Goal: Task Accomplishment & Management: Use online tool/utility

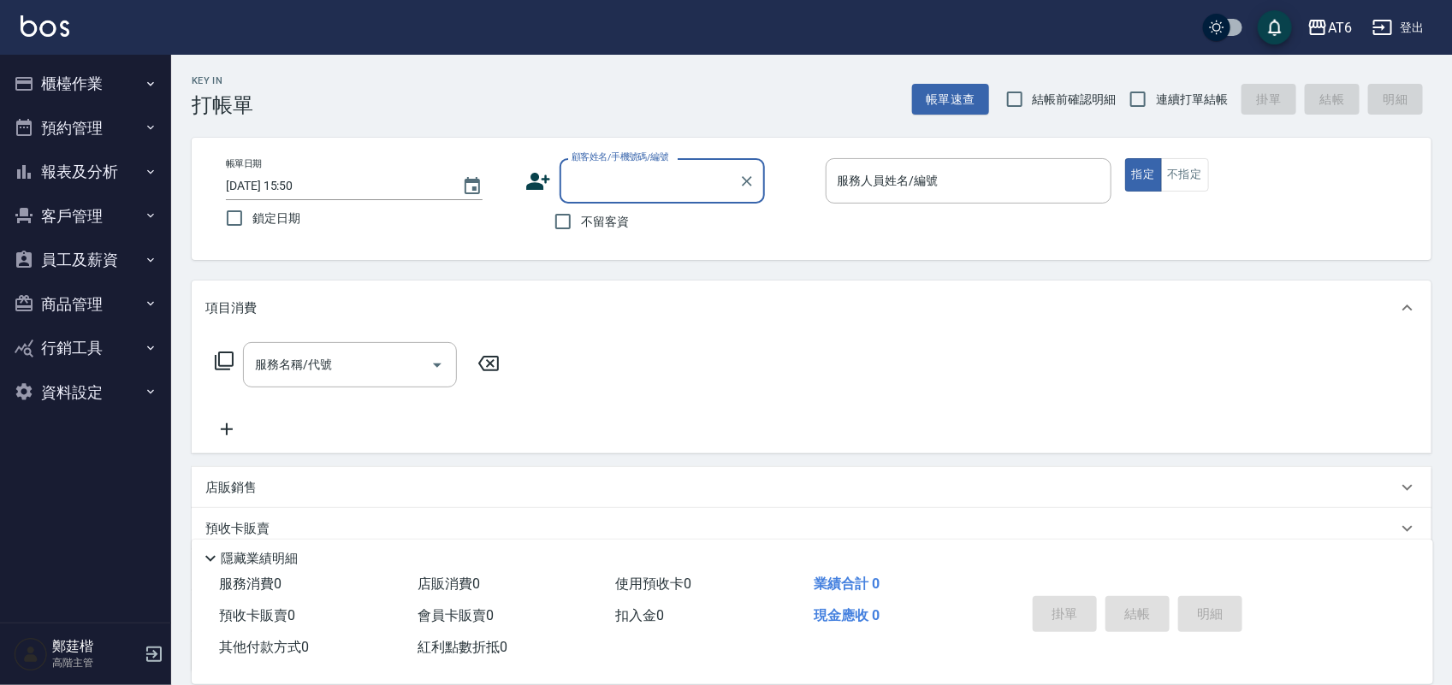
click at [73, 169] on button "報表及分析" at bounding box center [85, 172] width 157 height 44
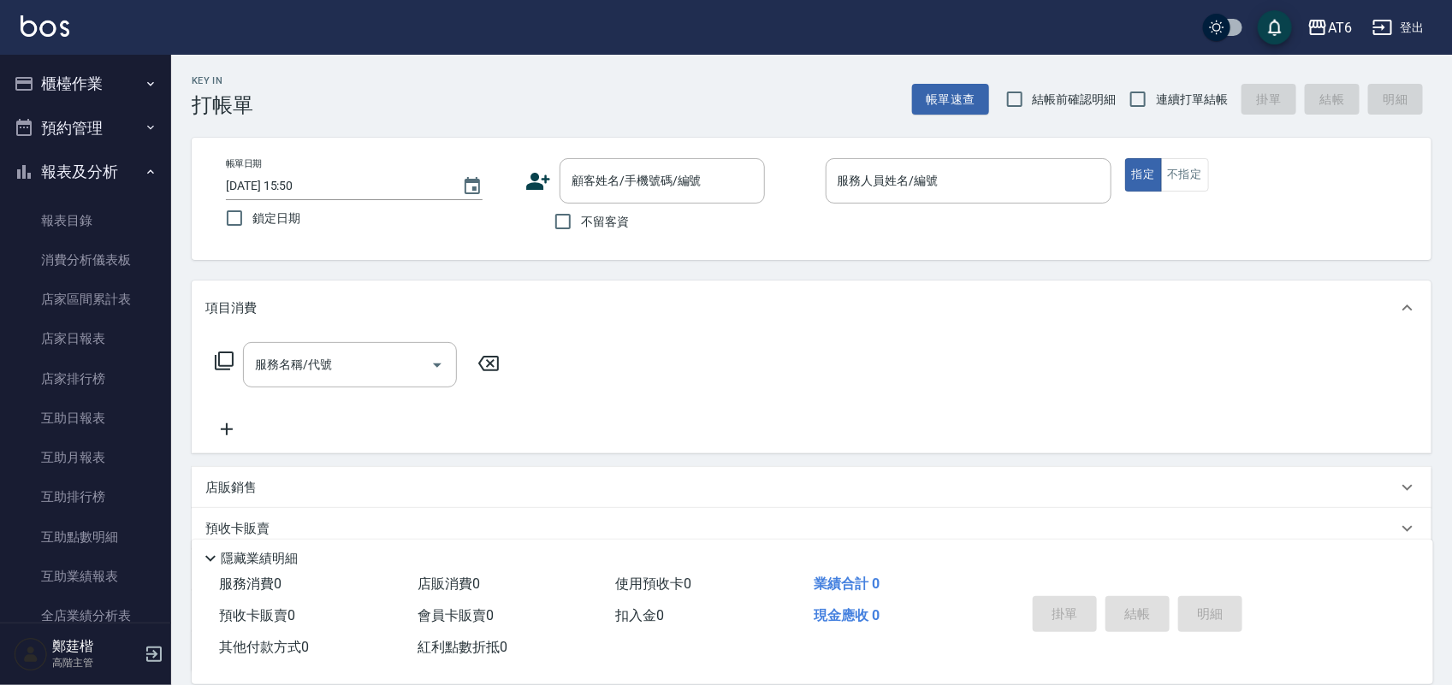
click at [79, 178] on button "報表及分析" at bounding box center [85, 172] width 157 height 44
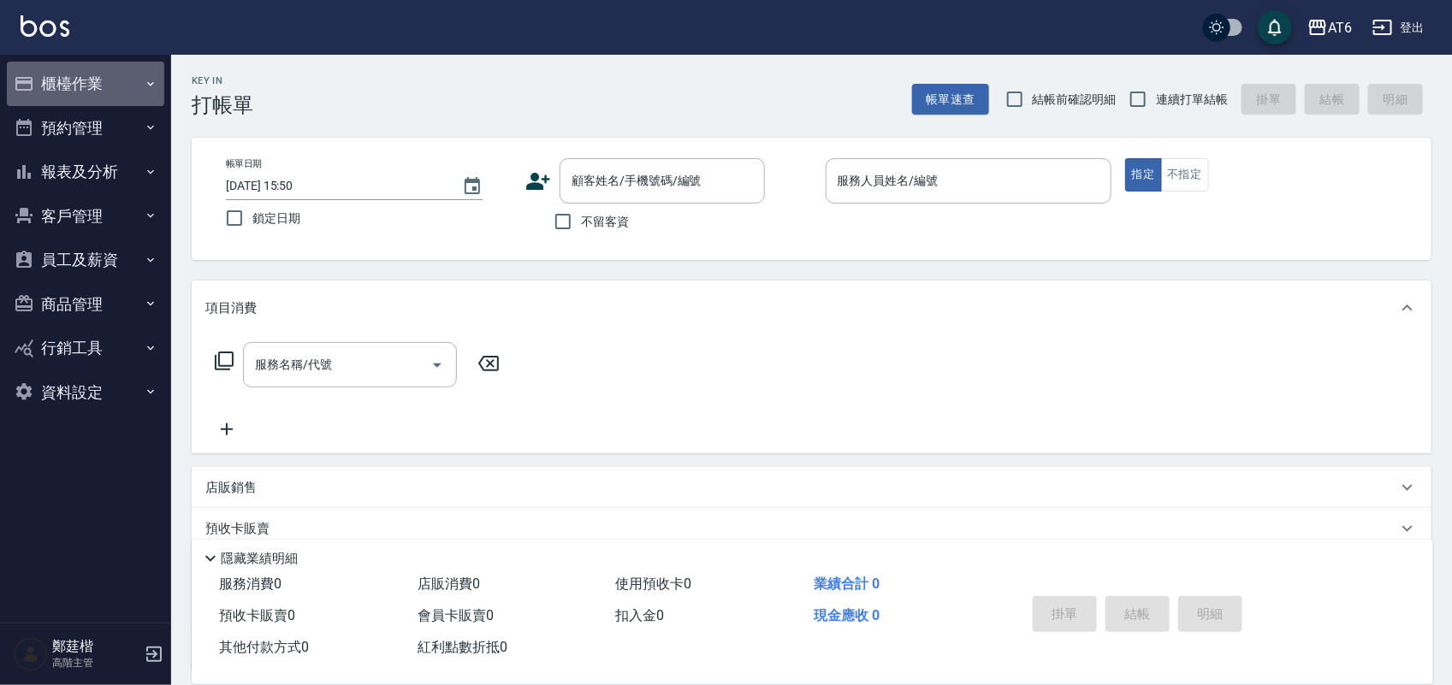
click at [112, 83] on button "櫃檯作業" at bounding box center [85, 84] width 157 height 44
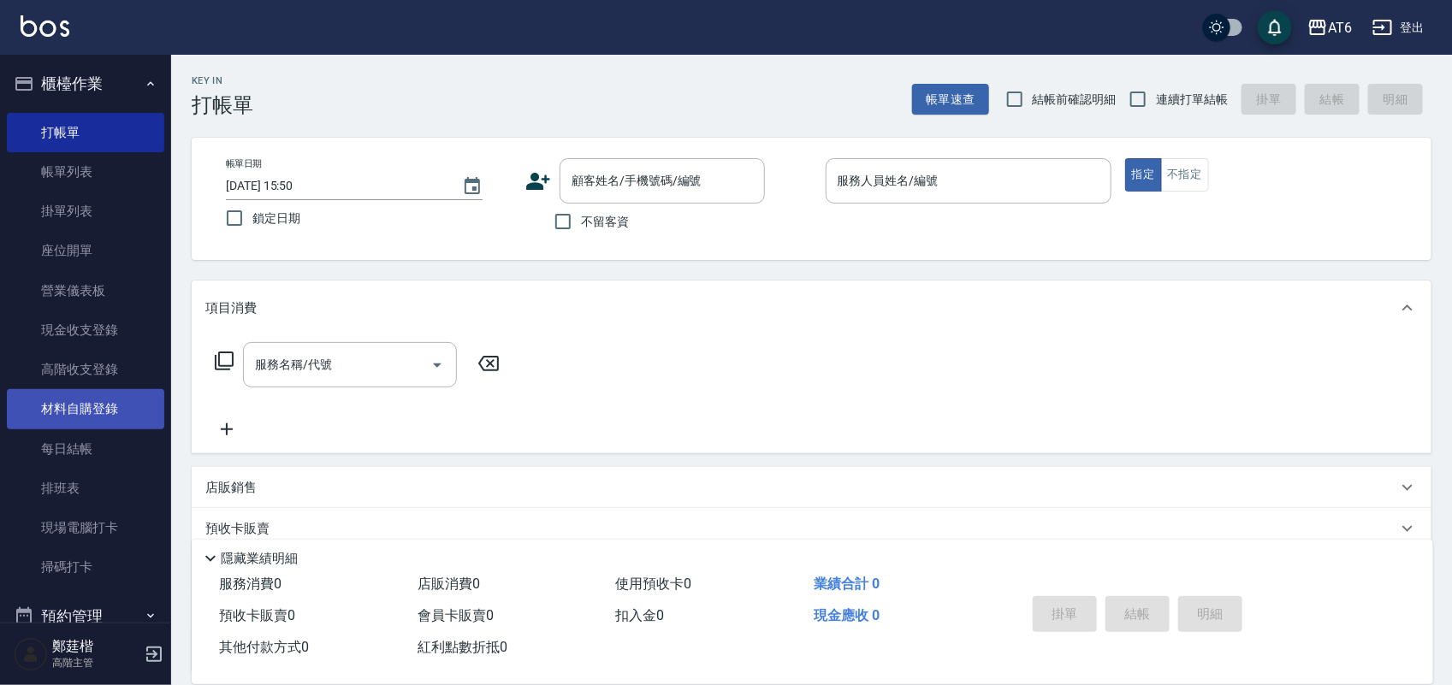
drag, startPoint x: 121, startPoint y: 386, endPoint x: 105, endPoint y: 408, distance: 27.5
click at [105, 408] on link "材料自購登錄" at bounding box center [85, 408] width 157 height 39
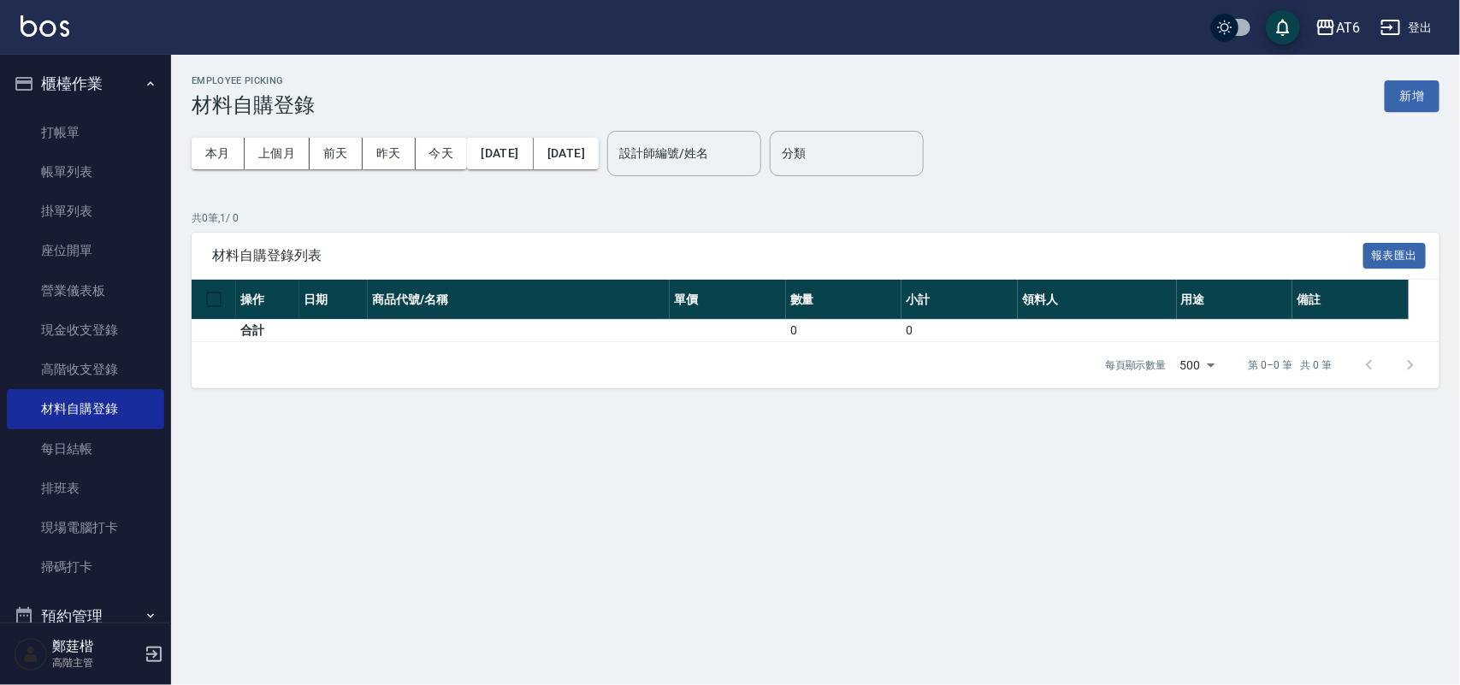
drag, startPoint x: 1417, startPoint y: 100, endPoint x: 1423, endPoint y: 91, distance: 10.7
click at [1423, 91] on button "新增" at bounding box center [1412, 96] width 55 height 32
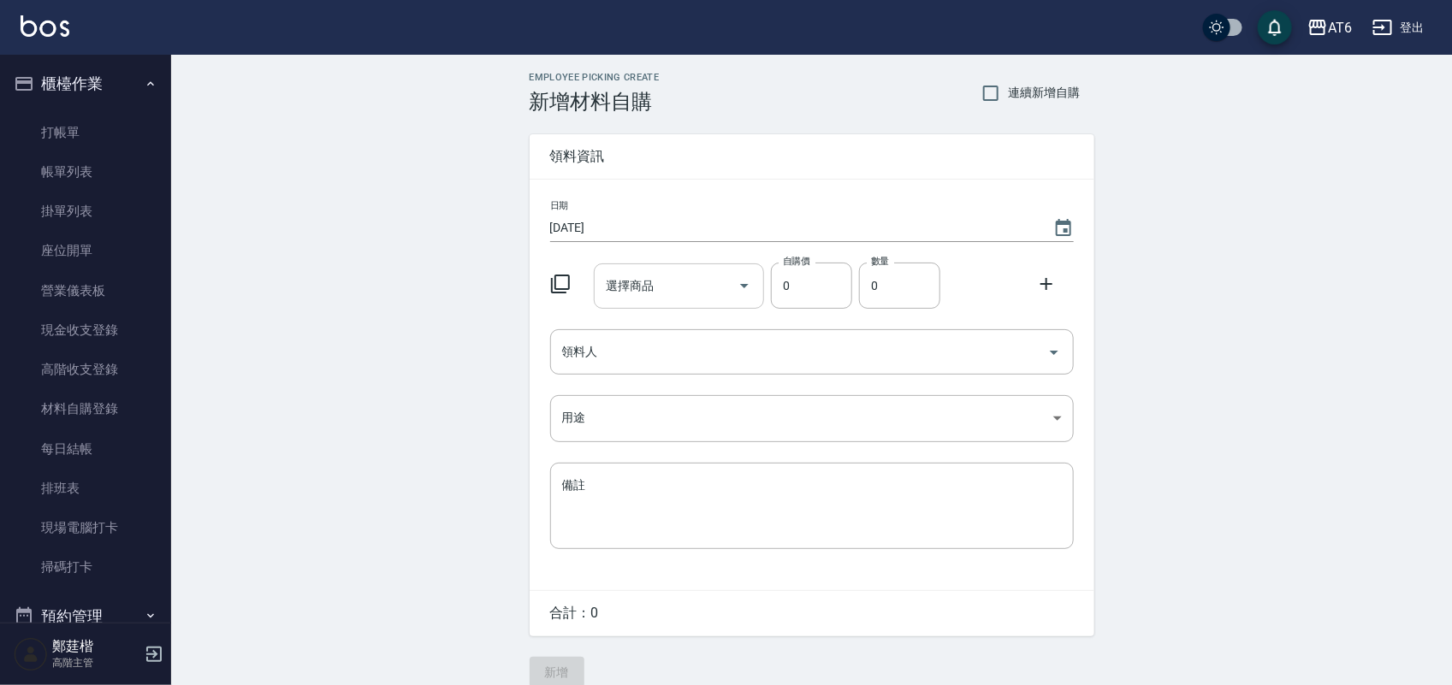
click at [644, 282] on div "選擇商品 選擇商品" at bounding box center [679, 285] width 170 height 45
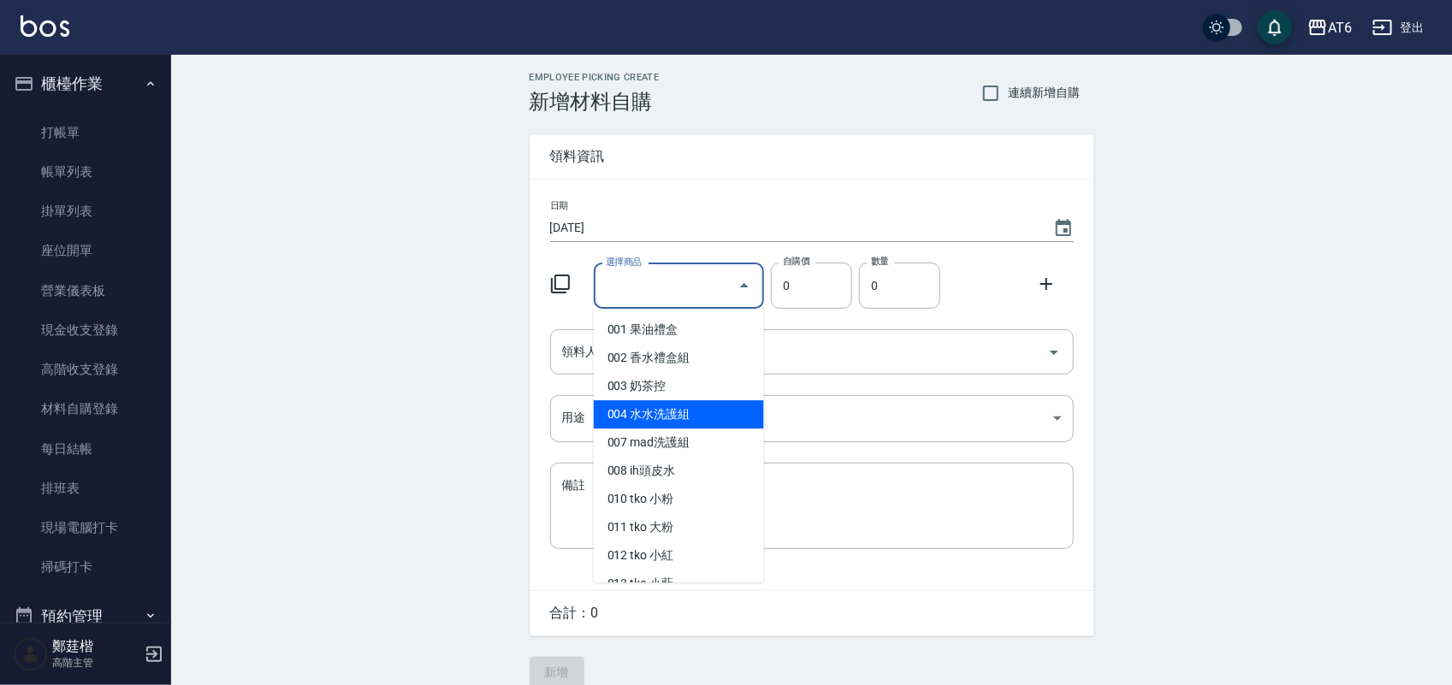
click at [702, 405] on li "004 水水洗護組" at bounding box center [679, 414] width 170 height 28
type input "水水洗護組"
type input "745"
type input "1"
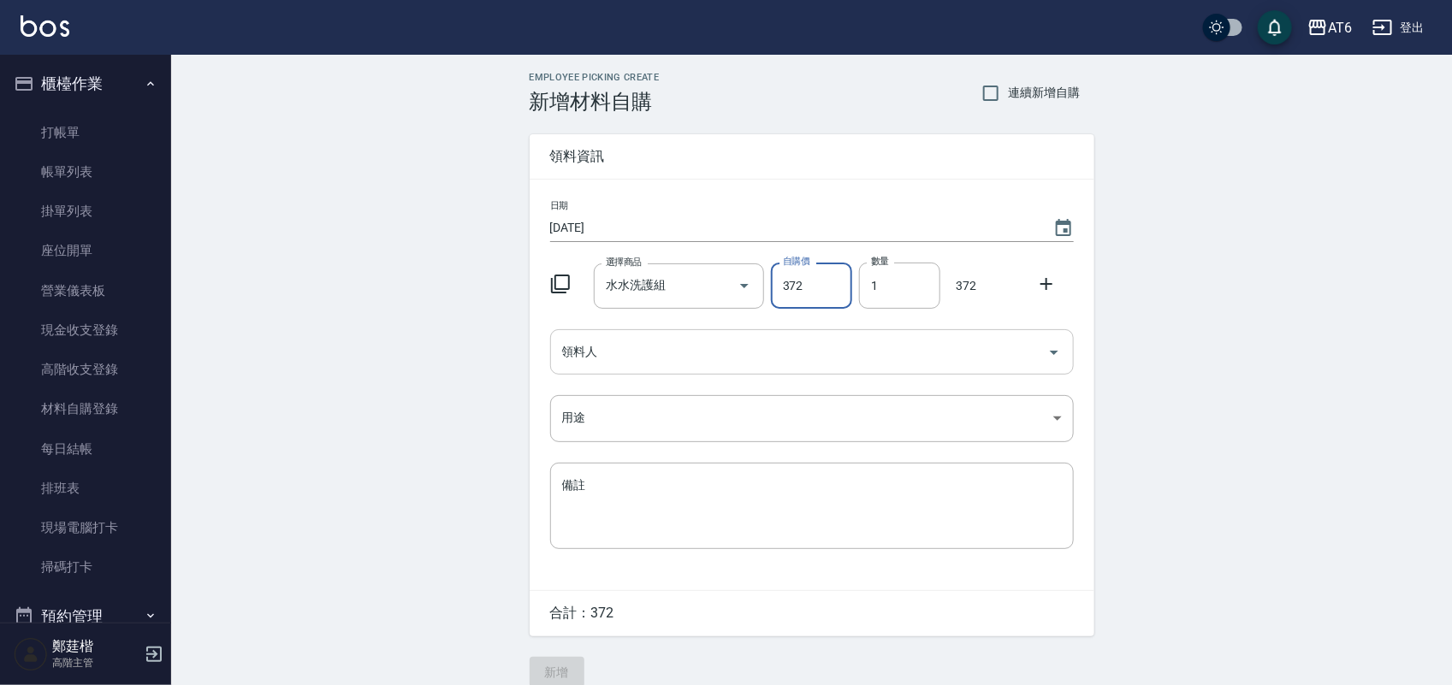
type input "372"
click at [861, 358] on input "領料人" at bounding box center [799, 352] width 482 height 30
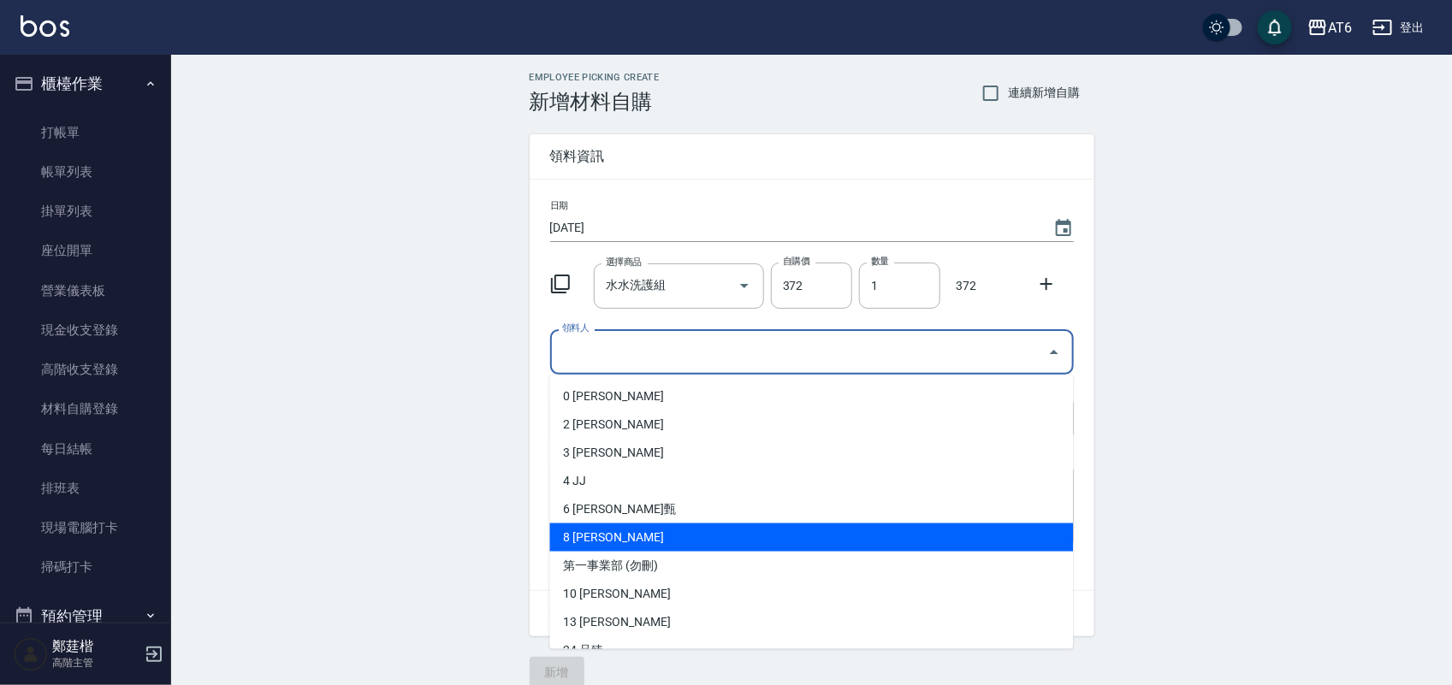
click at [821, 540] on li "8 [PERSON_NAME]" at bounding box center [812, 538] width 524 height 28
type input "張芷榕"
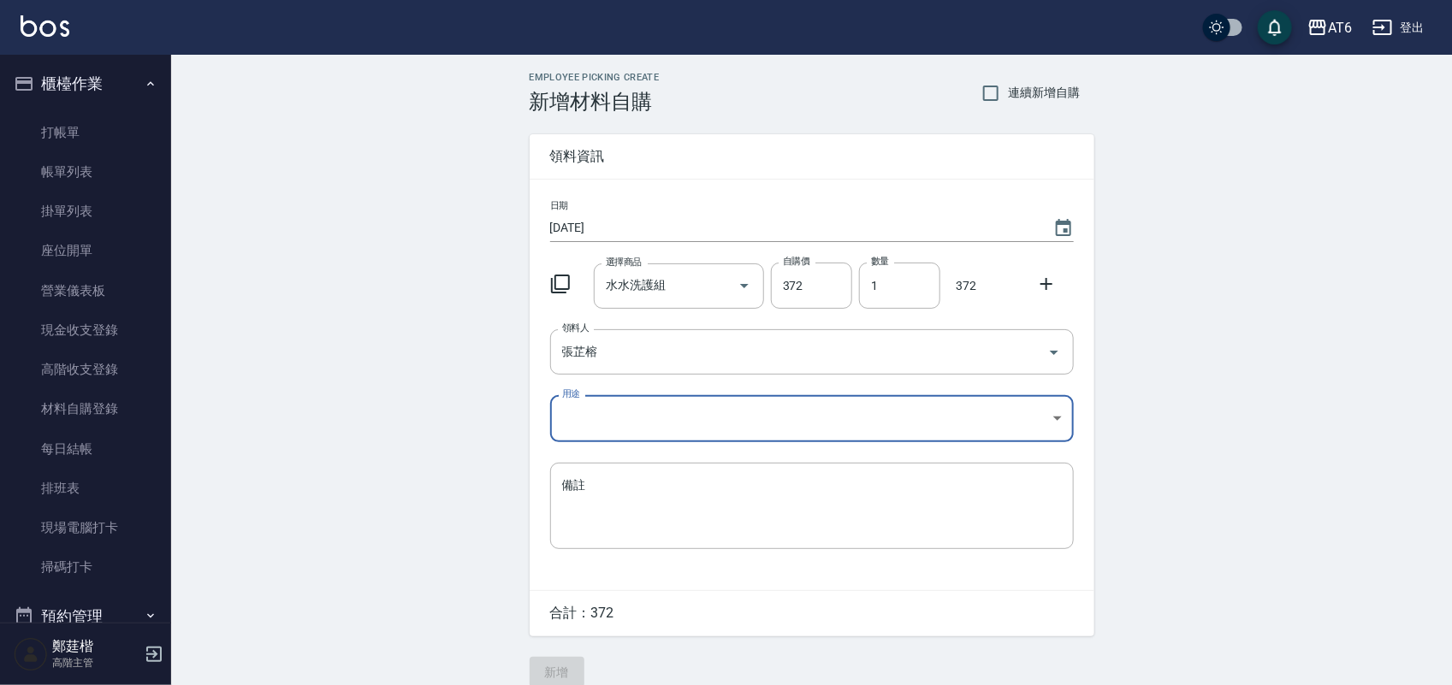
click at [717, 428] on body "AT6 登出 櫃檯作業 打帳單 帳單列表 掛單列表 座位開單 營業儀表板 現金收支登錄 高階收支登錄 材料自購登錄 每日結帳 排班表 現場電腦打卡 掃碼打卡 …" at bounding box center [726, 352] width 1452 height 705
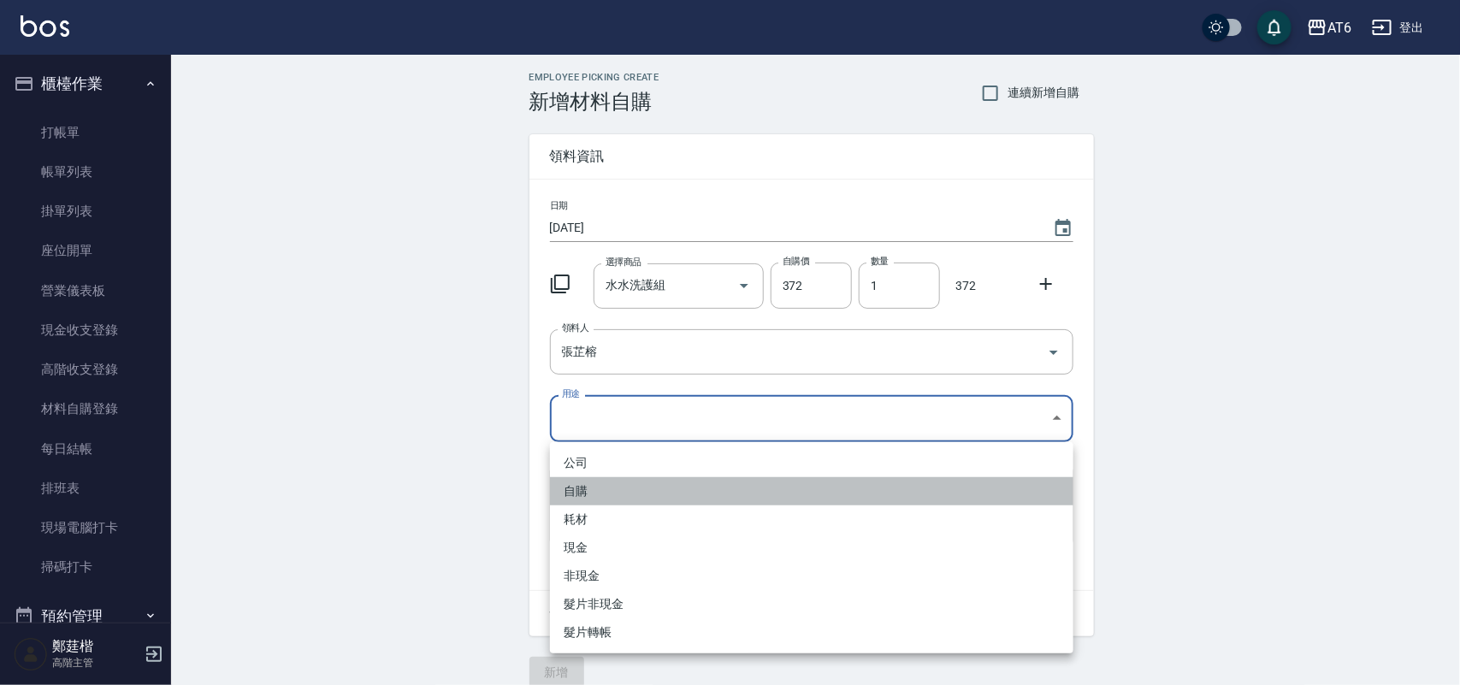
click at [621, 484] on li "自購" at bounding box center [812, 491] width 524 height 28
type input "自購"
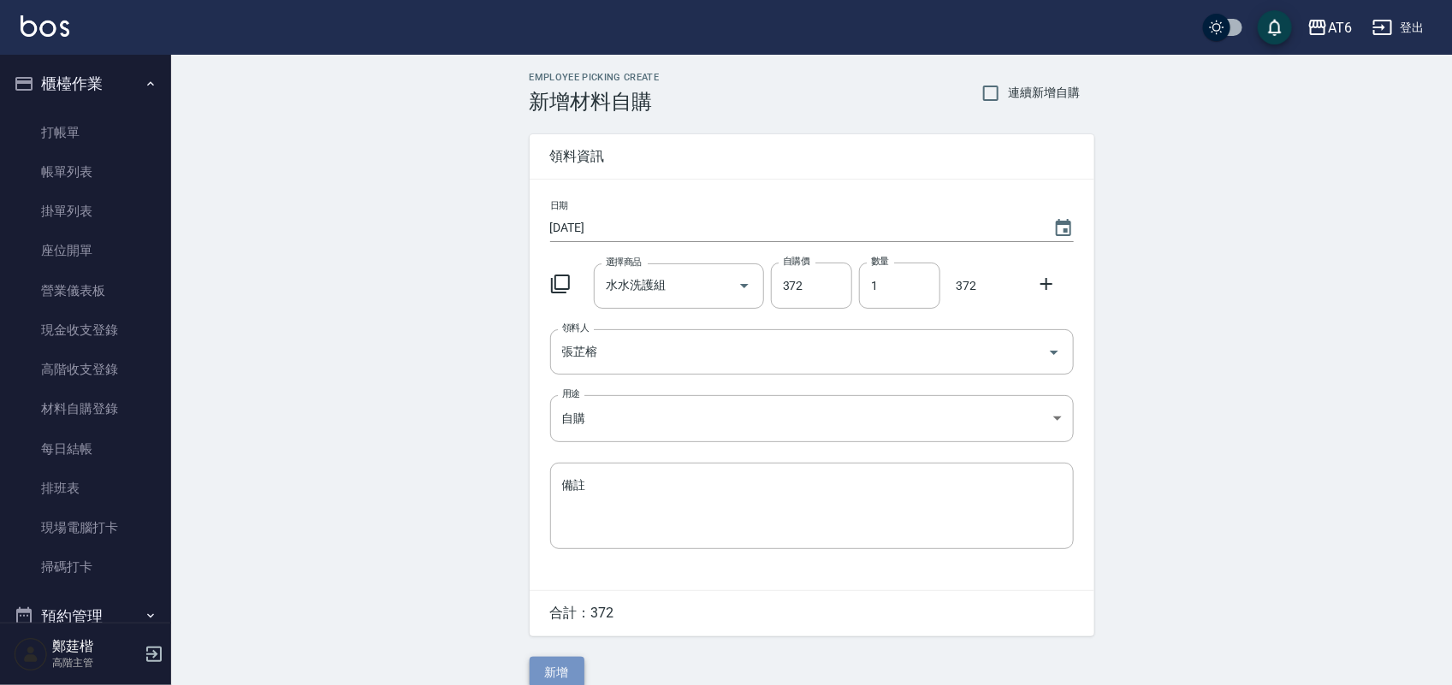
click at [565, 668] on button "新增" at bounding box center [557, 673] width 55 height 32
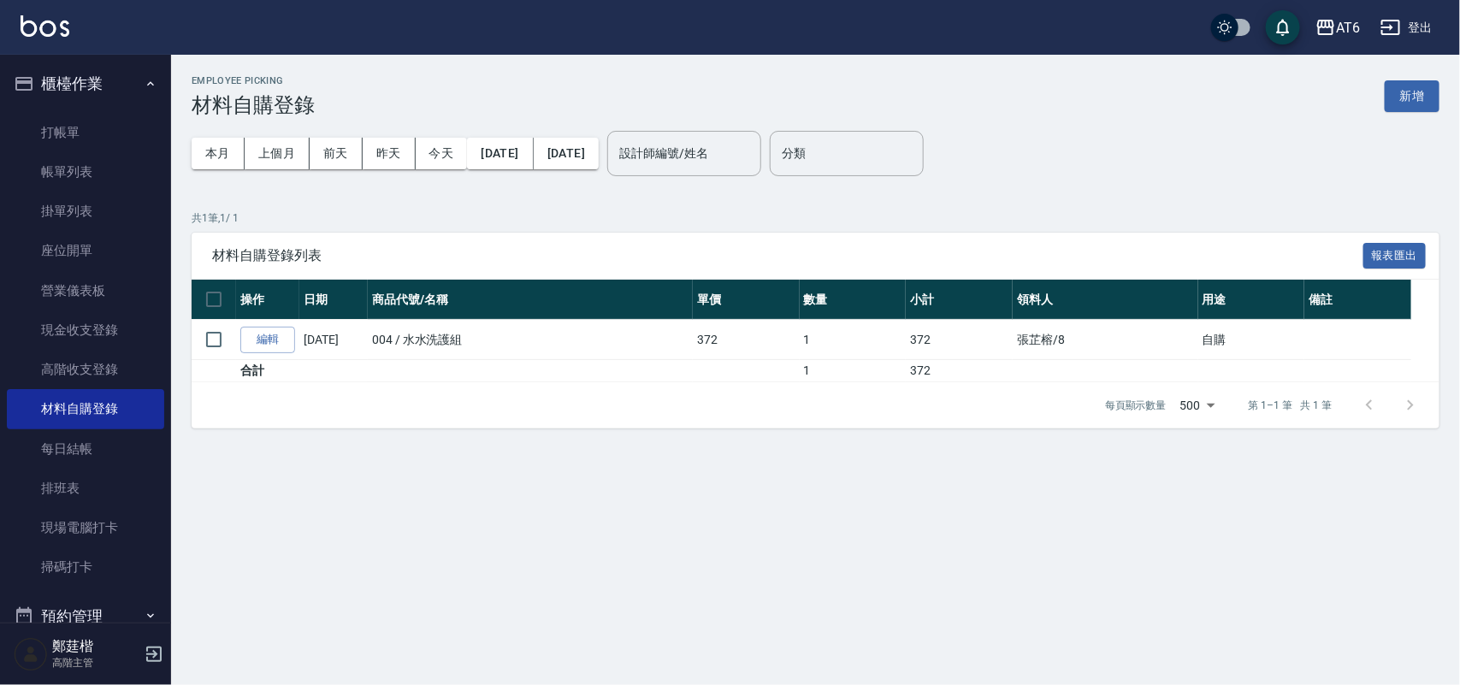
click at [134, 106] on ul "打帳單 帳單列表 掛單列表 座位開單 營業儀表板 現金收支登錄 高階收支登錄 材料自購登錄 每日結帳 排班表 現場電腦打卡 掃碼打卡" at bounding box center [85, 350] width 157 height 488
drag, startPoint x: 145, startPoint y: 120, endPoint x: 198, endPoint y: 124, distance: 53.2
click at [148, 118] on link "打帳單" at bounding box center [85, 132] width 157 height 39
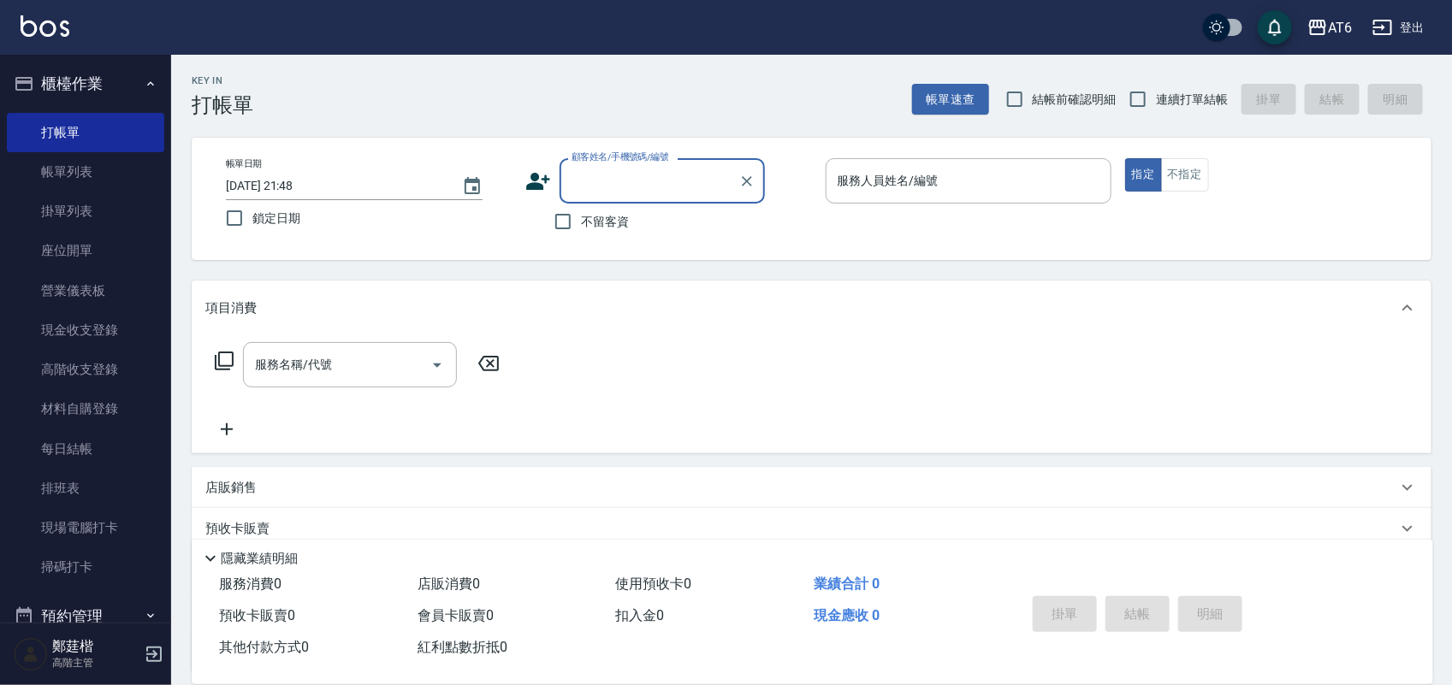
click at [1212, 99] on span "連續打單結帳" at bounding box center [1192, 100] width 72 height 18
click at [1156, 99] on input "連續打單結帳" at bounding box center [1138, 99] width 36 height 36
checkbox input "true"
click at [575, 231] on input "不留客資" at bounding box center [563, 222] width 36 height 36
checkbox input "true"
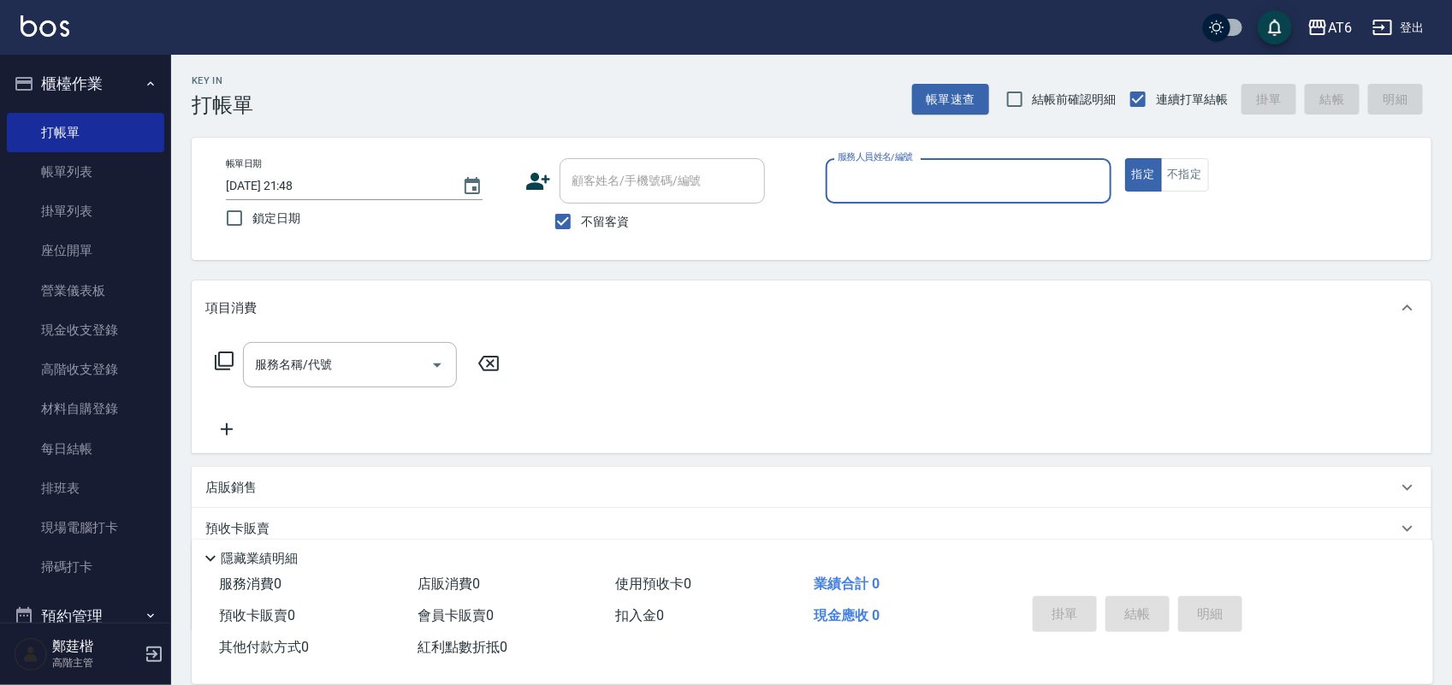
click at [287, 216] on span "鎖定日期" at bounding box center [276, 219] width 48 height 18
click at [252, 216] on input "鎖定日期" at bounding box center [234, 218] width 36 height 36
checkbox input "true"
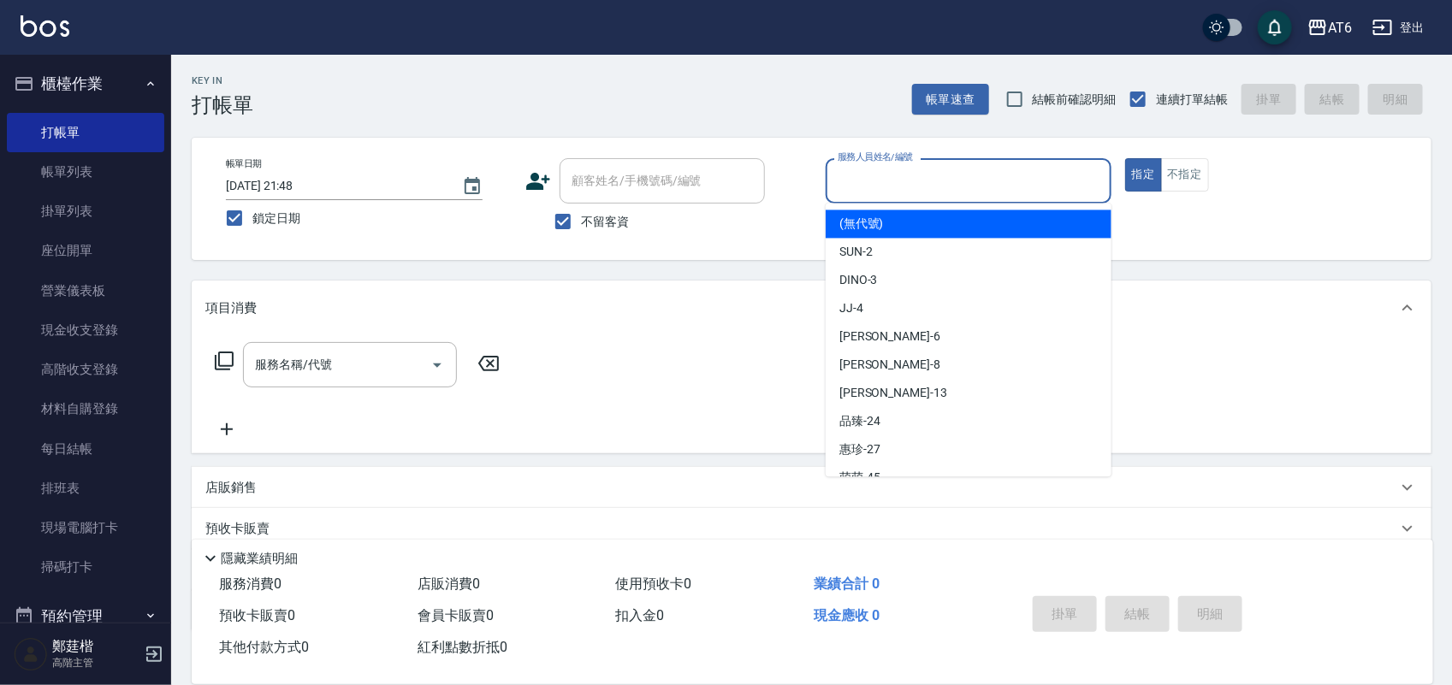
drag, startPoint x: 1070, startPoint y: 168, endPoint x: 1022, endPoint y: 180, distance: 49.6
click at [1022, 180] on input "服務人員姓名/編號" at bounding box center [968, 181] width 270 height 30
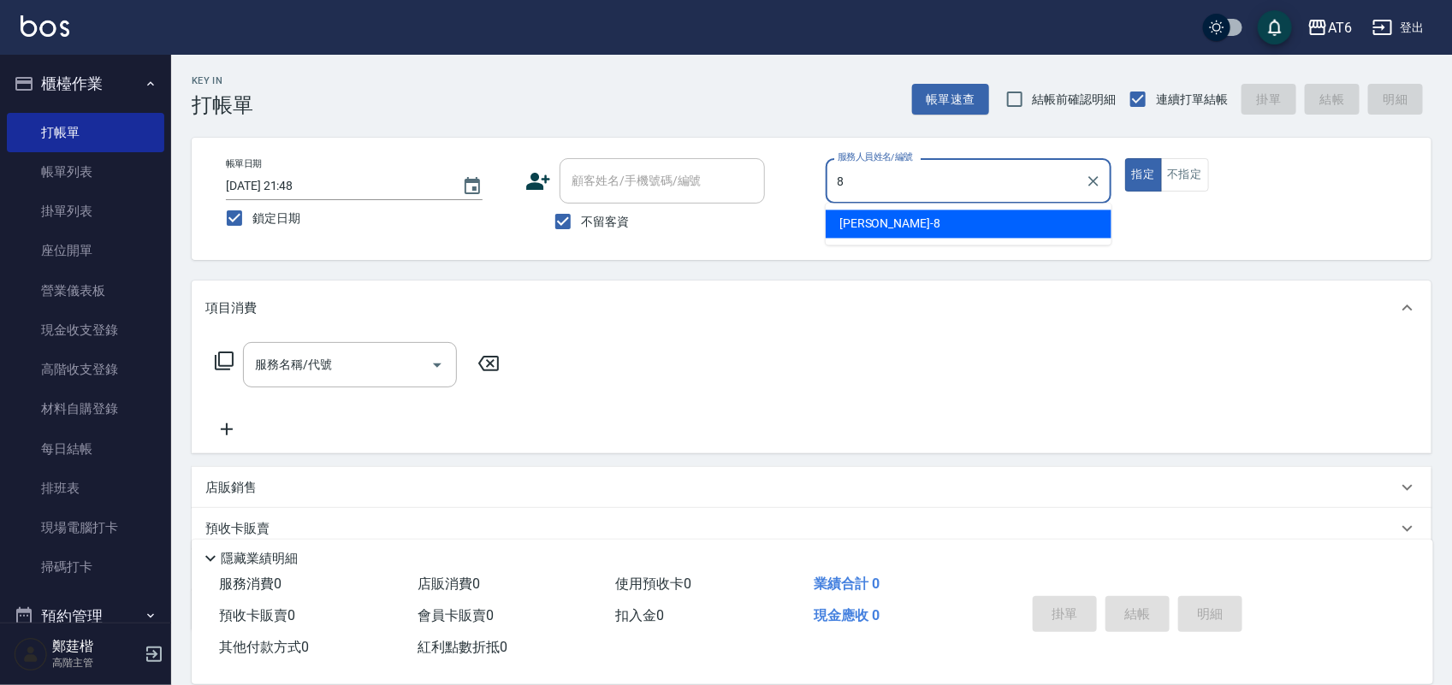
type input "8"
type button "true"
type input "[PERSON_NAME]-8"
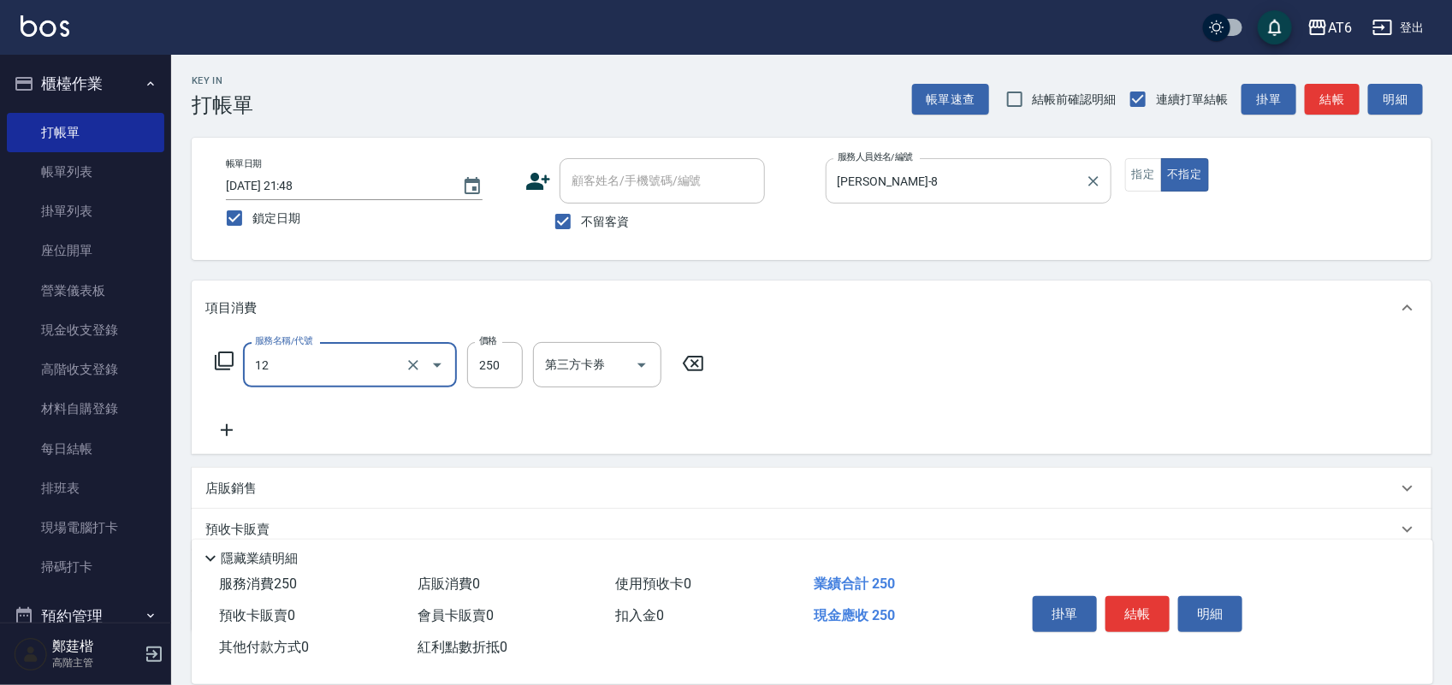
type input "精油洗髮(12)"
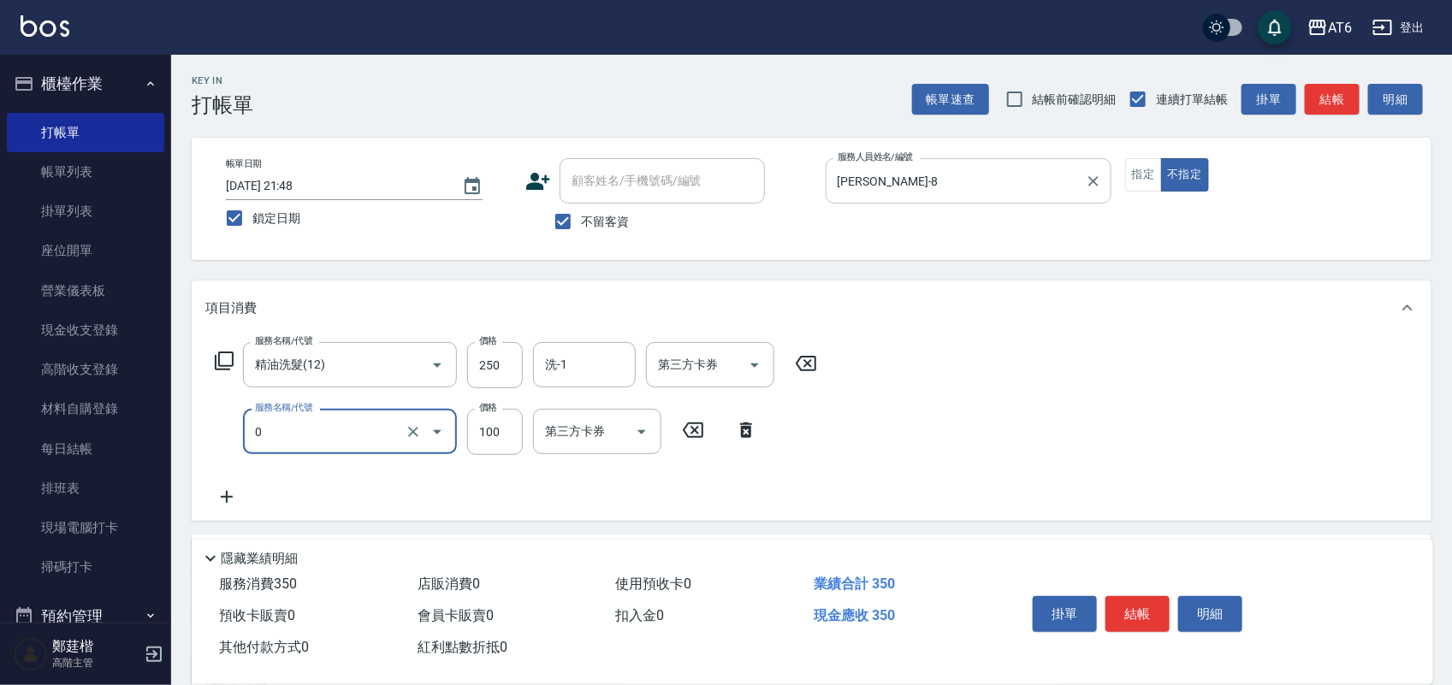
type input "剪髮(0)"
type input "130"
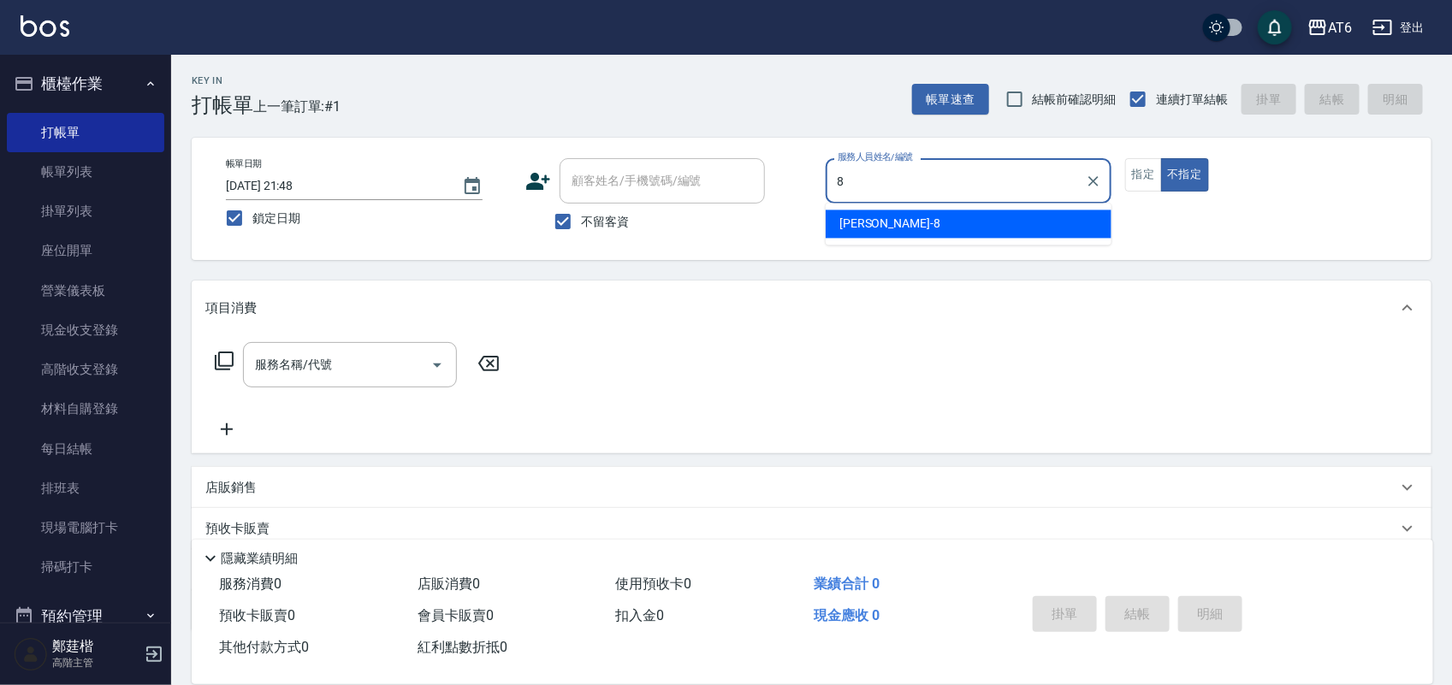
type input "8"
type button "false"
type input "[PERSON_NAME]-8"
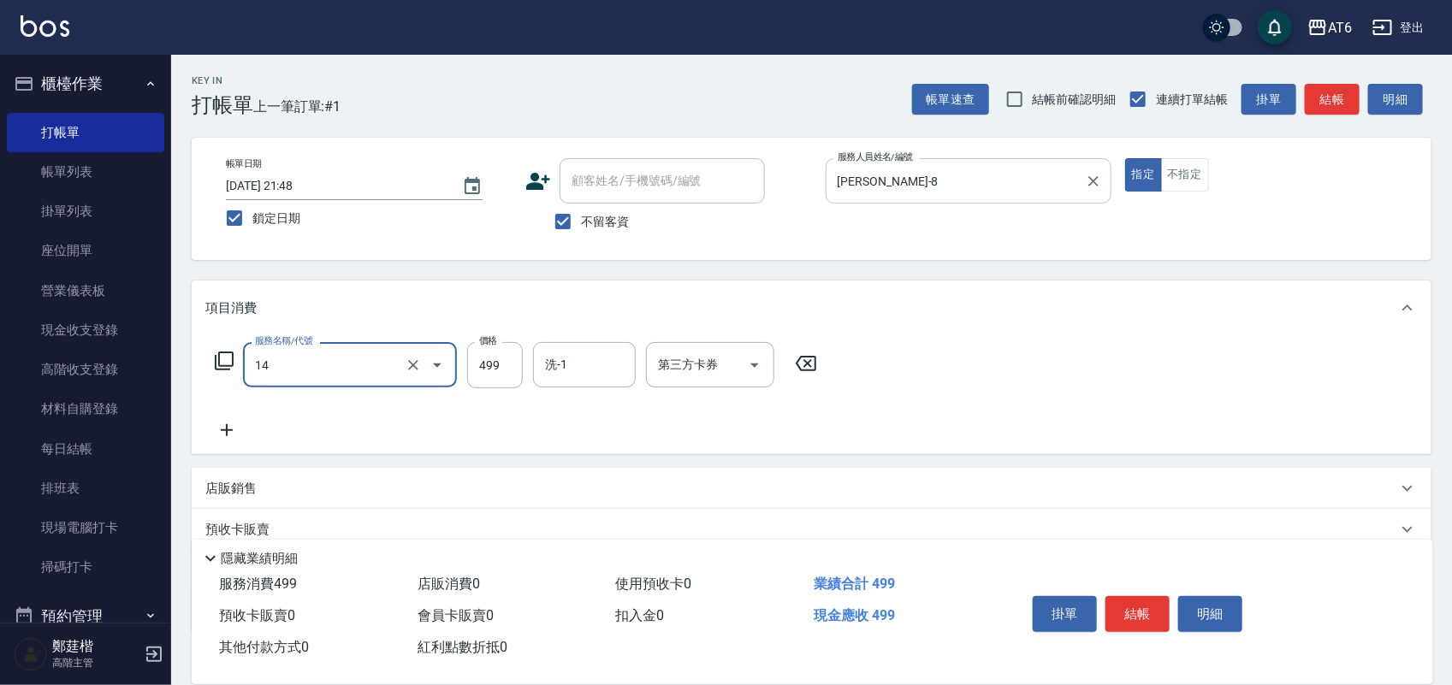
type input "去角質洗(14)"
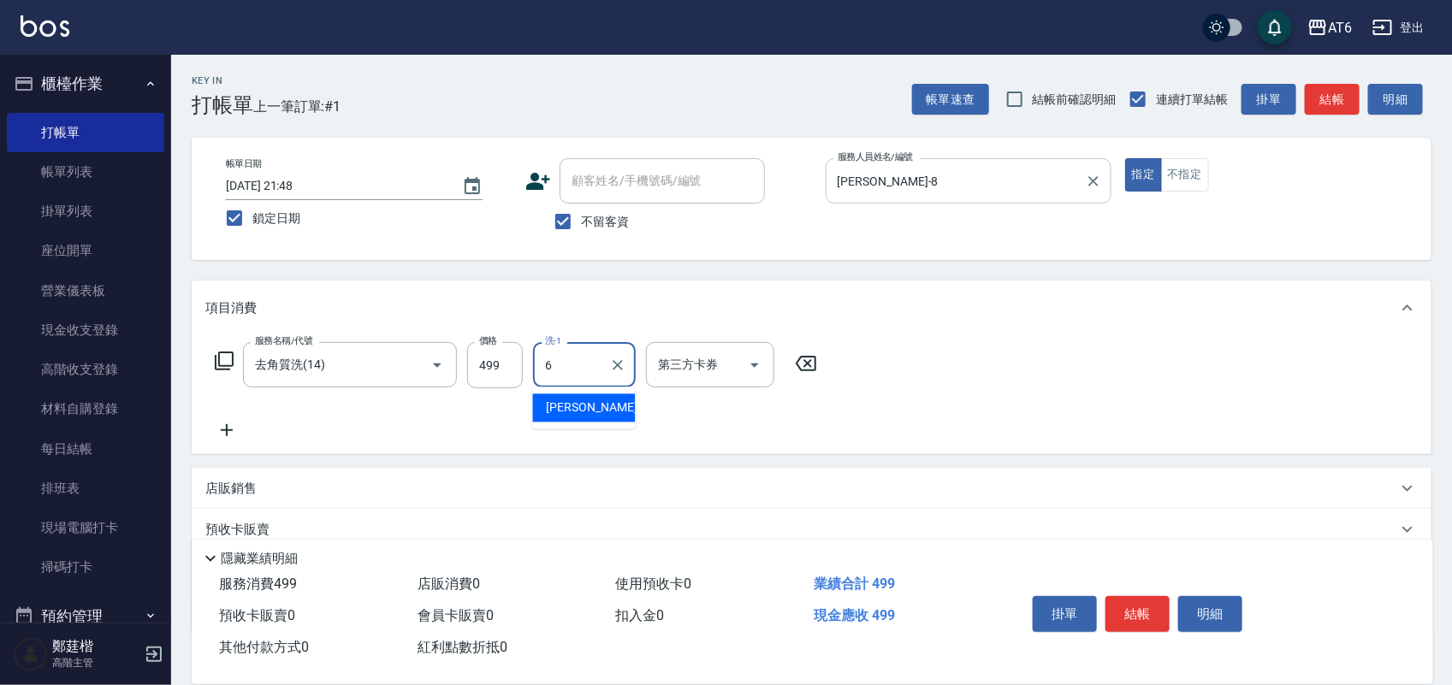
type input "[PERSON_NAME]-6"
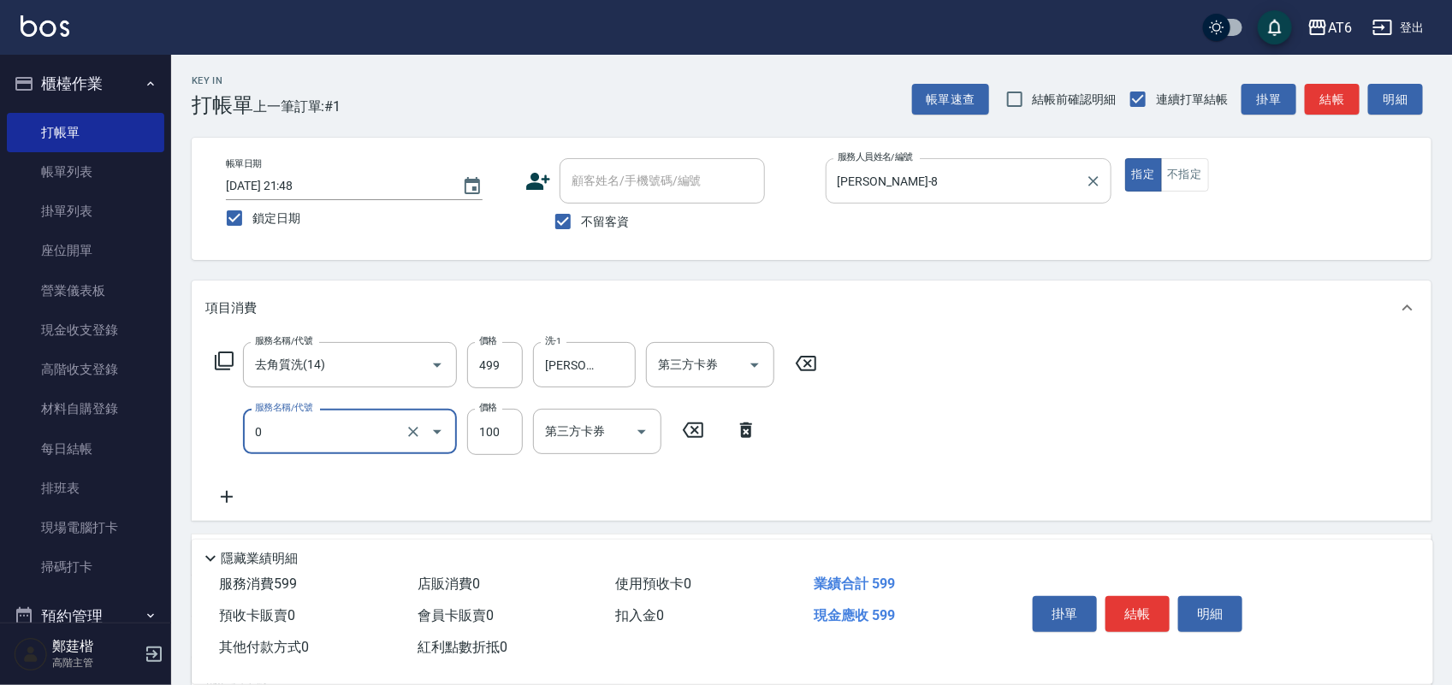
type input "剪髮(0)"
type input "180"
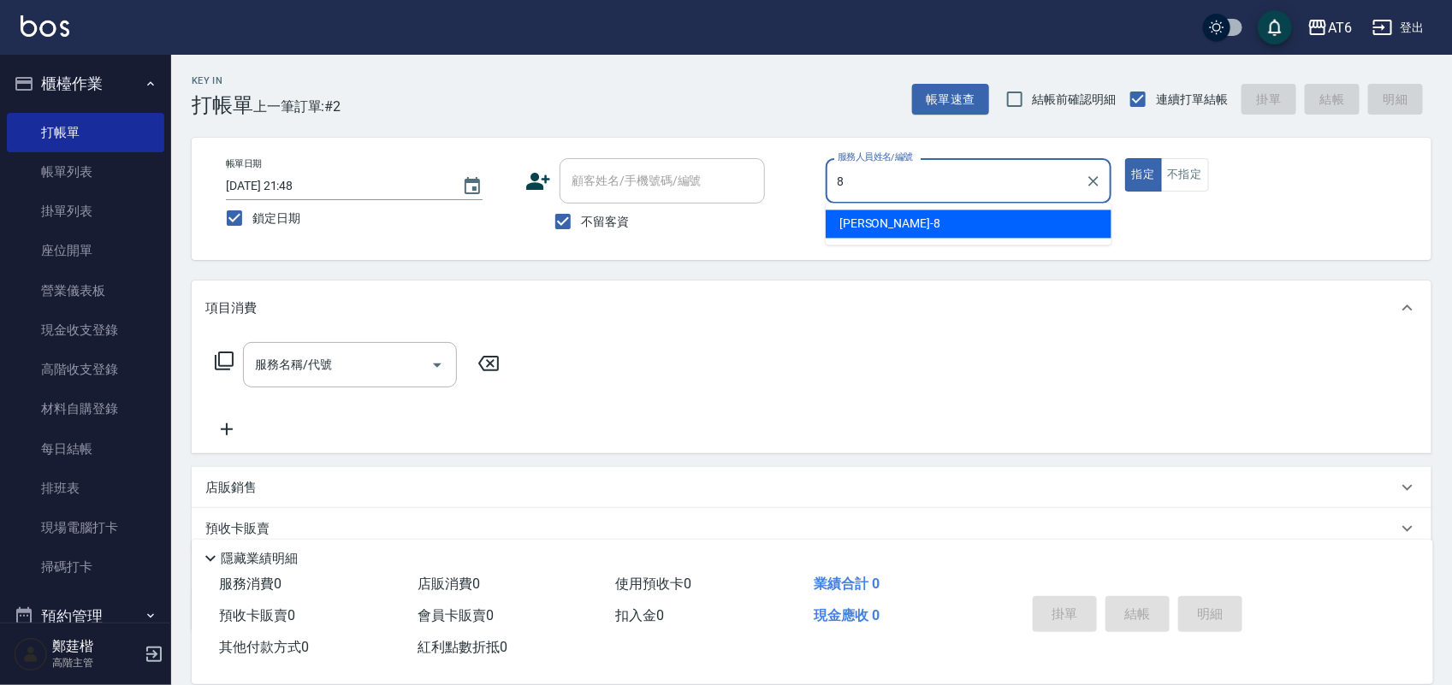
type input "[PERSON_NAME]-8"
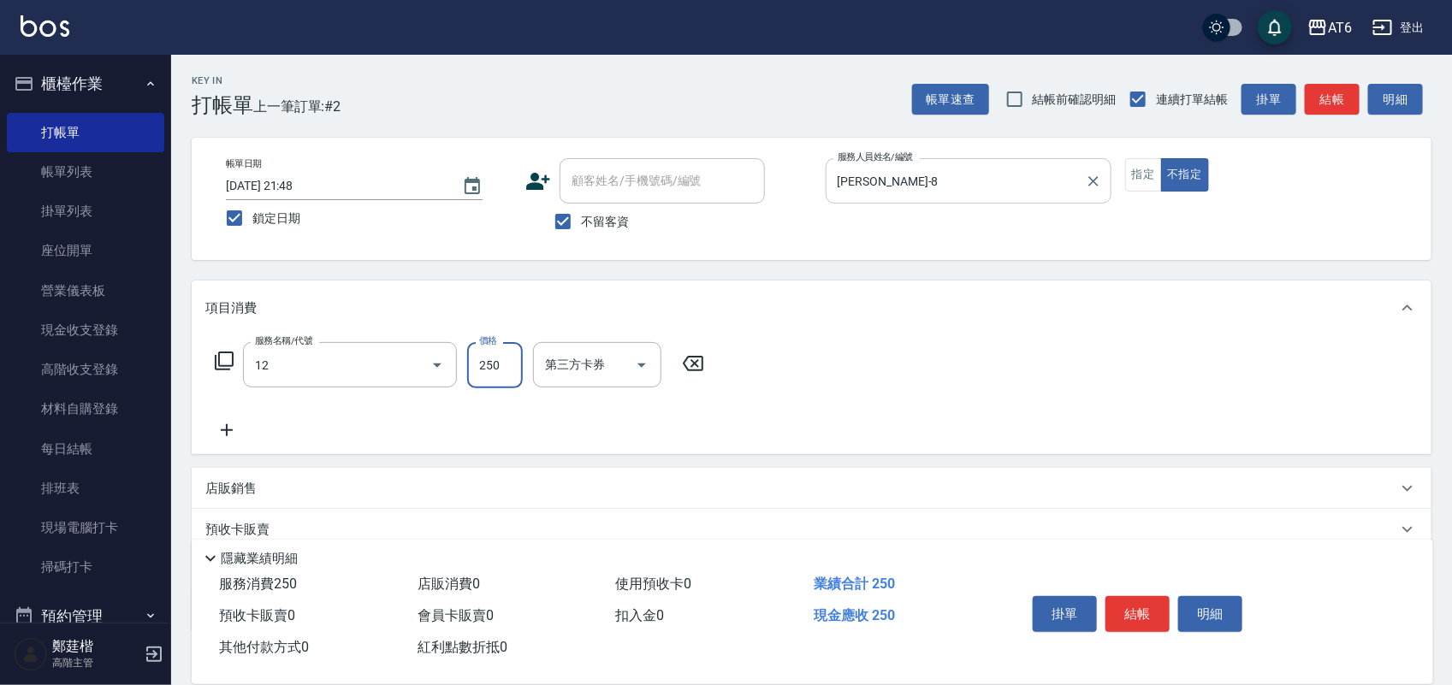
type input "精油洗髮(12)"
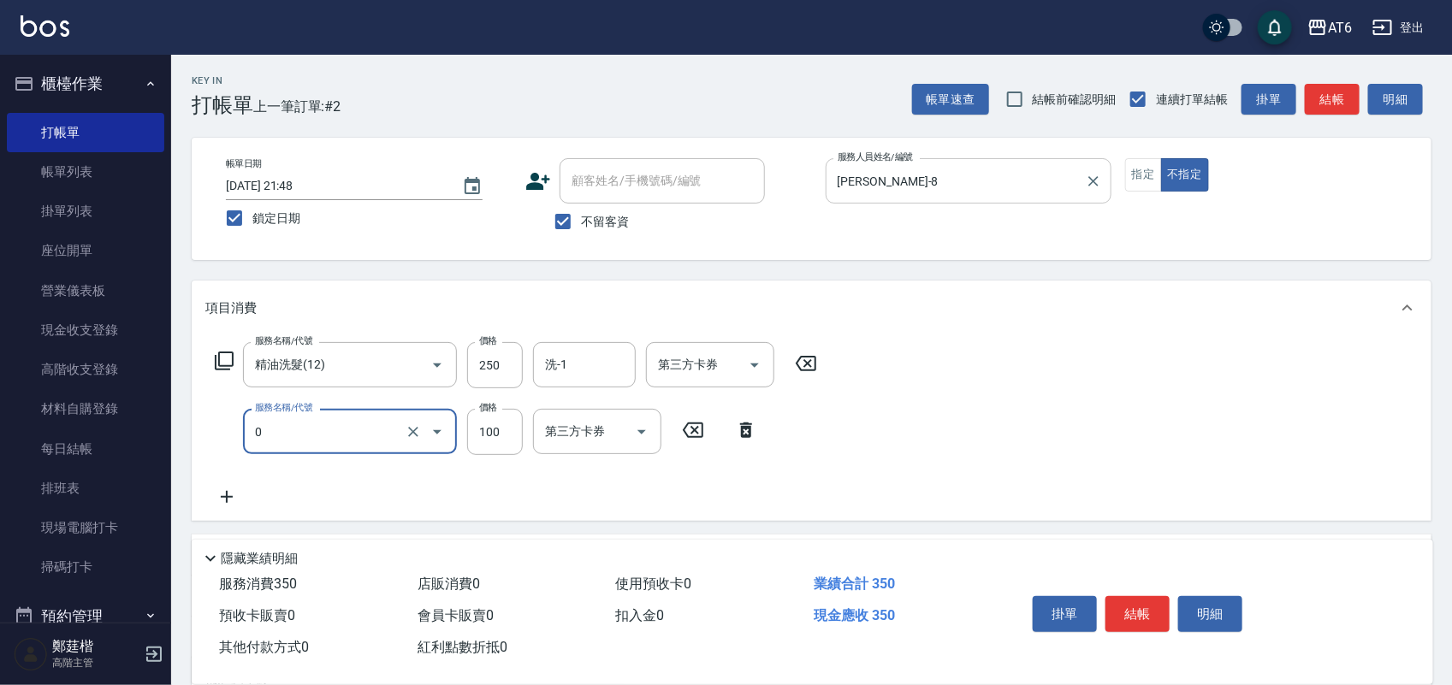
type input "剪髮(0)"
type input "50"
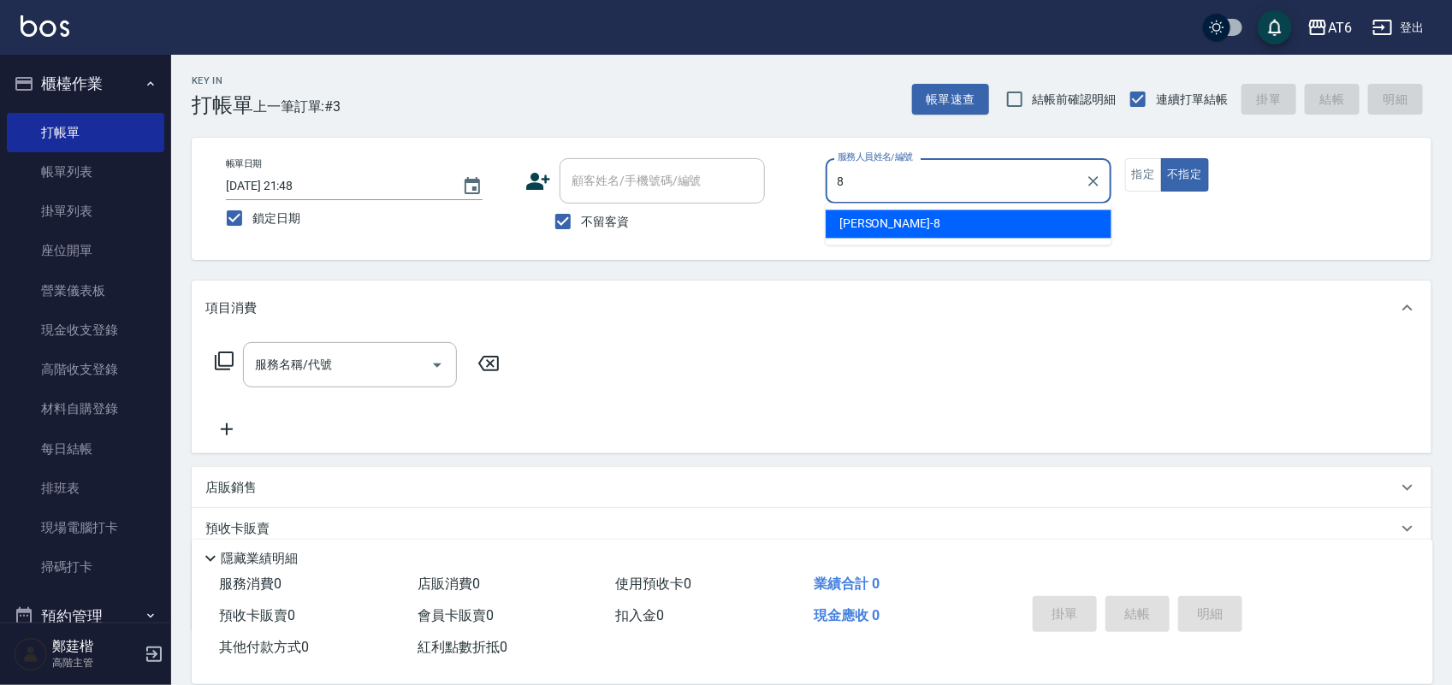
type input "[PERSON_NAME]-8"
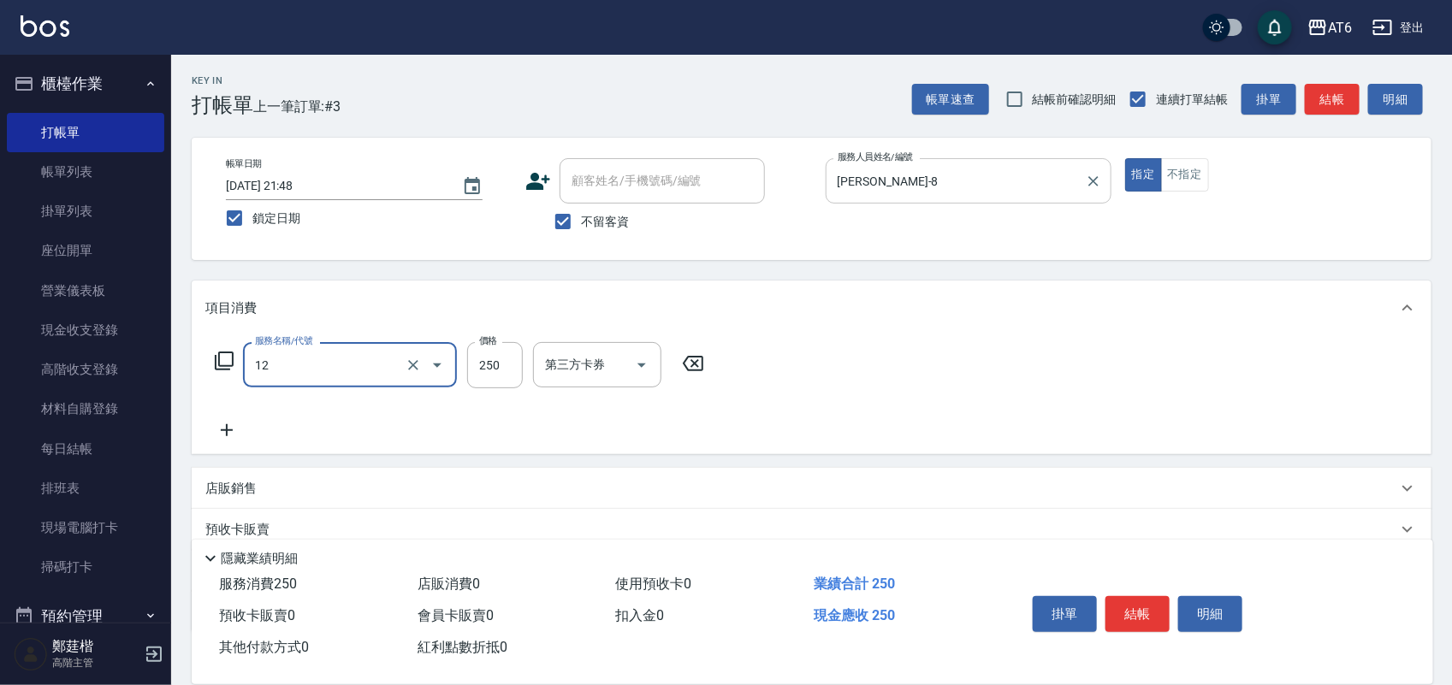
type input "精油洗髮(12)"
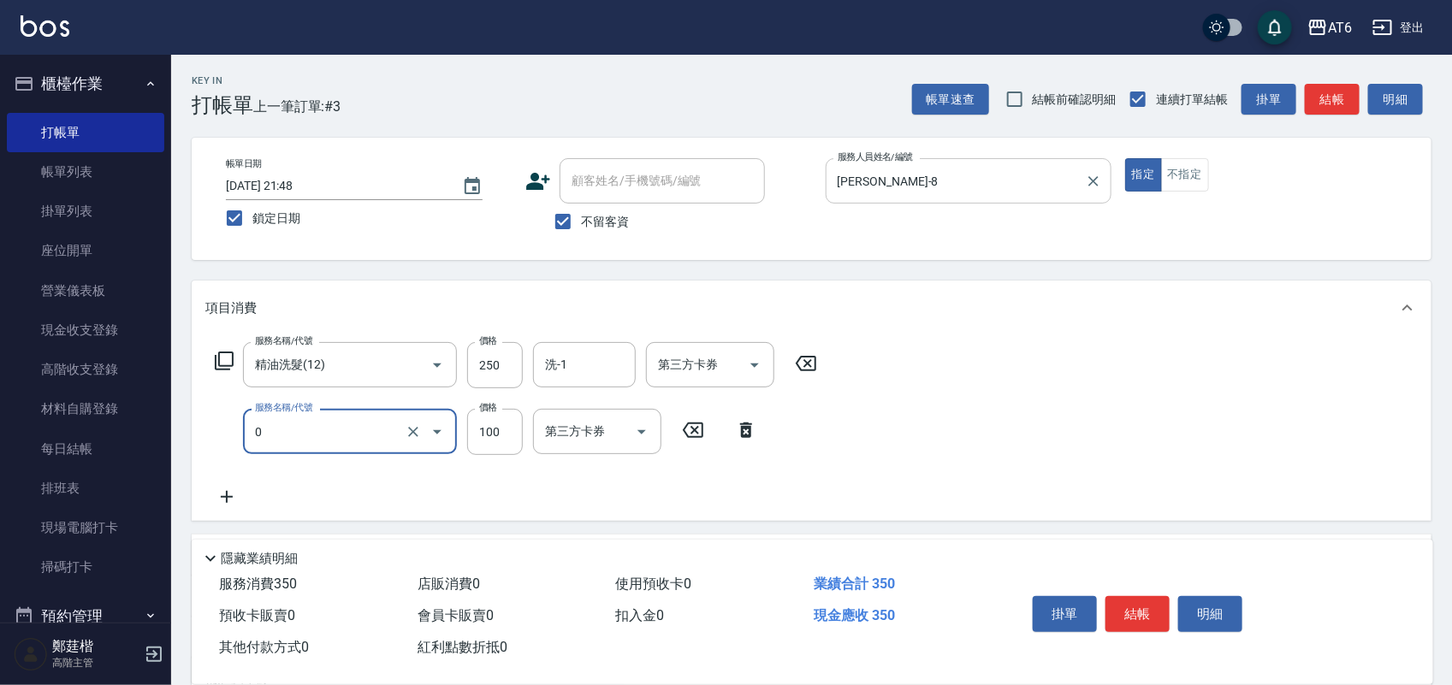
type input "剪髮(0)"
type input "130"
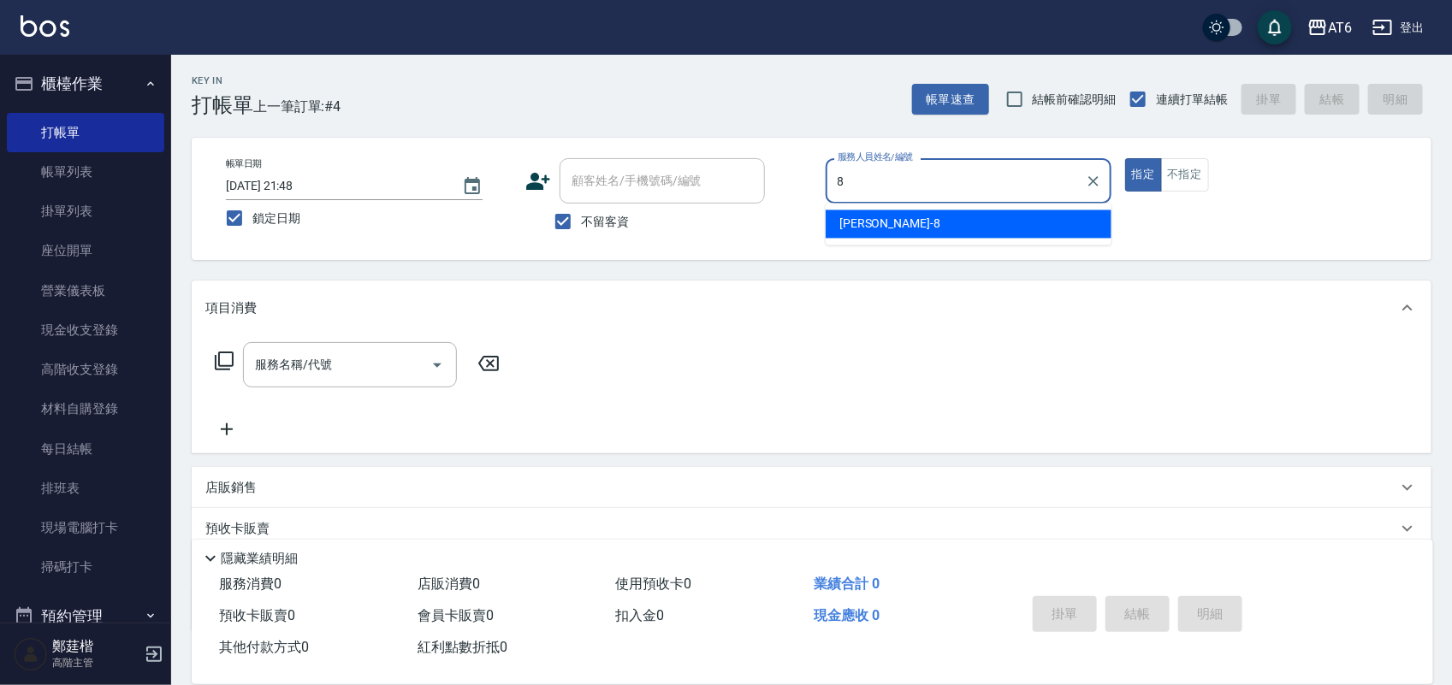
type input "[PERSON_NAME]-8"
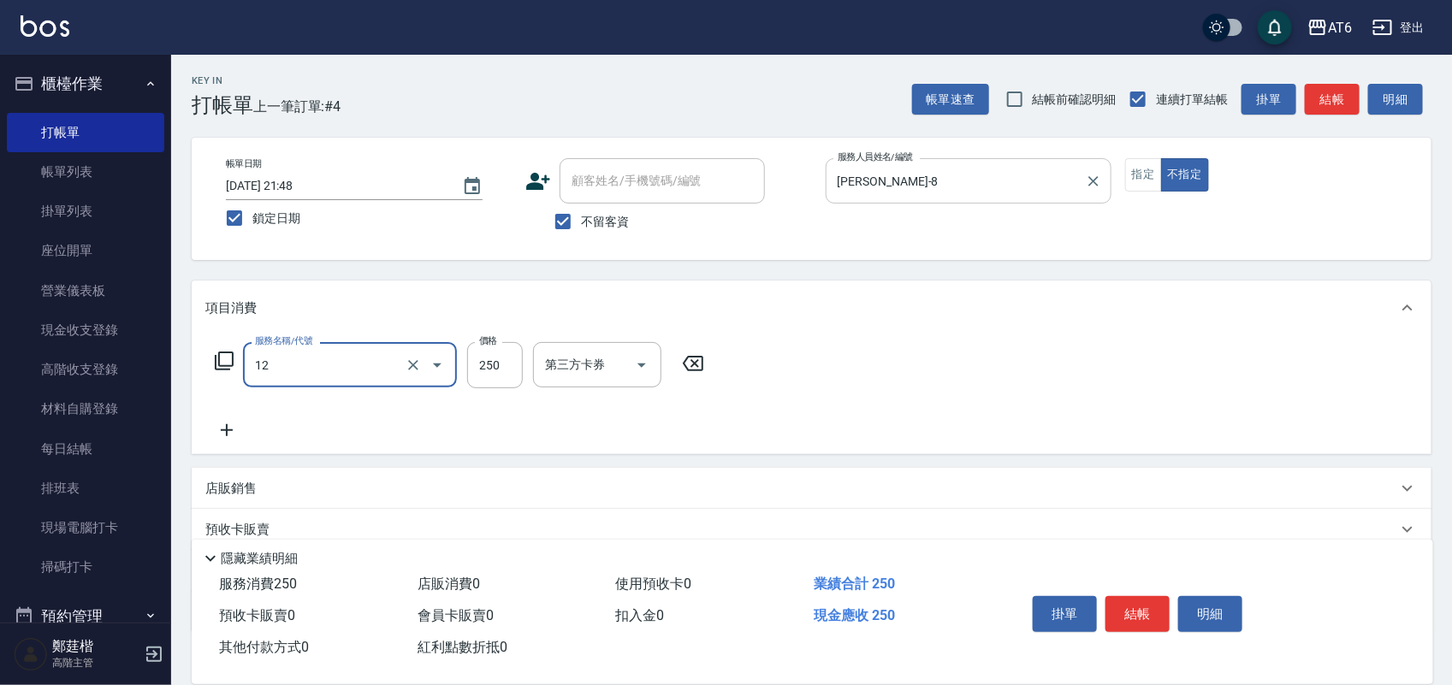
type input "精油洗髮(12)"
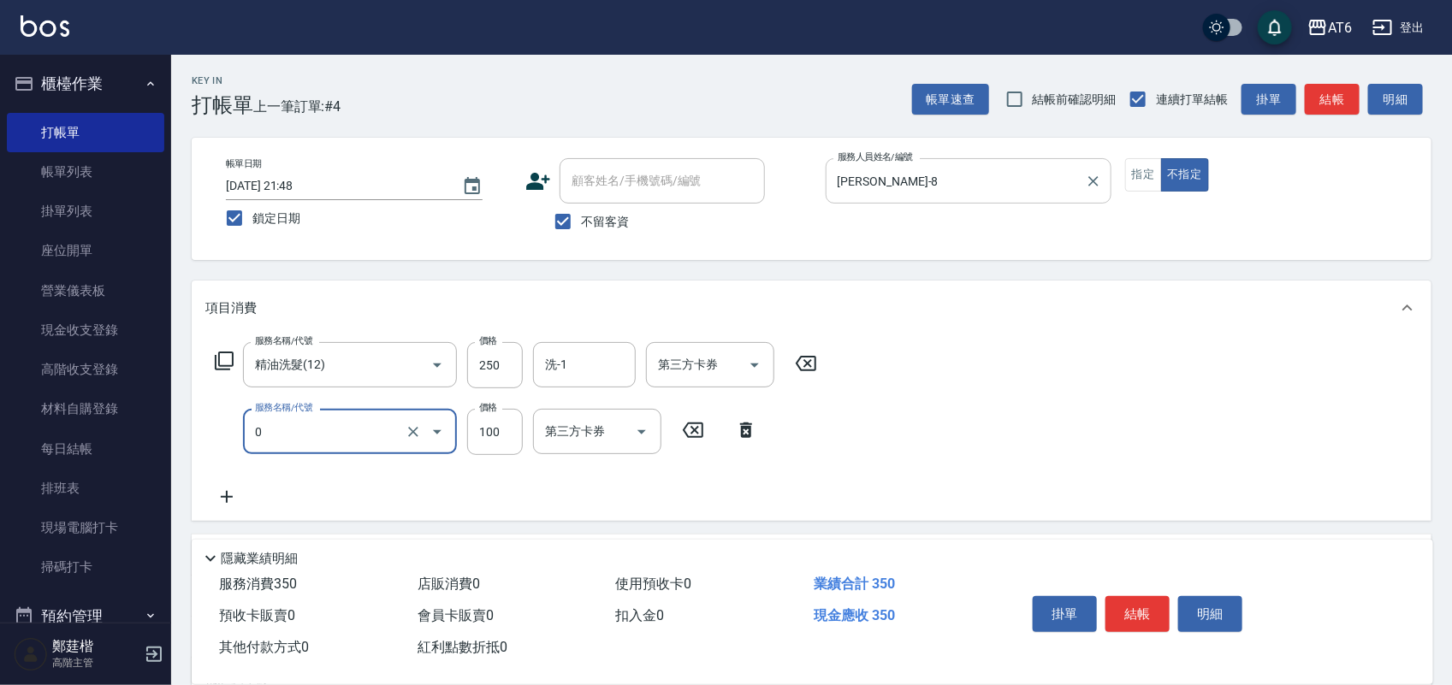
type input "剪髮(0)"
type input "130"
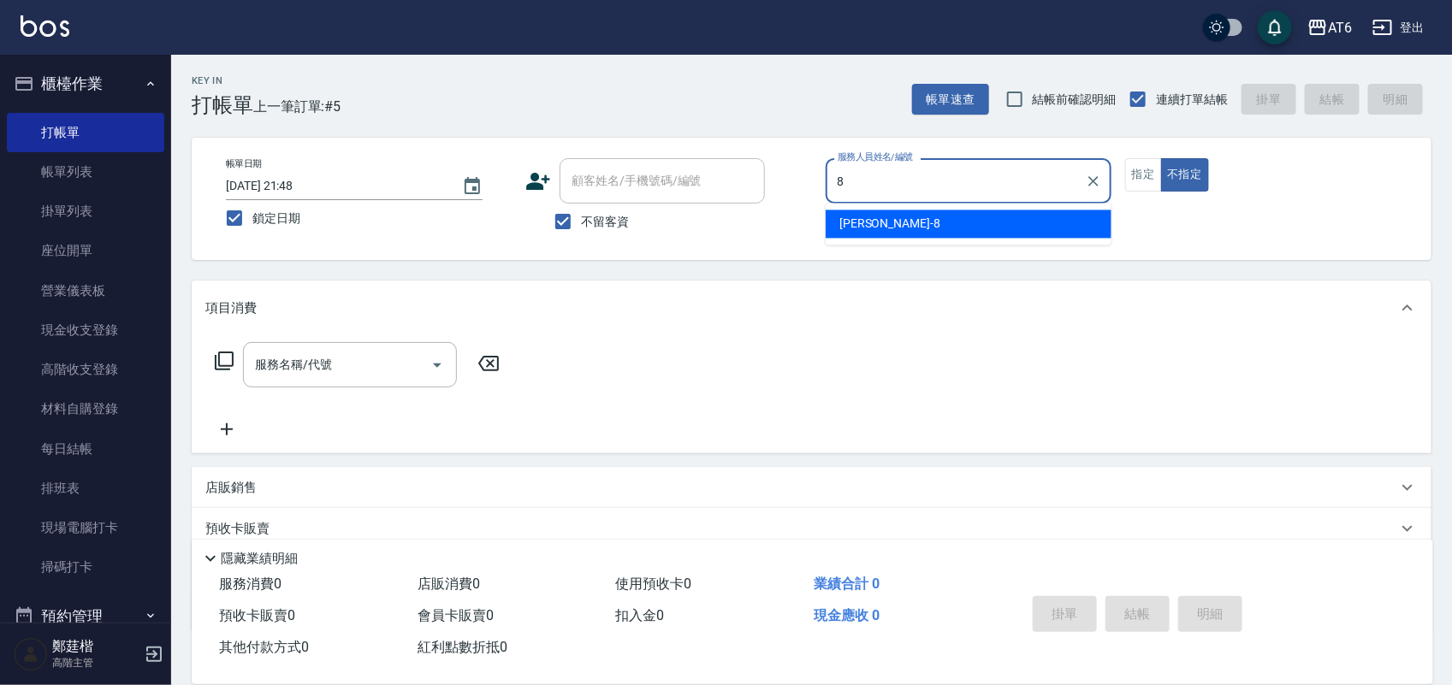
type input "[PERSON_NAME]-8"
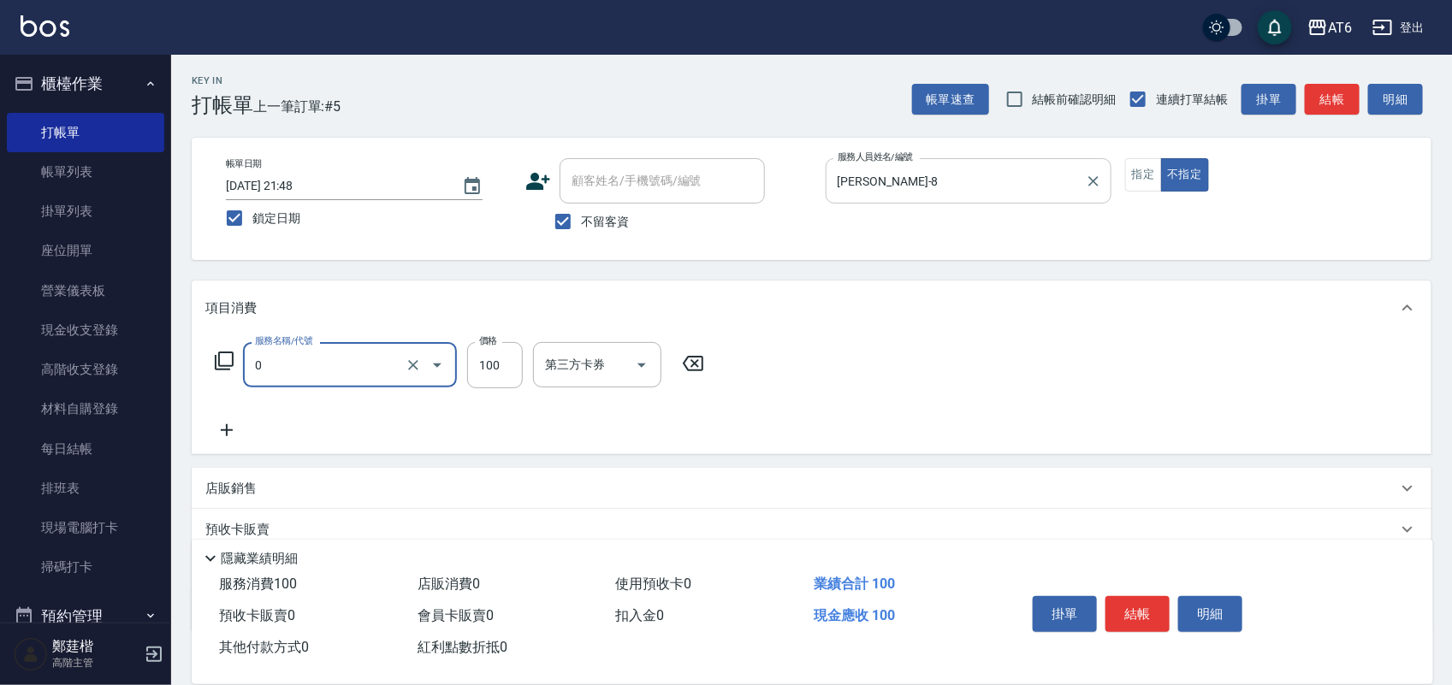
type input "剪髮(0)"
type input "180"
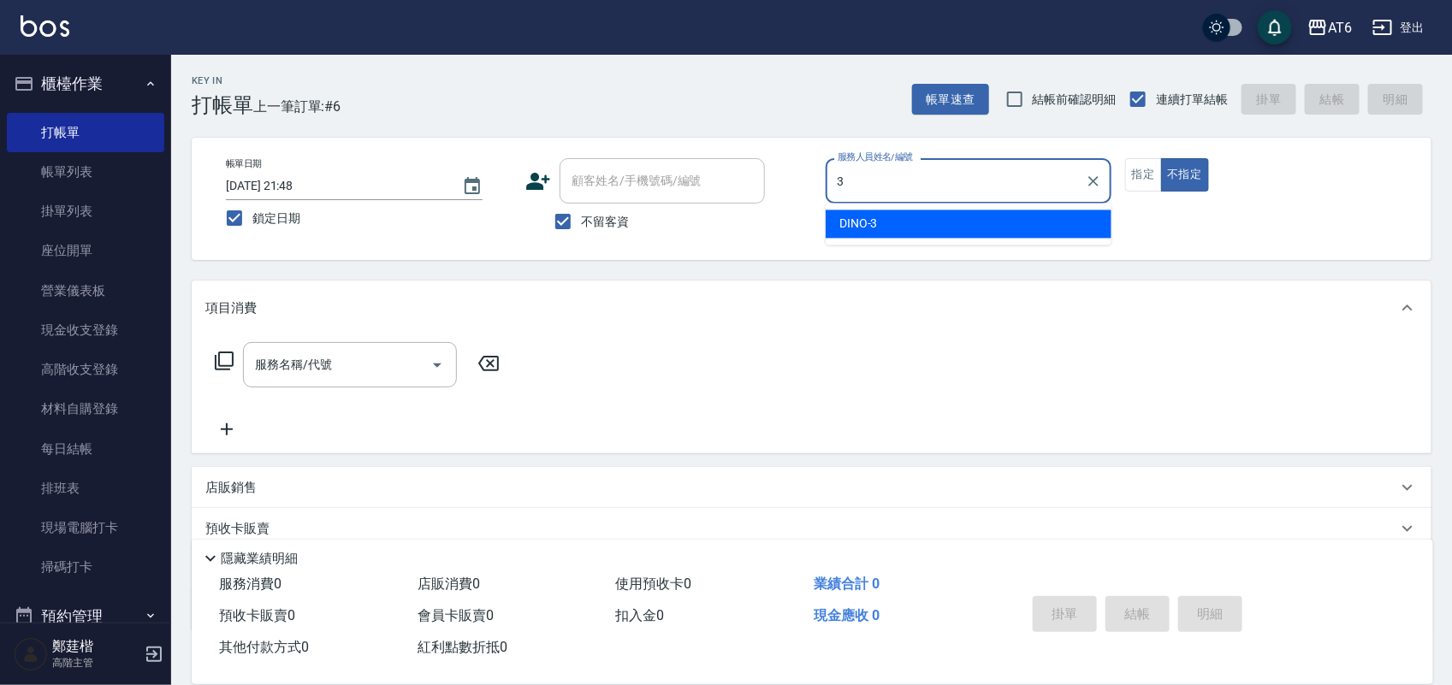
type input "DINO-3"
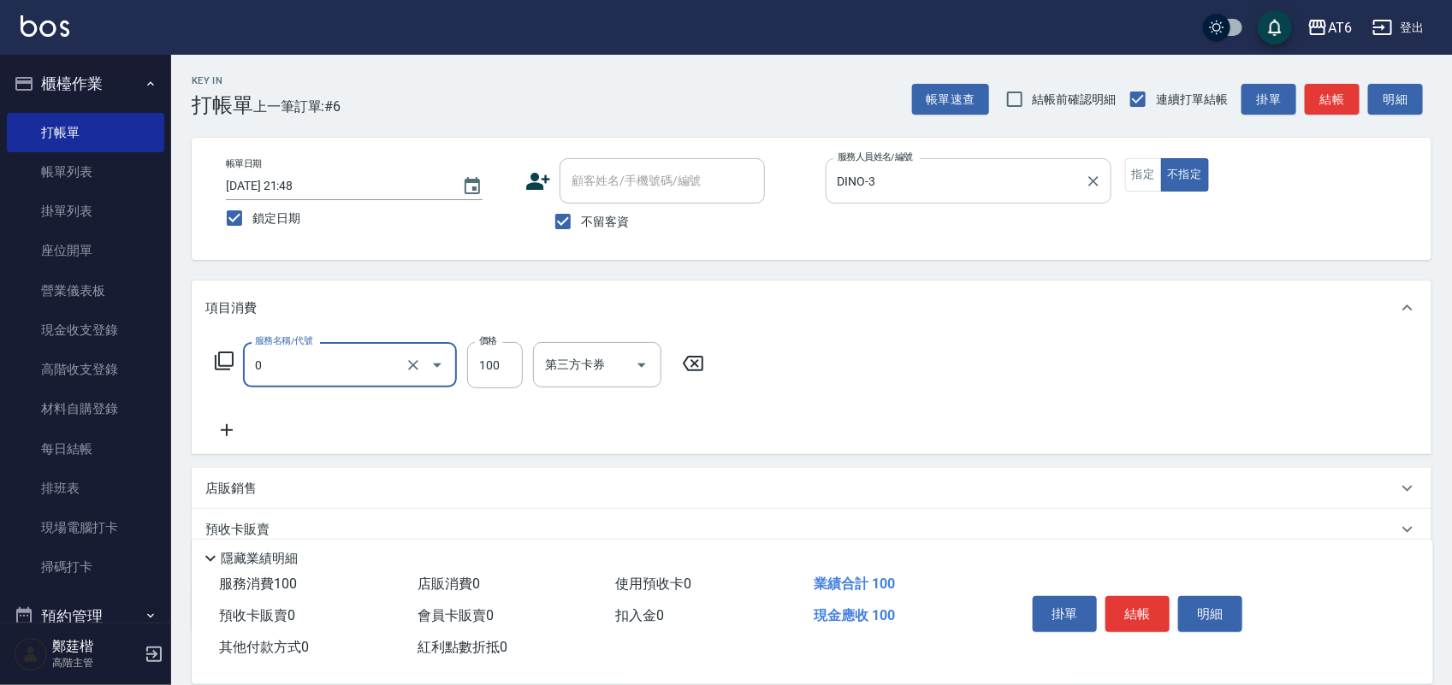
type input "剪髮(0)"
type input "180"
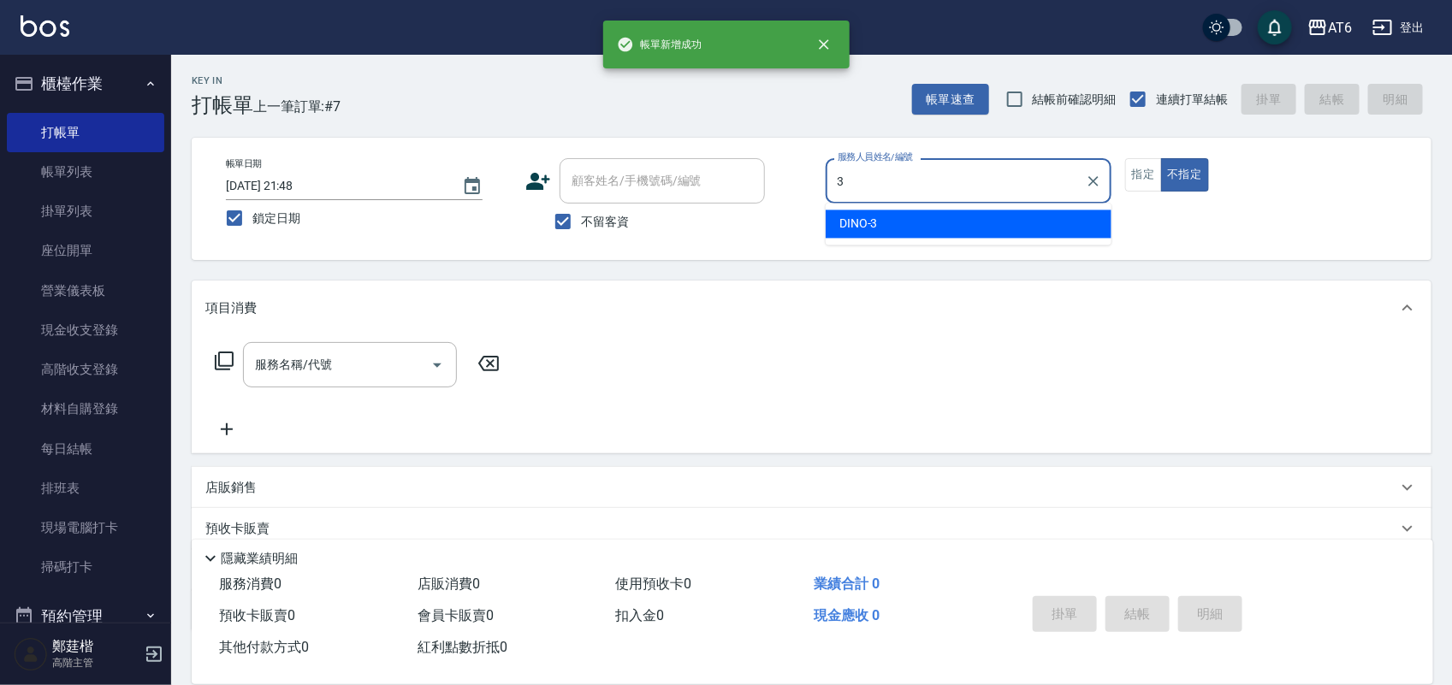
type input "DINO-3"
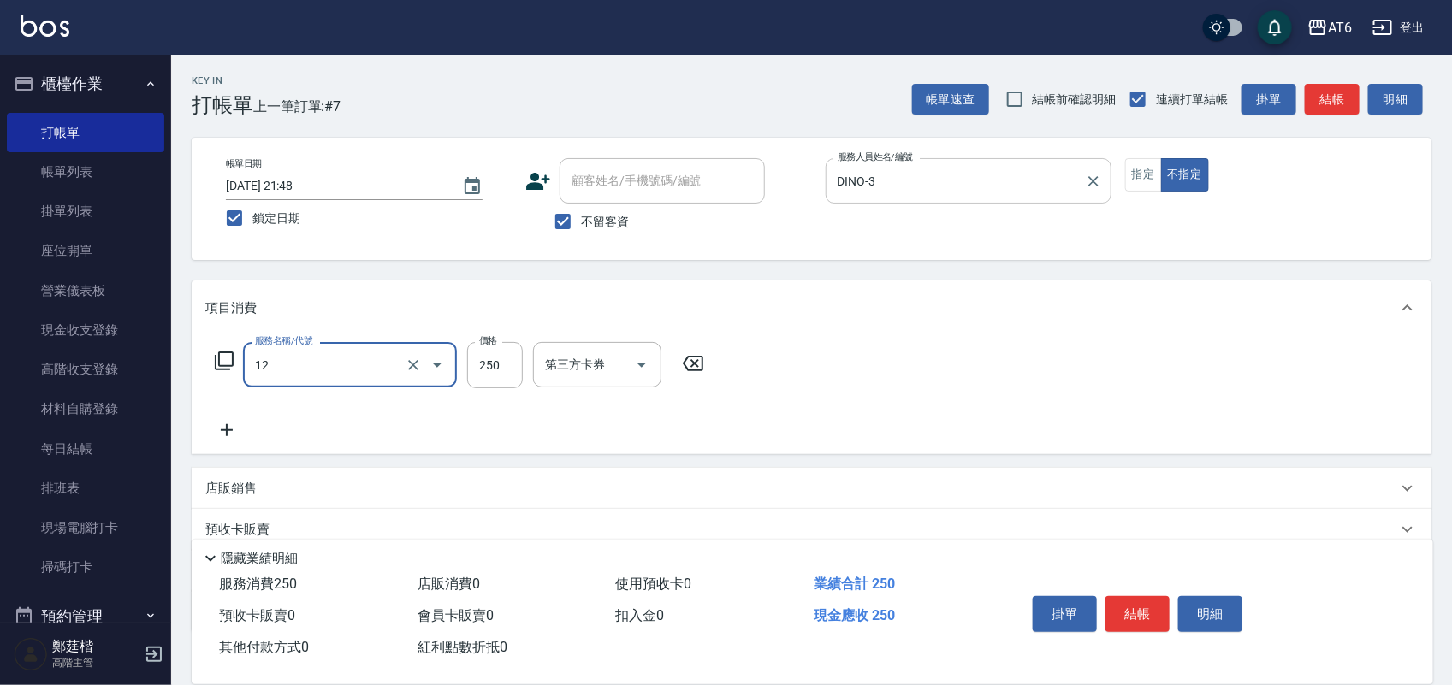
type input "精油洗髮(12)"
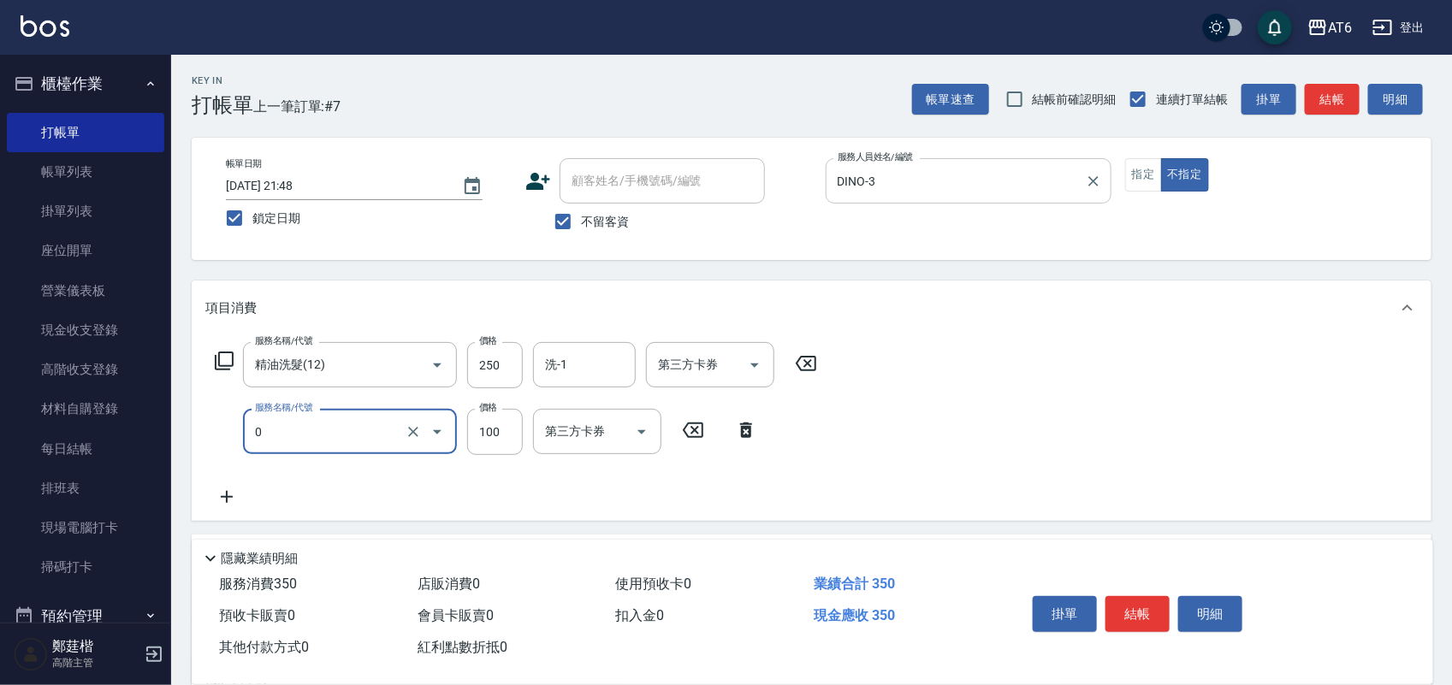
type input "剪髮(0)"
type input "30"
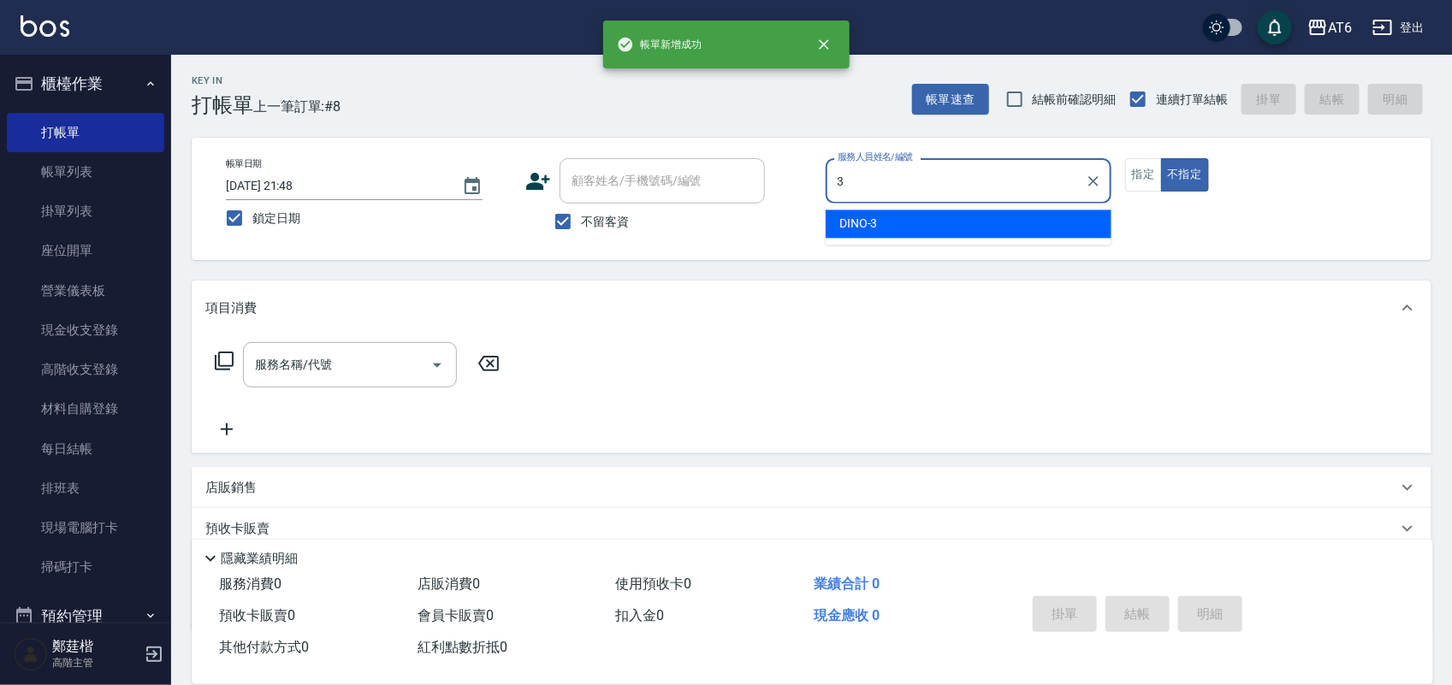
type input "DINO-3"
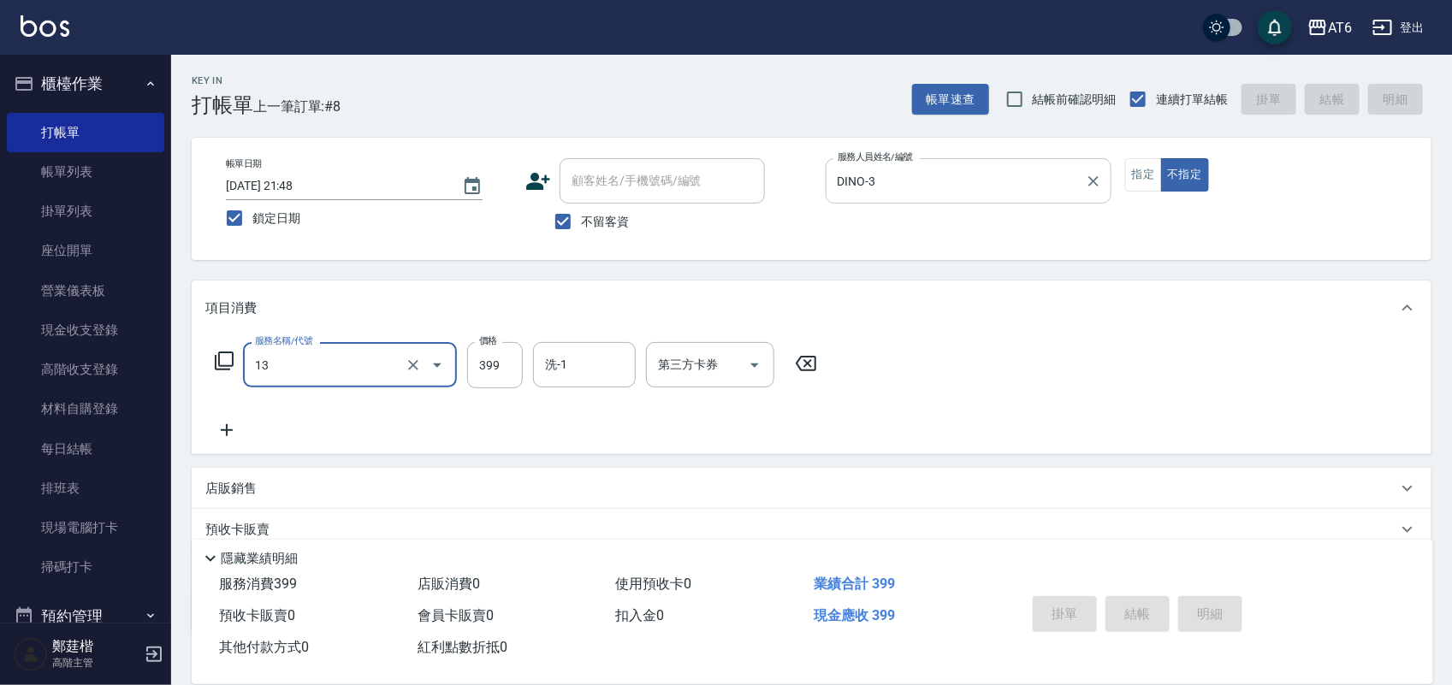
type input "13"
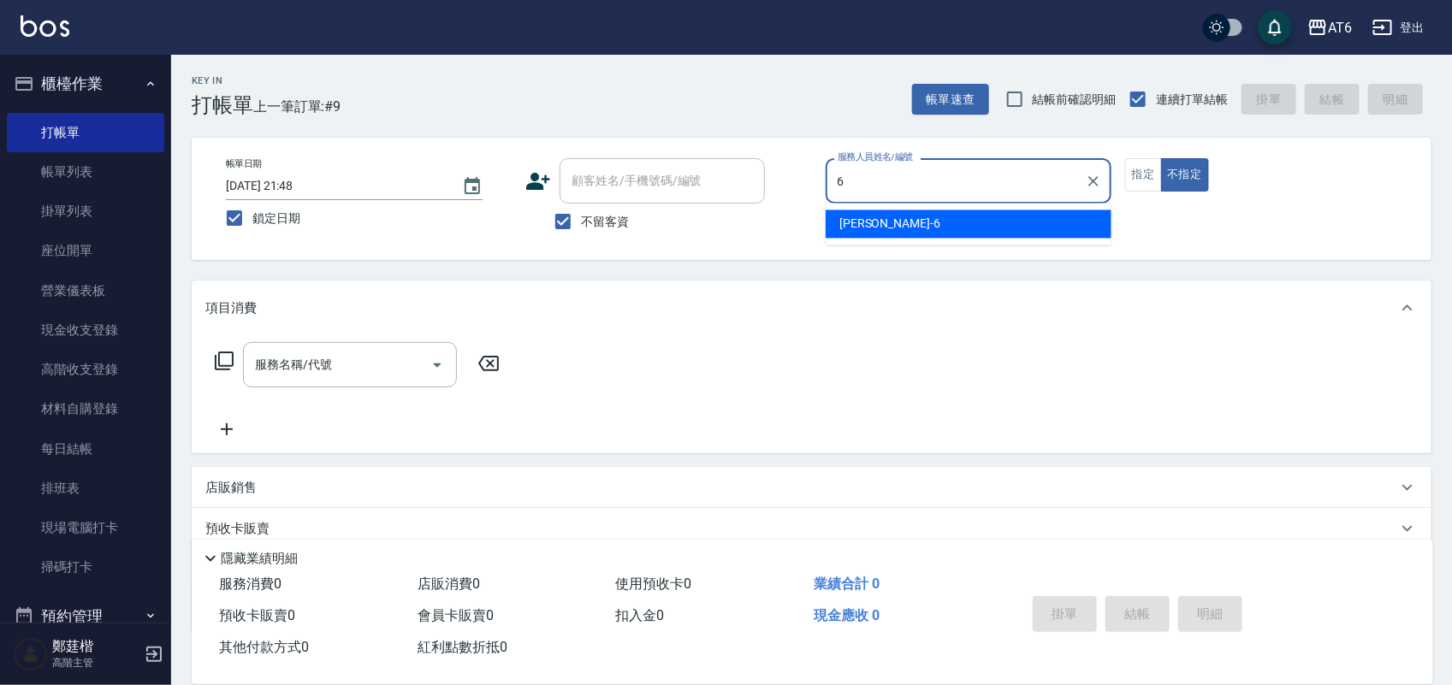
type input "[PERSON_NAME]-6"
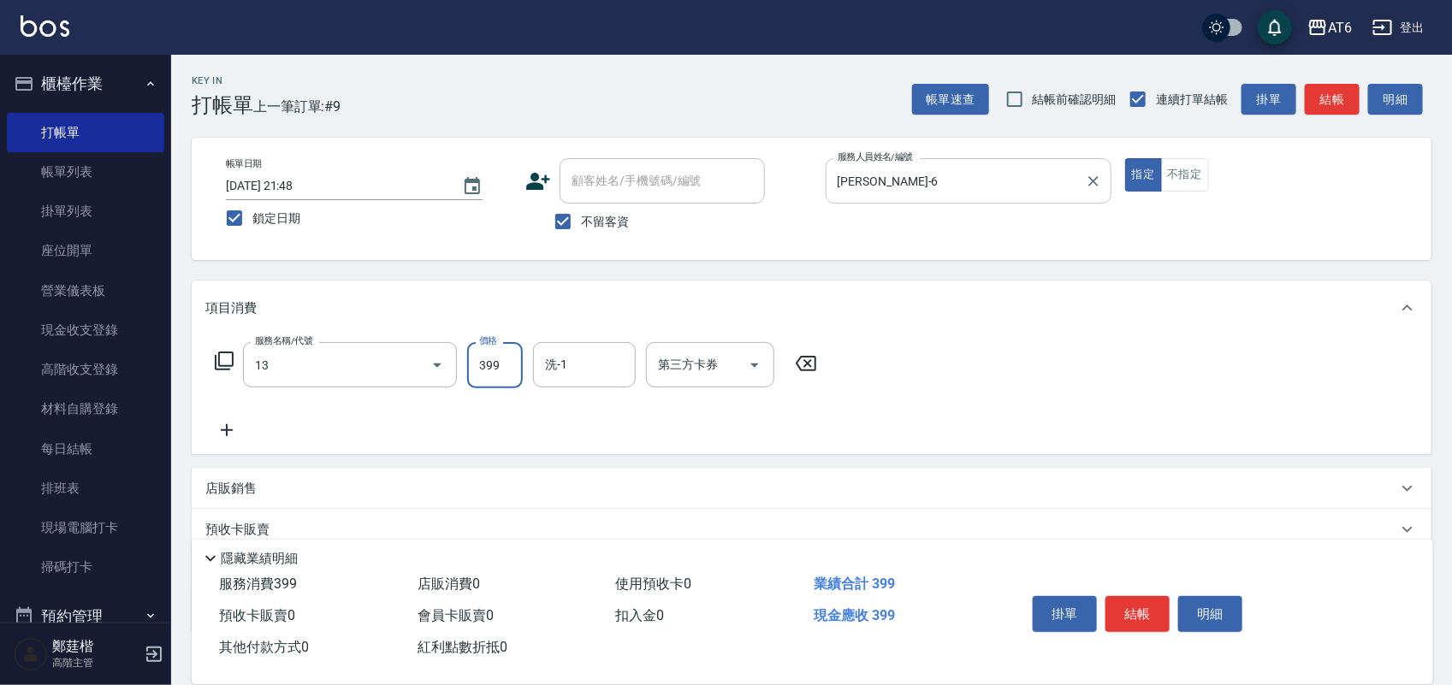
type input "海鹽洗(13)"
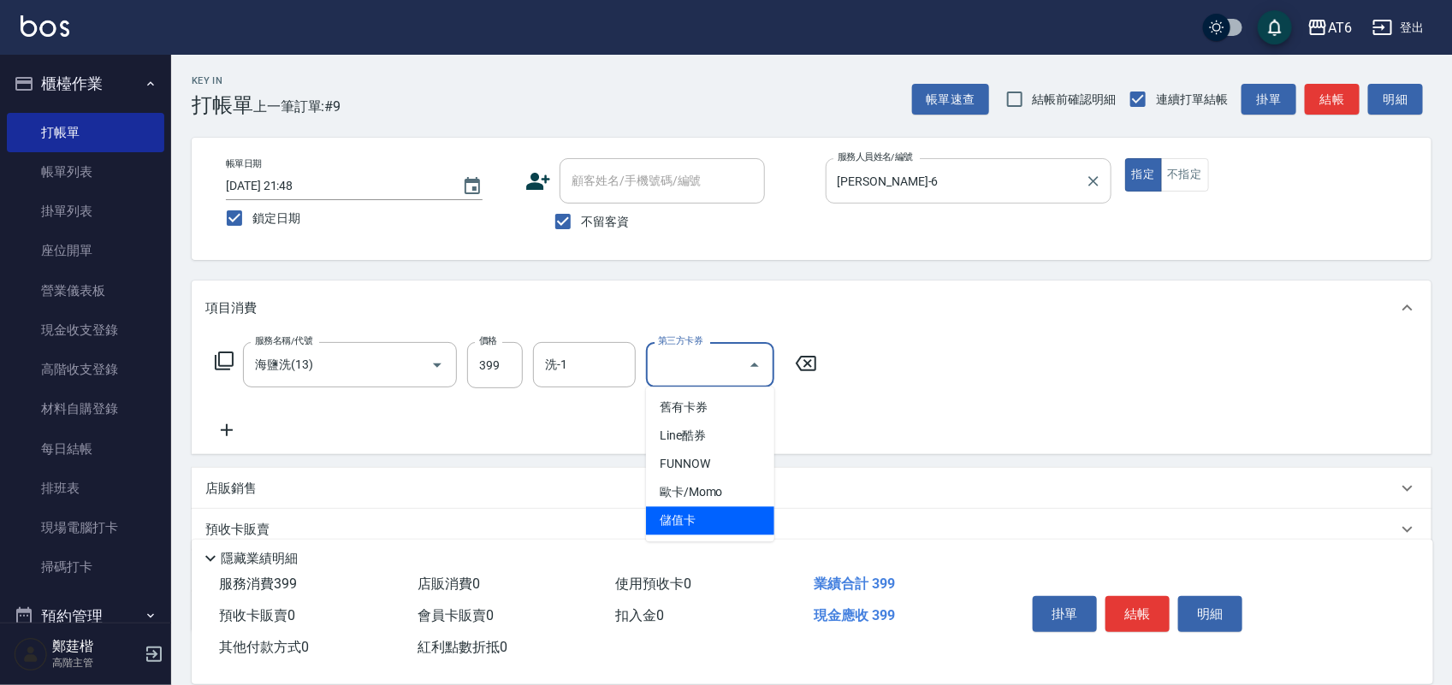
type input "儲值卡"
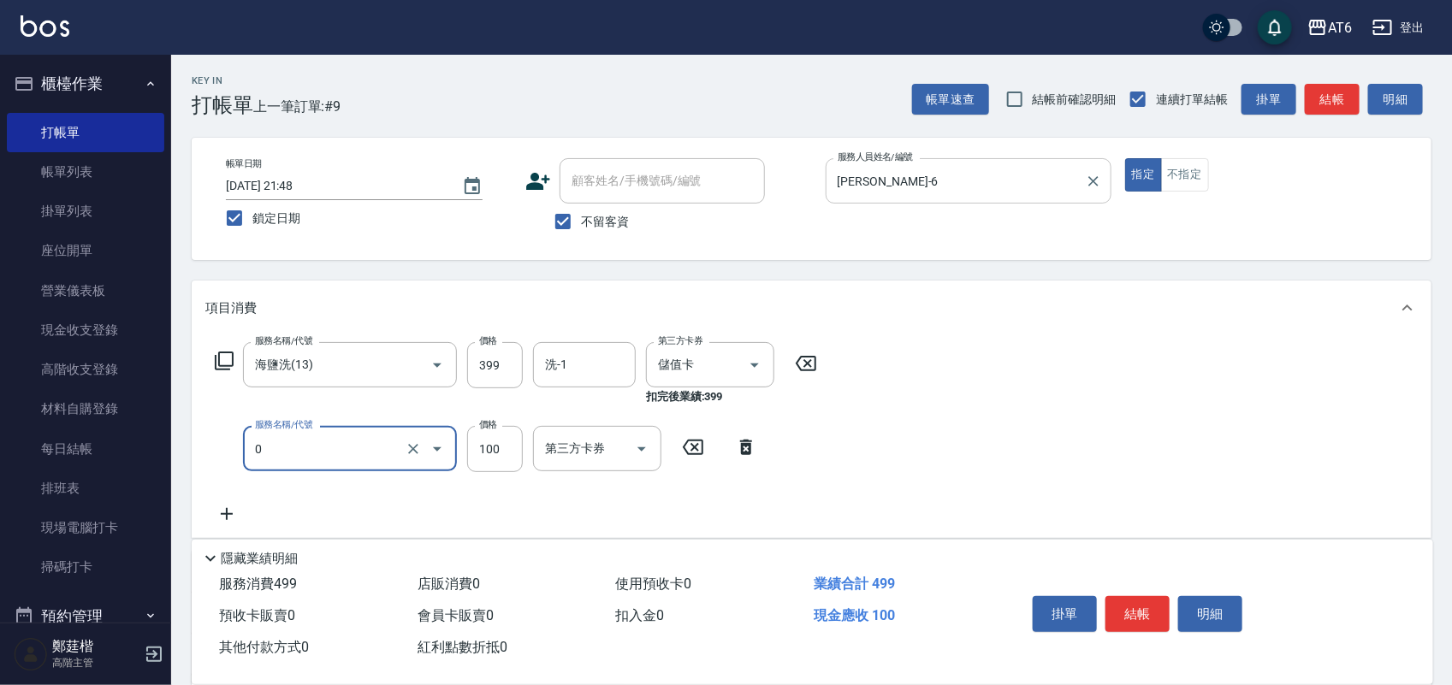
type input "剪髮(0)"
type input "50"
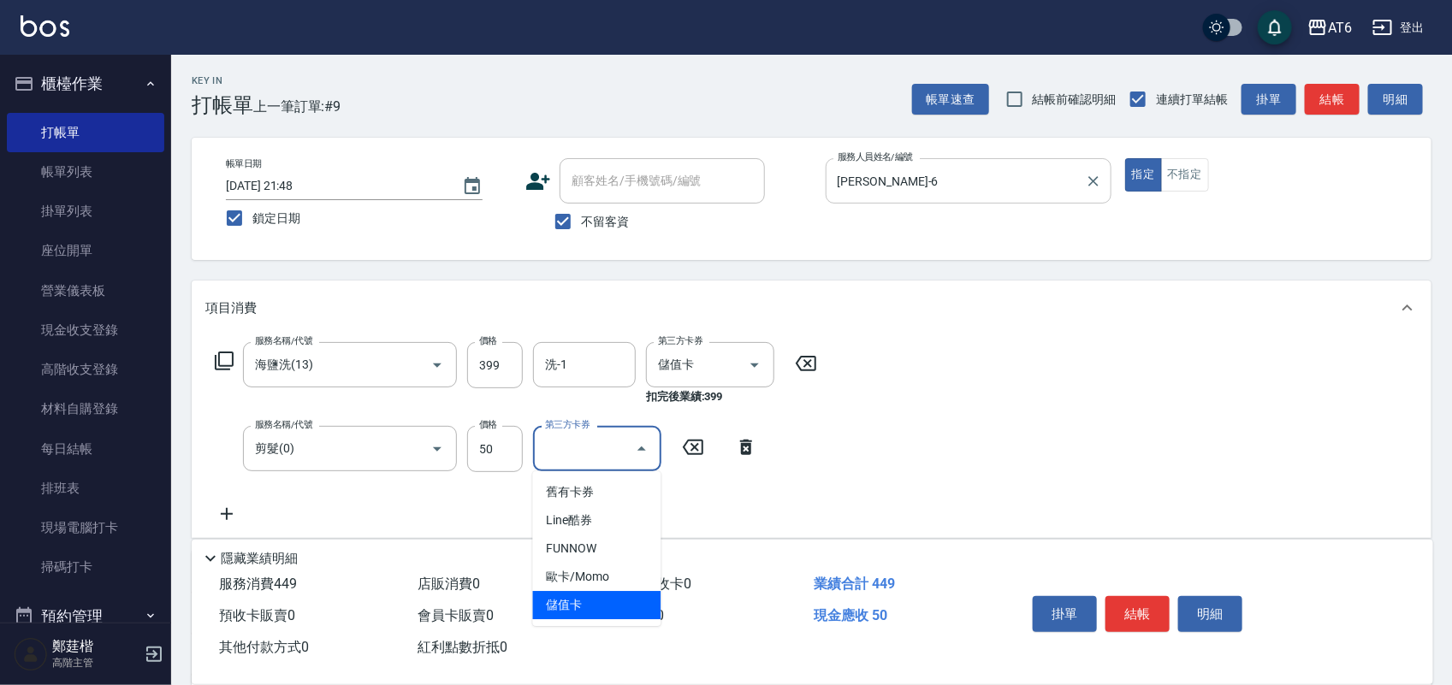
type input "儲值卡"
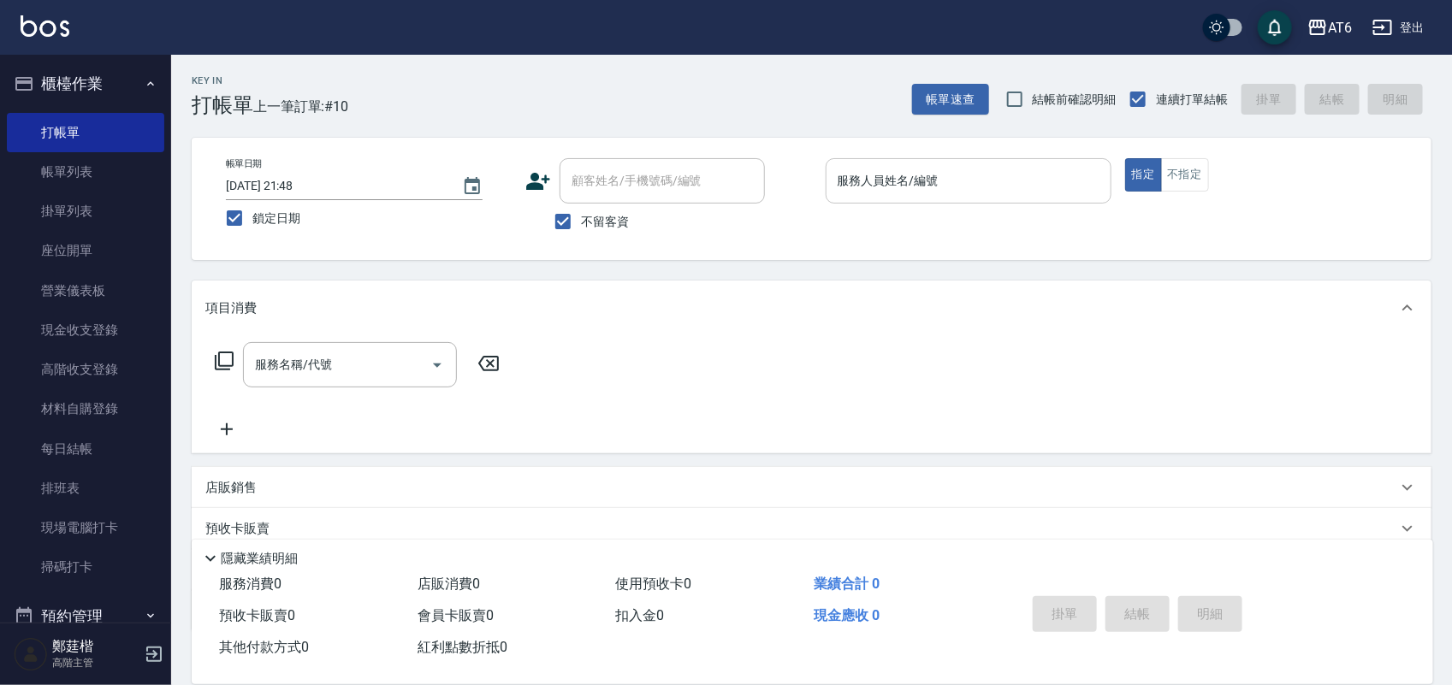
click at [956, 177] on input "服務人員姓名/編號" at bounding box center [968, 181] width 270 height 30
drag, startPoint x: 956, startPoint y: 177, endPoint x: 942, endPoint y: 177, distance: 14.5
drag, startPoint x: 942, startPoint y: 177, endPoint x: 926, endPoint y: 177, distance: 15.4
click at [926, 177] on input "服務人員姓名/編號" at bounding box center [968, 181] width 270 height 30
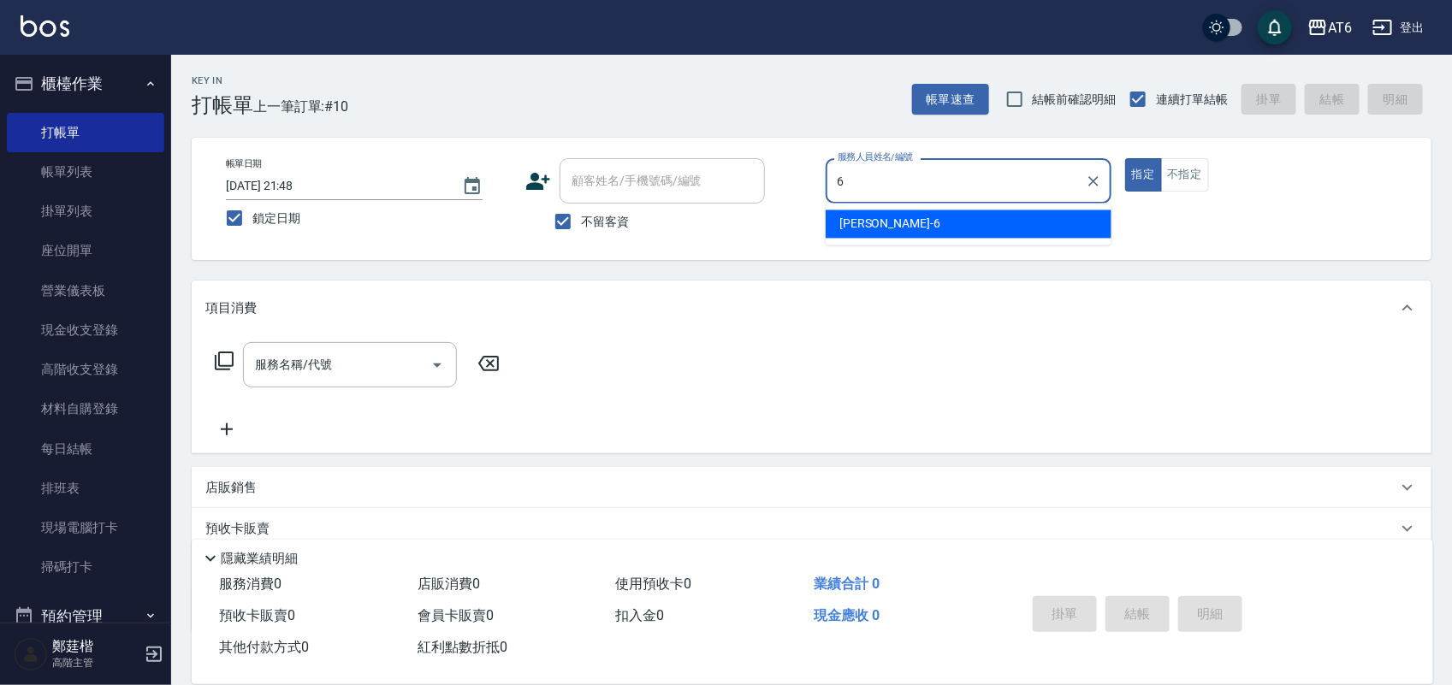
type input "[PERSON_NAME]-6"
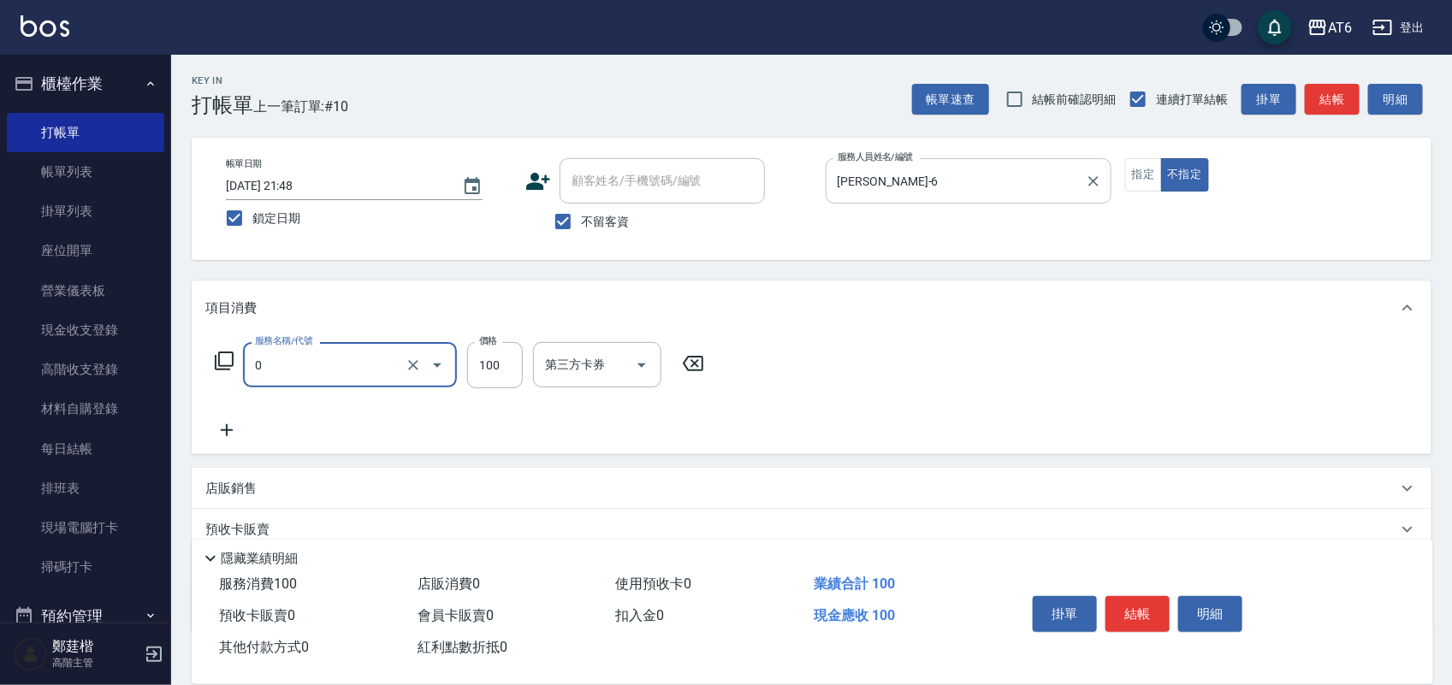
type input "剪髮(0)"
type input "180"
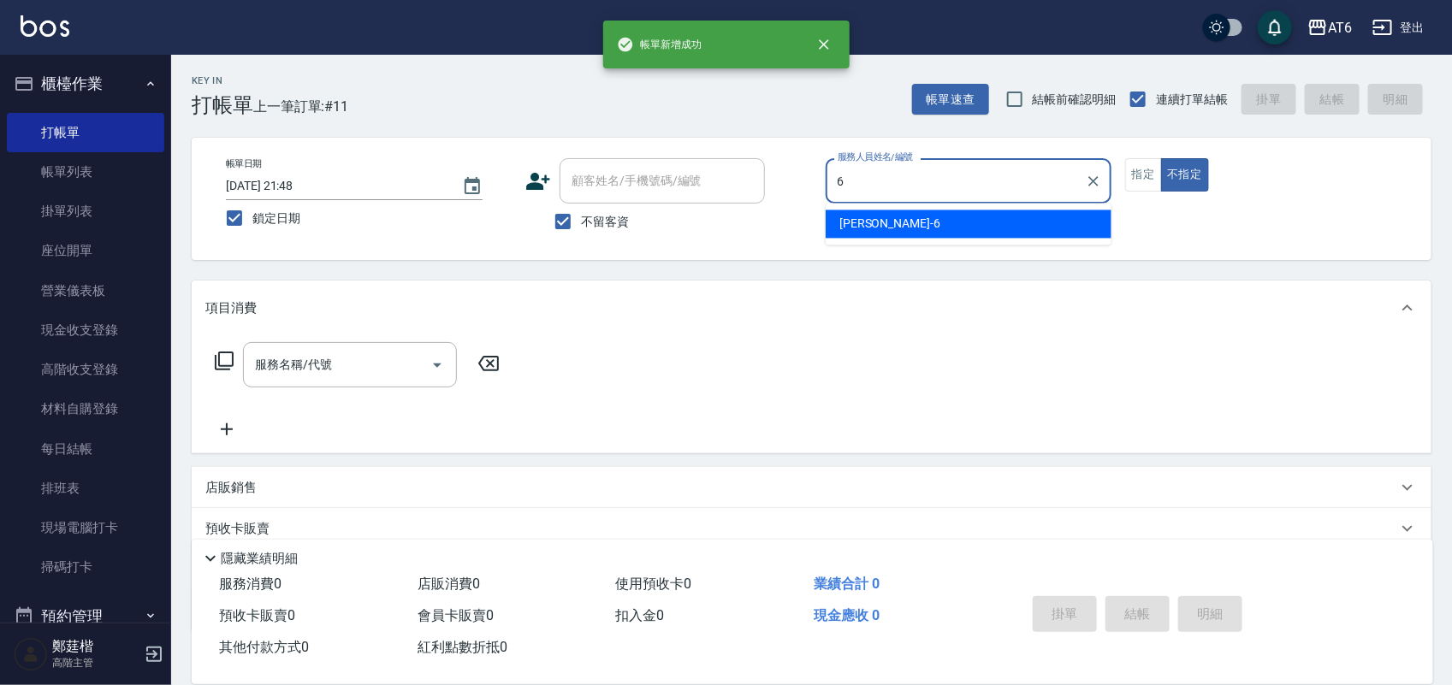
type input "[PERSON_NAME]-6"
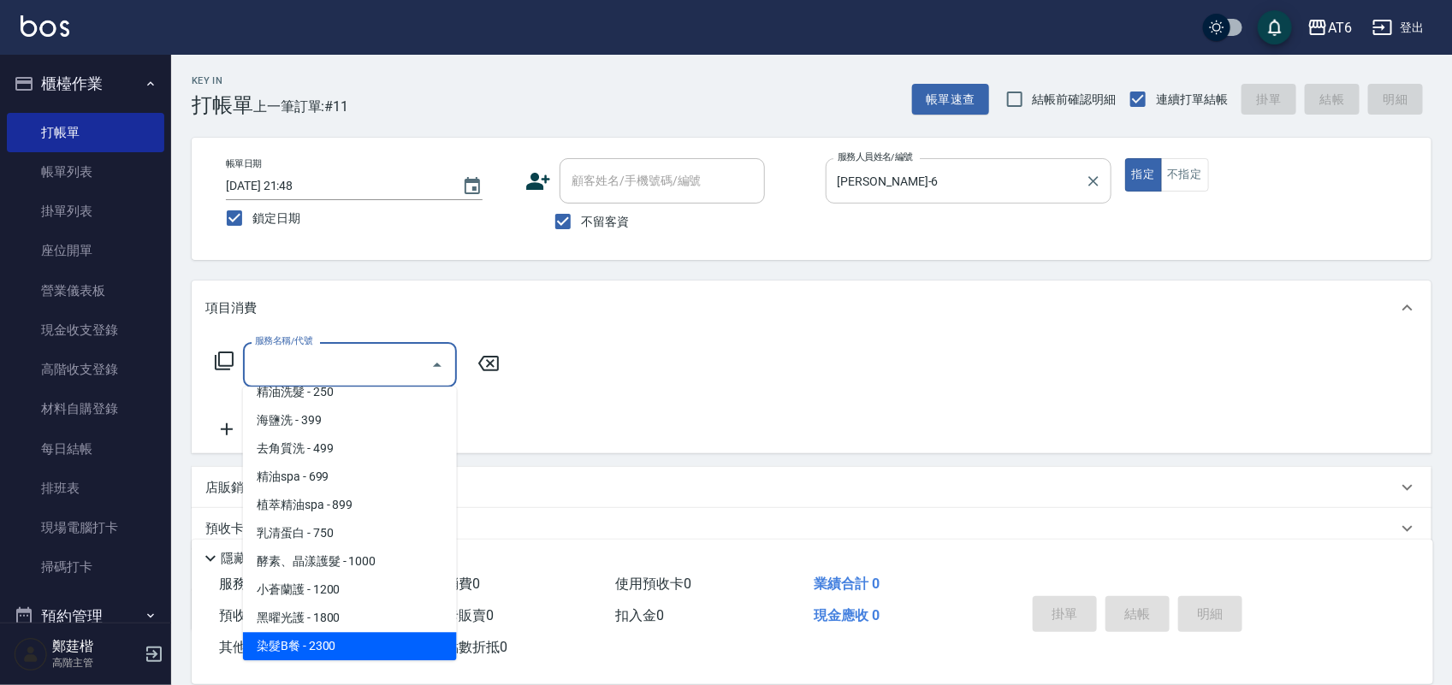
scroll to position [156, 0]
type input "燙髮B餐(43)"
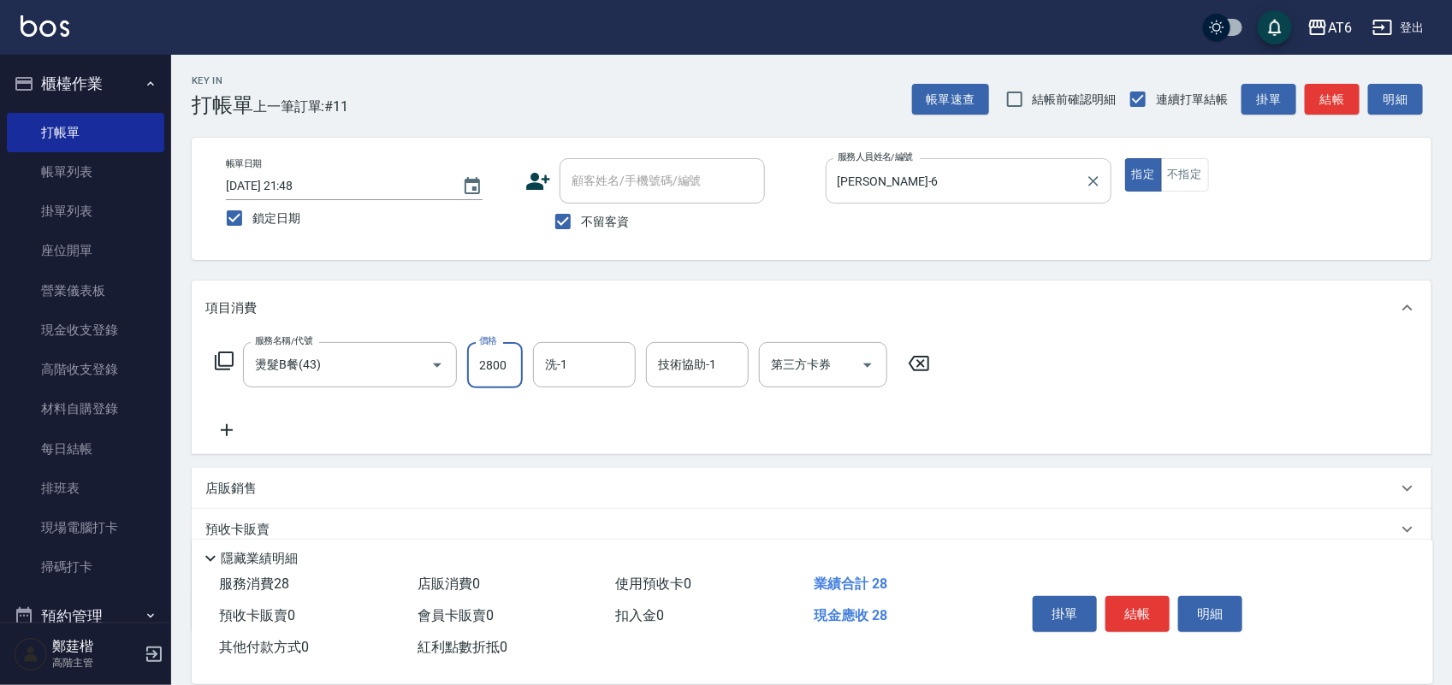
type input "2800"
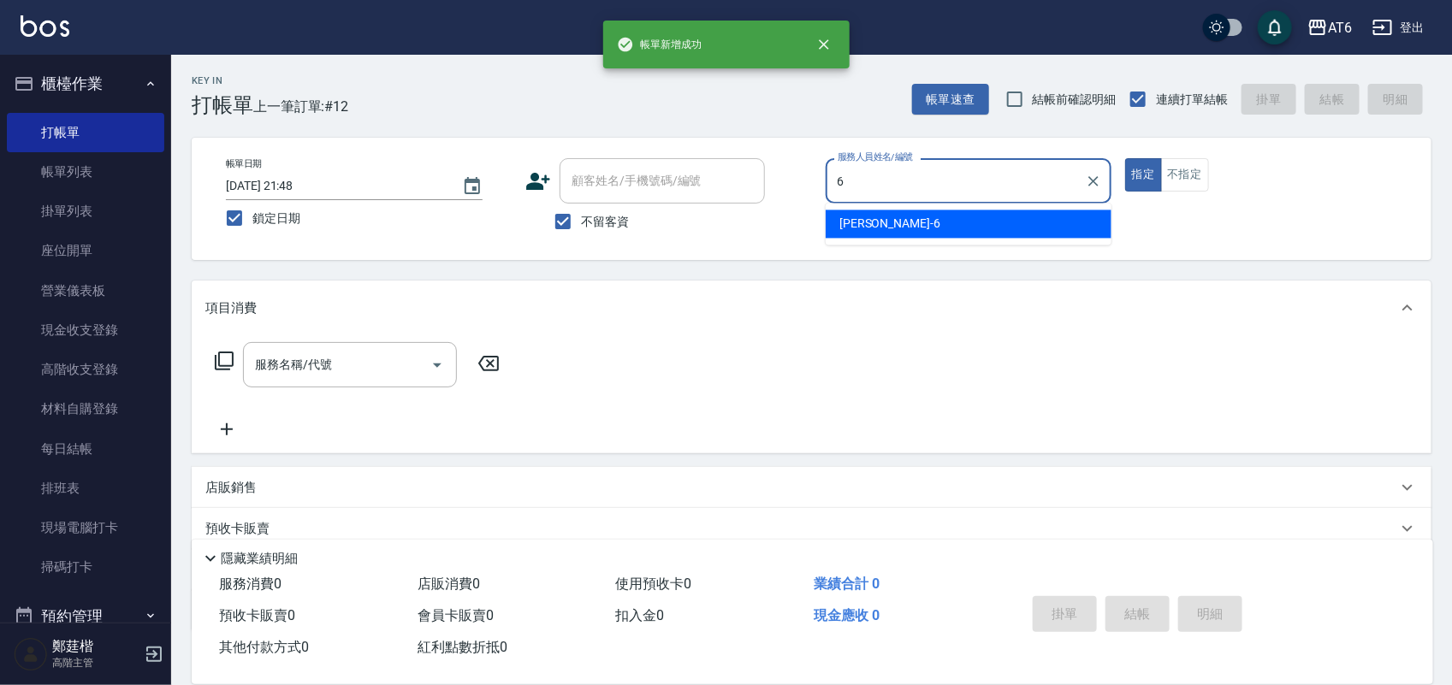
type input "[PERSON_NAME]-6"
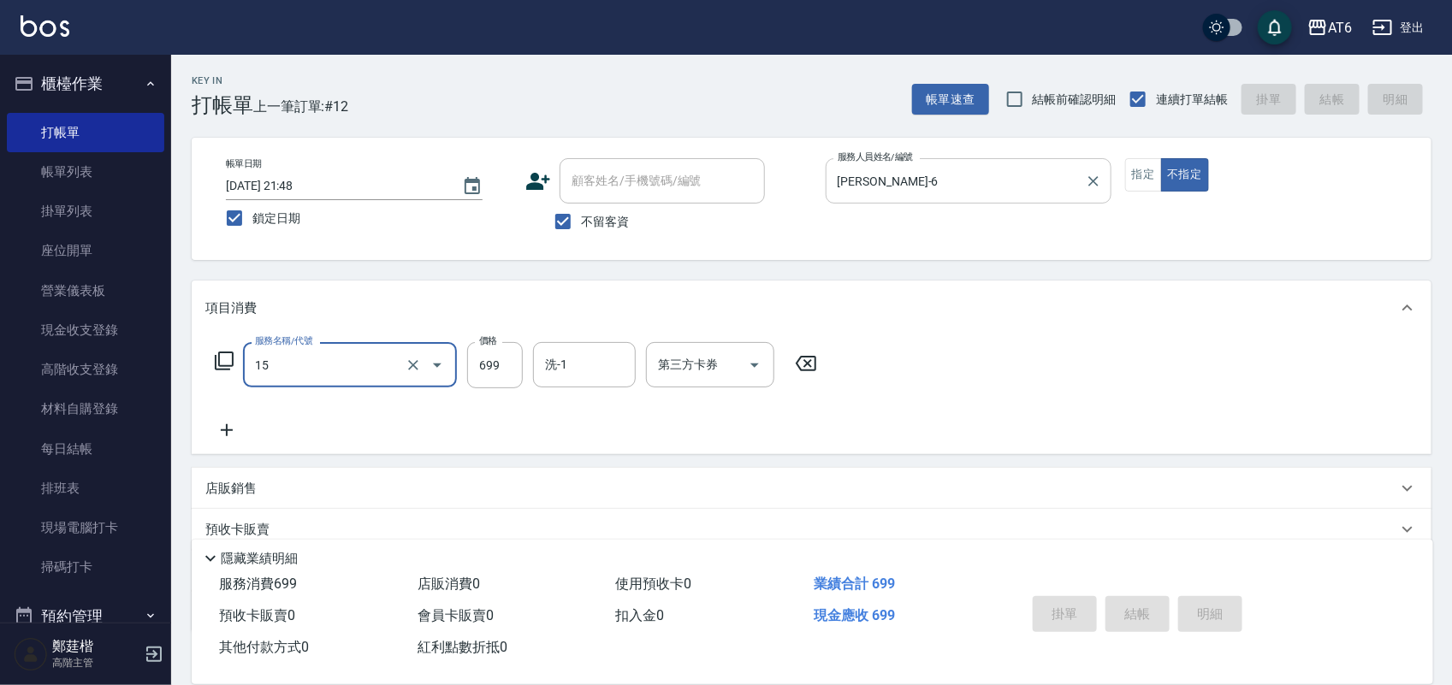
type input "15"
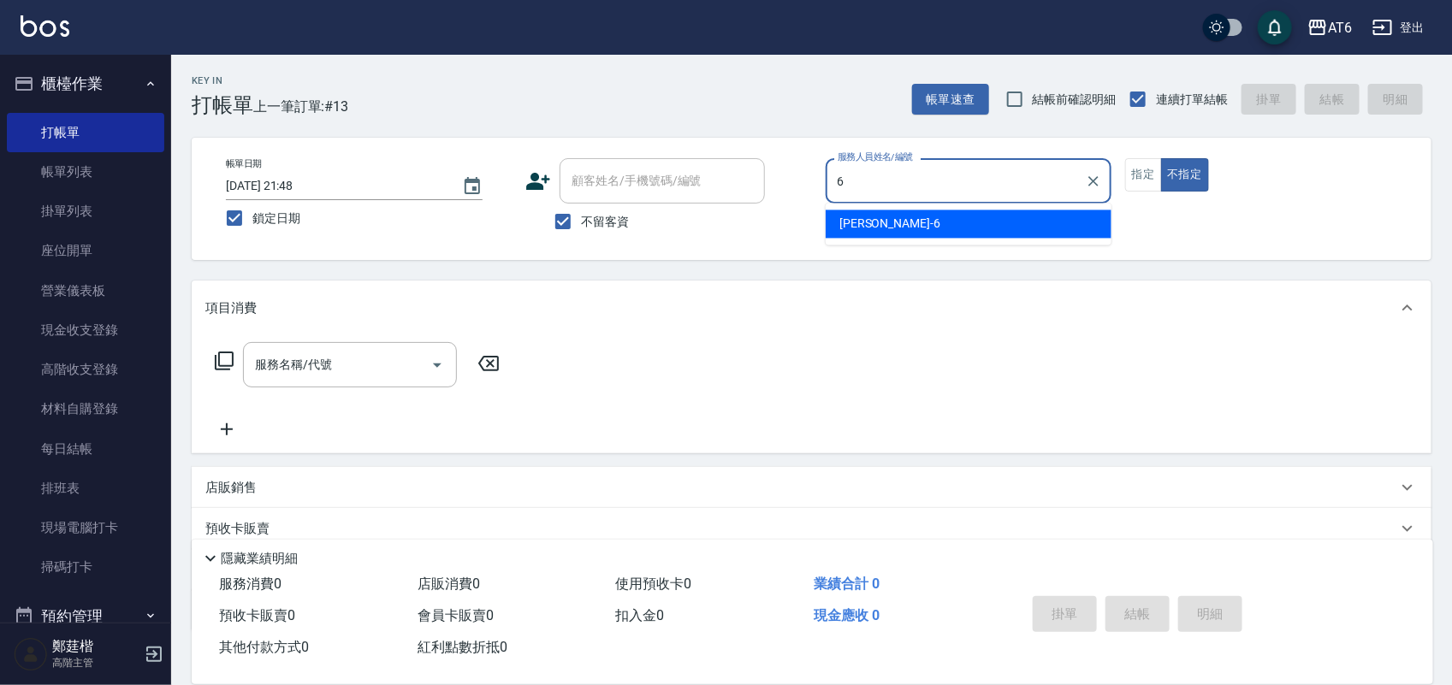
type input "[PERSON_NAME]-6"
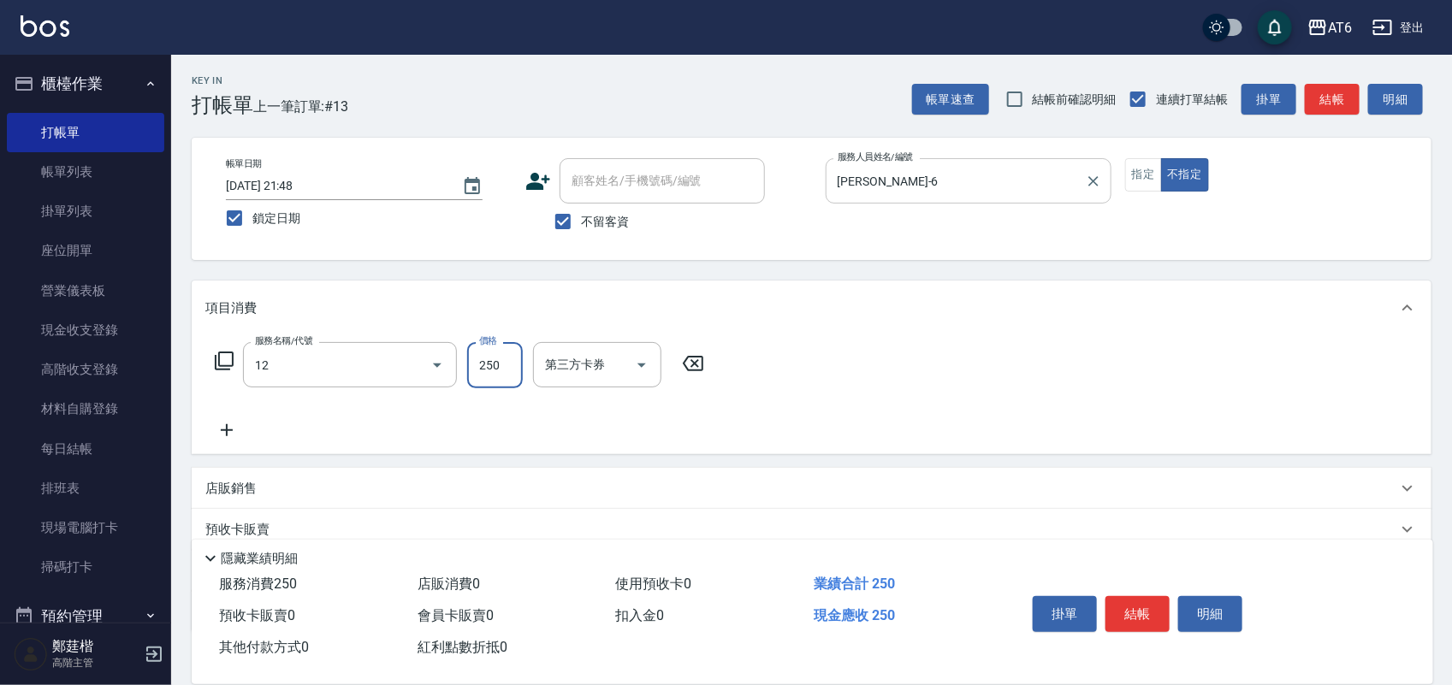
type input "精油洗髮(12)"
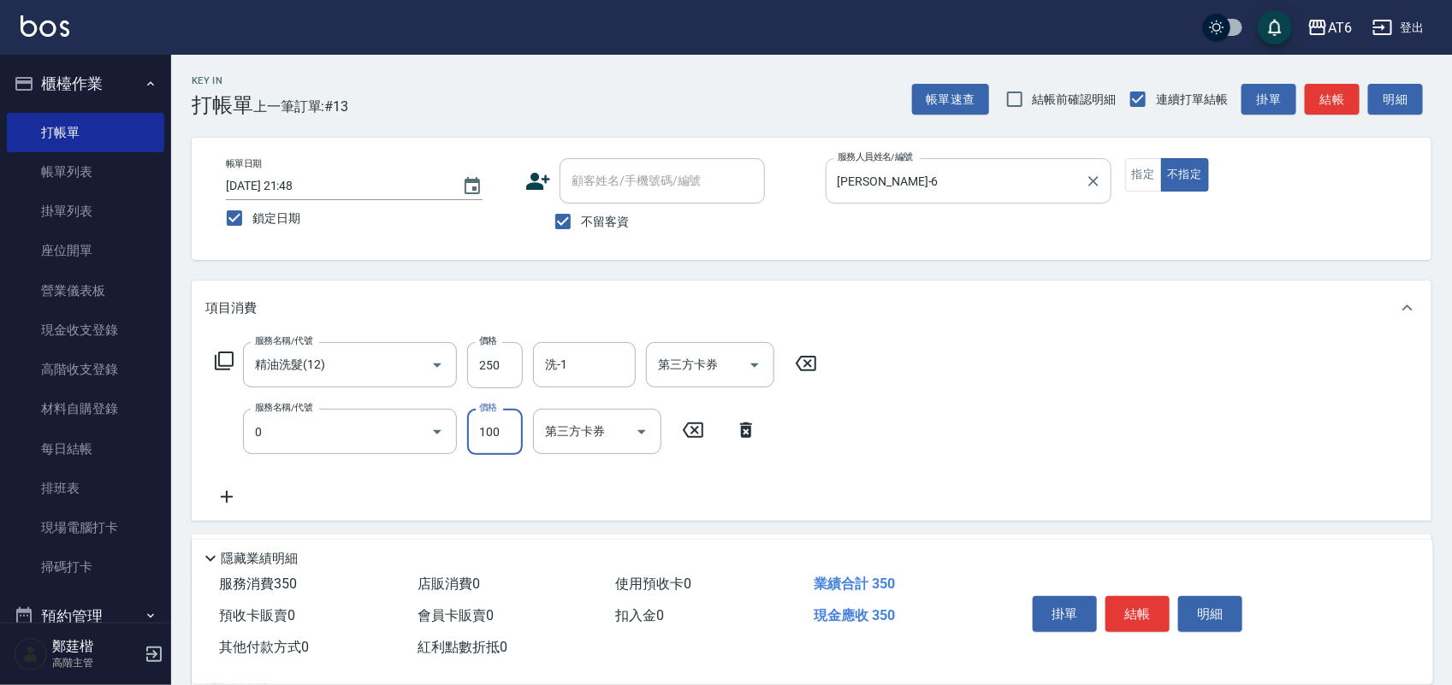
type input "剪髮(0)"
type input "30"
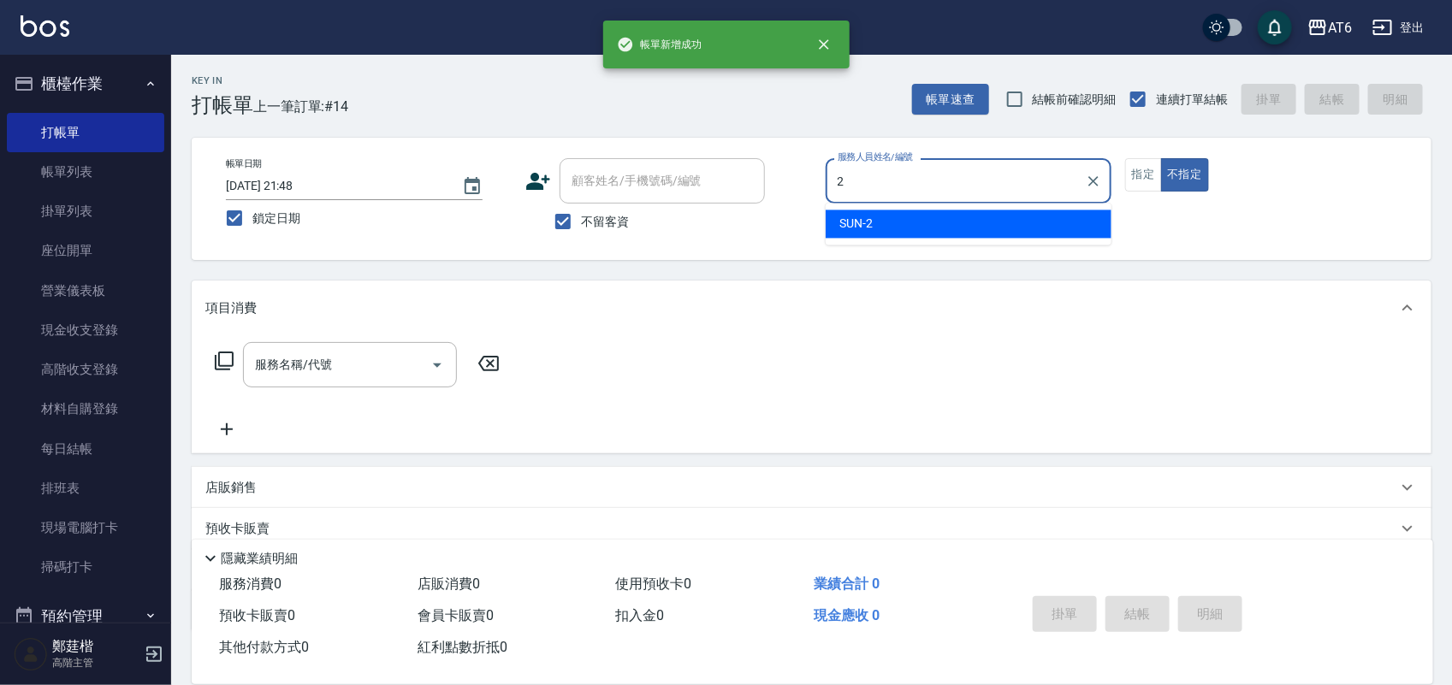
type input "SUN-2"
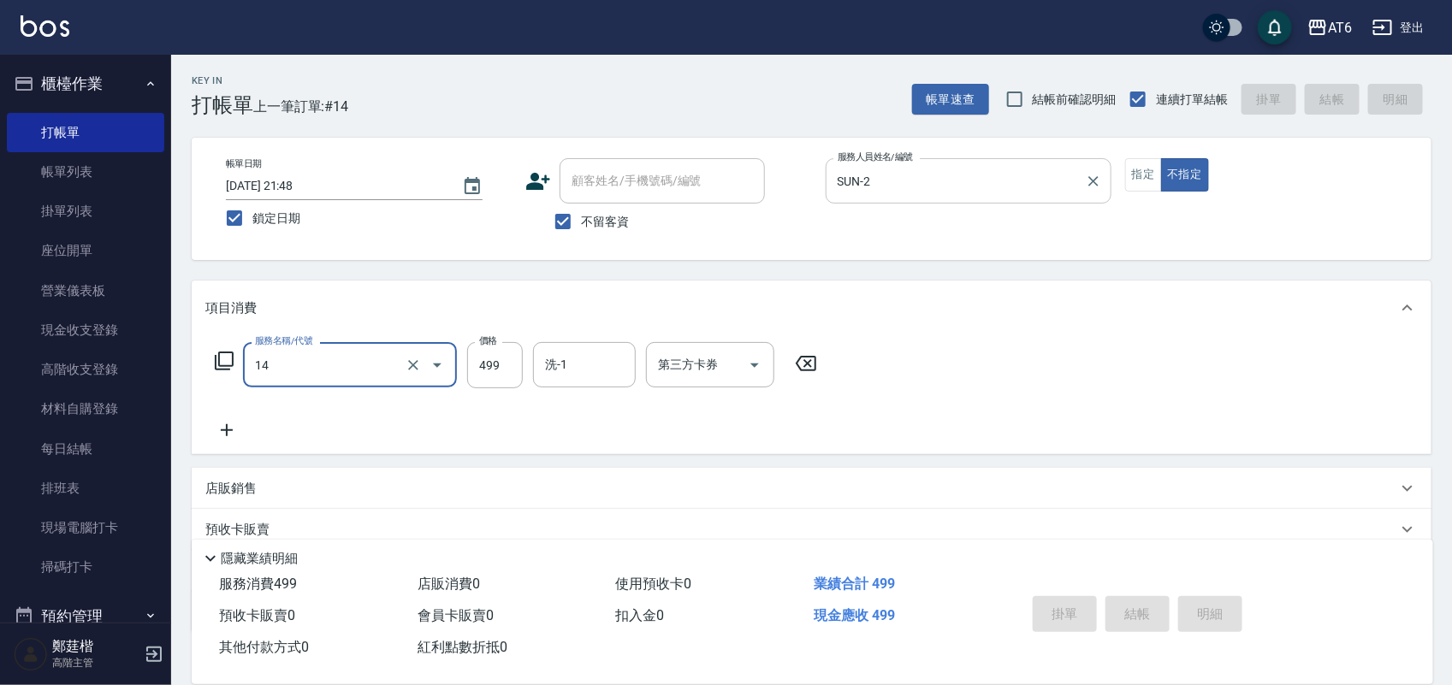
type input "14"
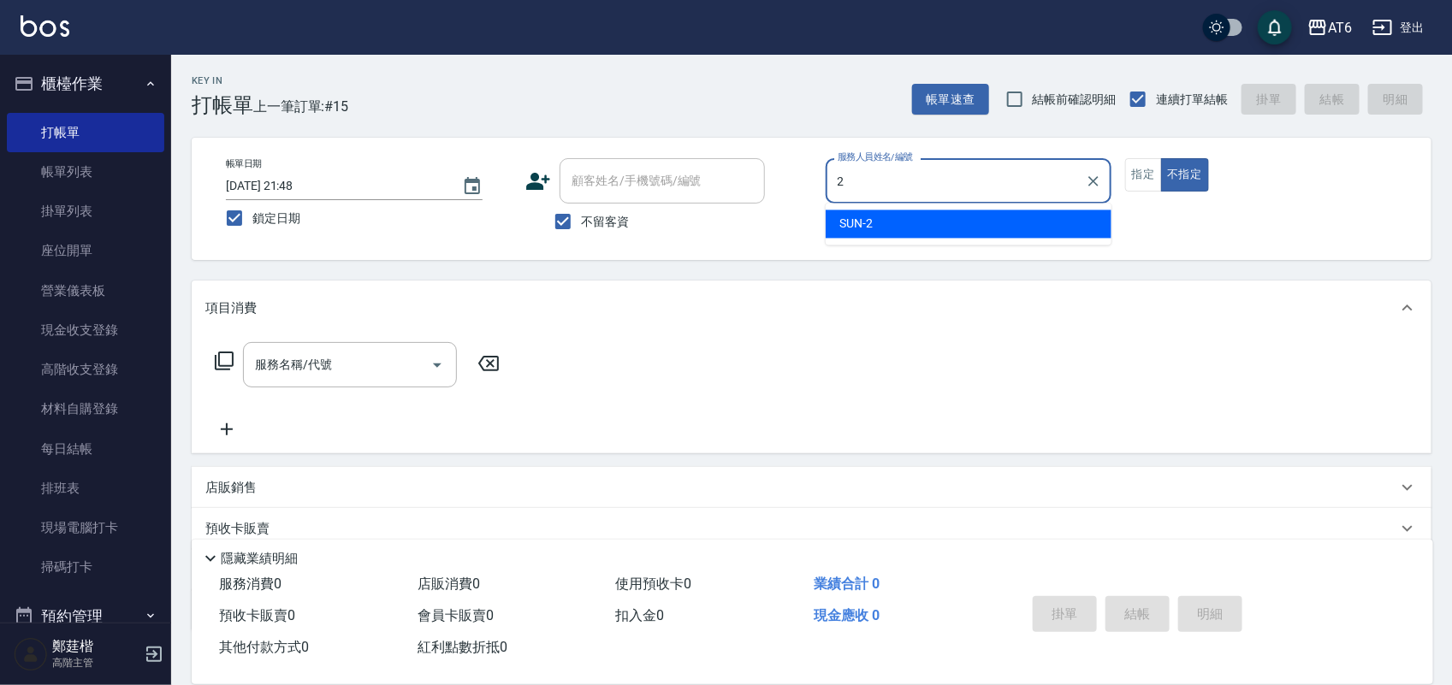
type input "SUN-2"
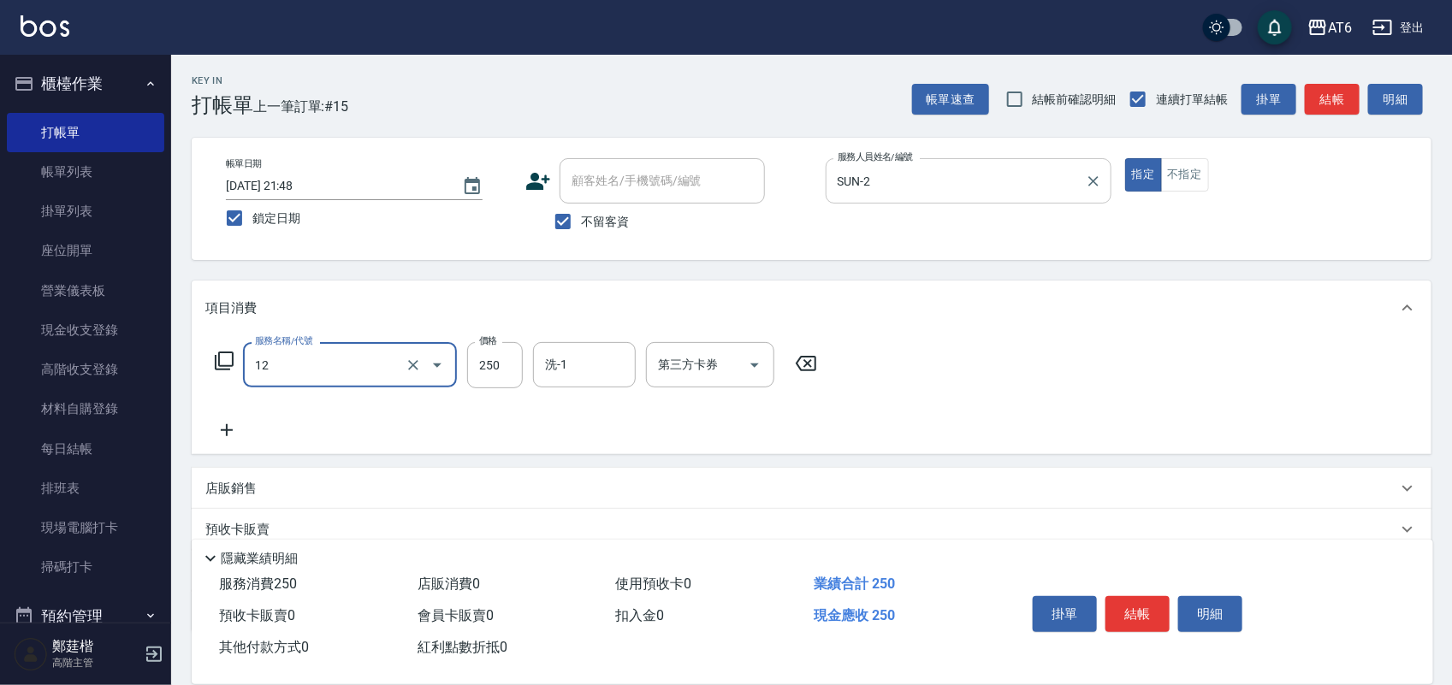
type input "精油洗髮(12)"
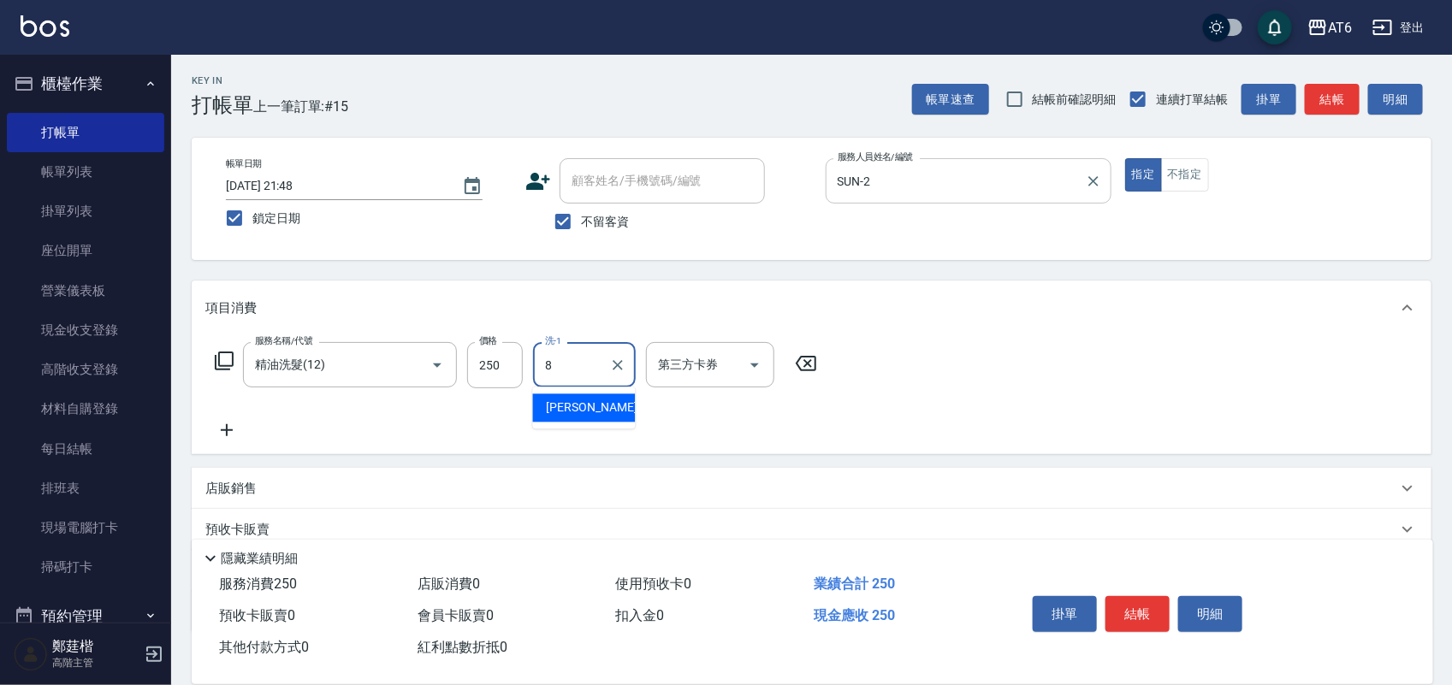
type input "[PERSON_NAME]-8"
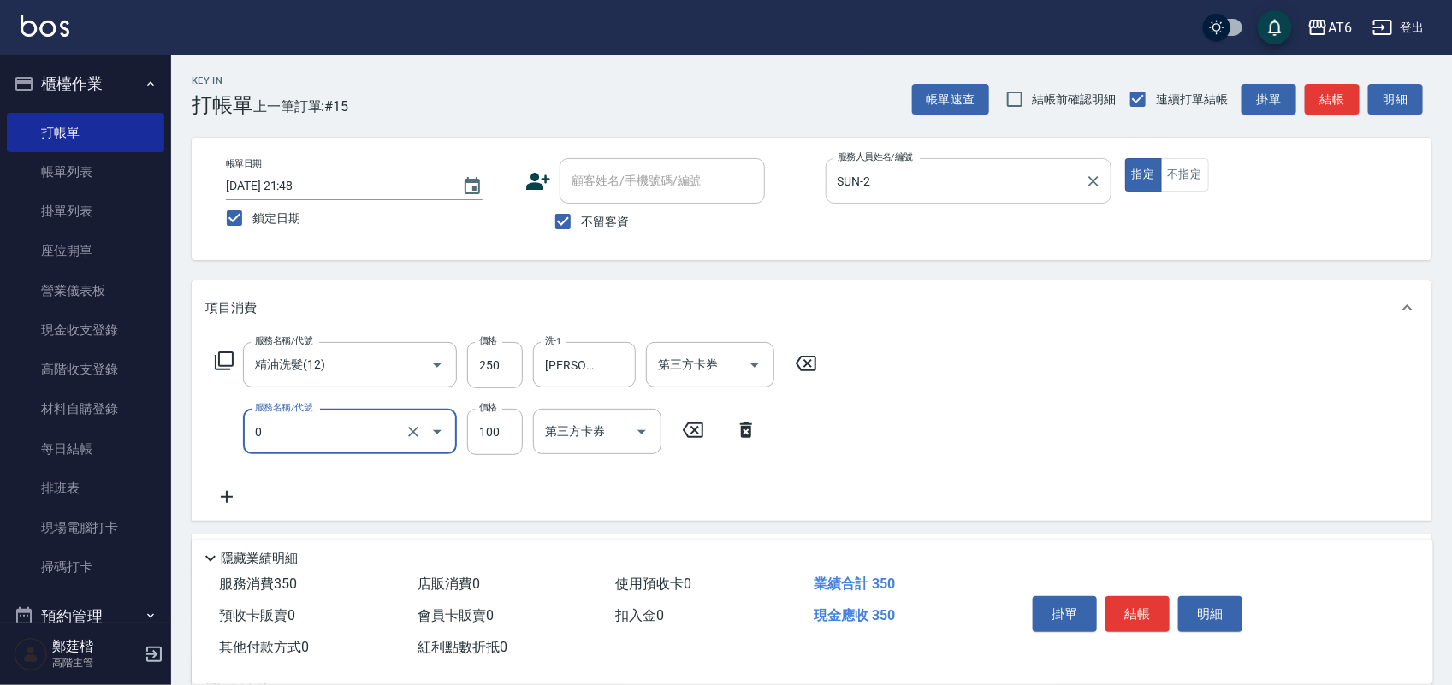
type input "剪髮(0)"
type input "50"
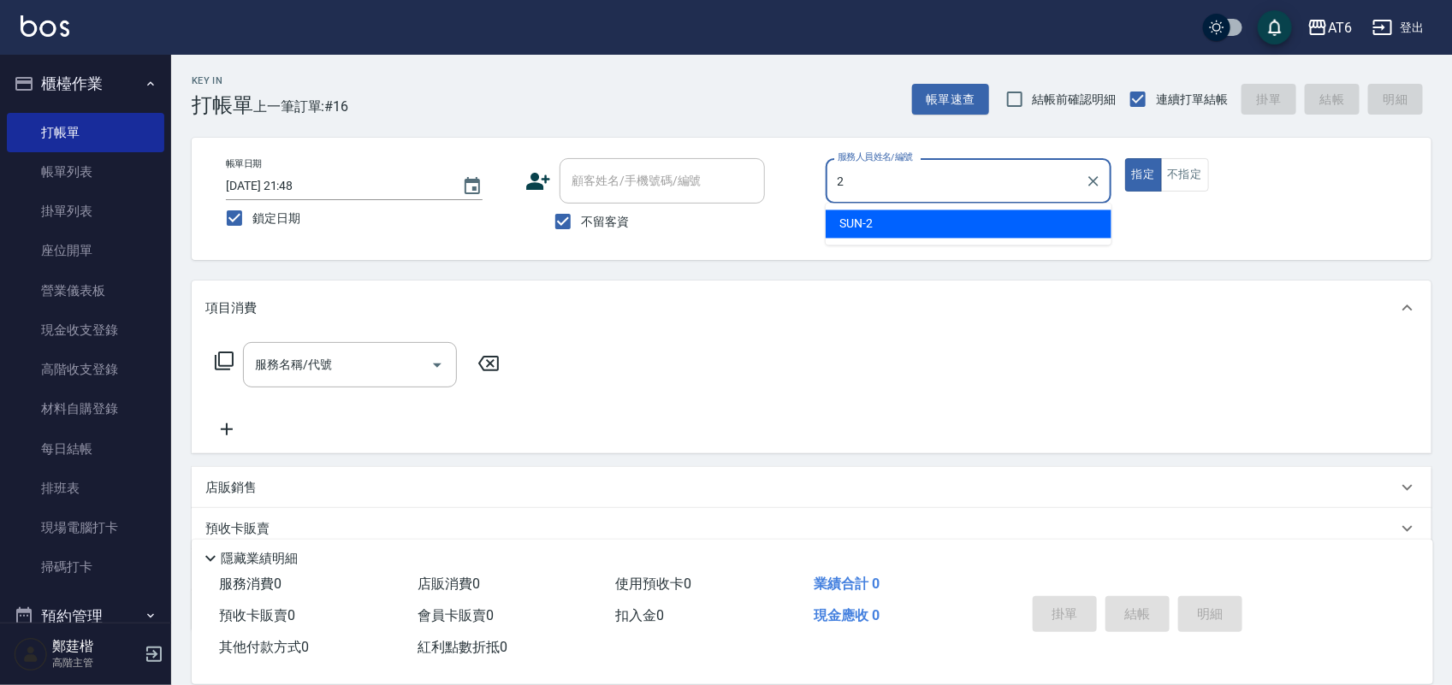
type input "SUN-2"
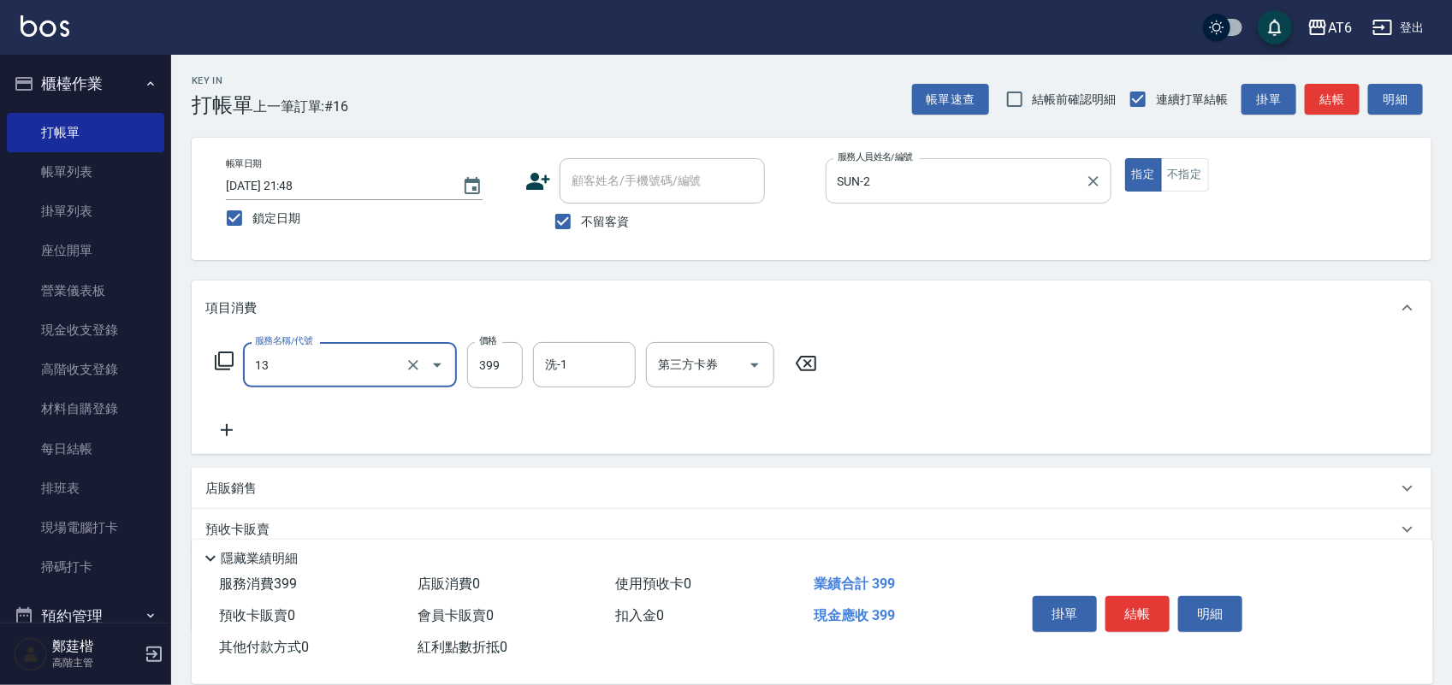
type input "海鹽洗(13)"
type input "400"
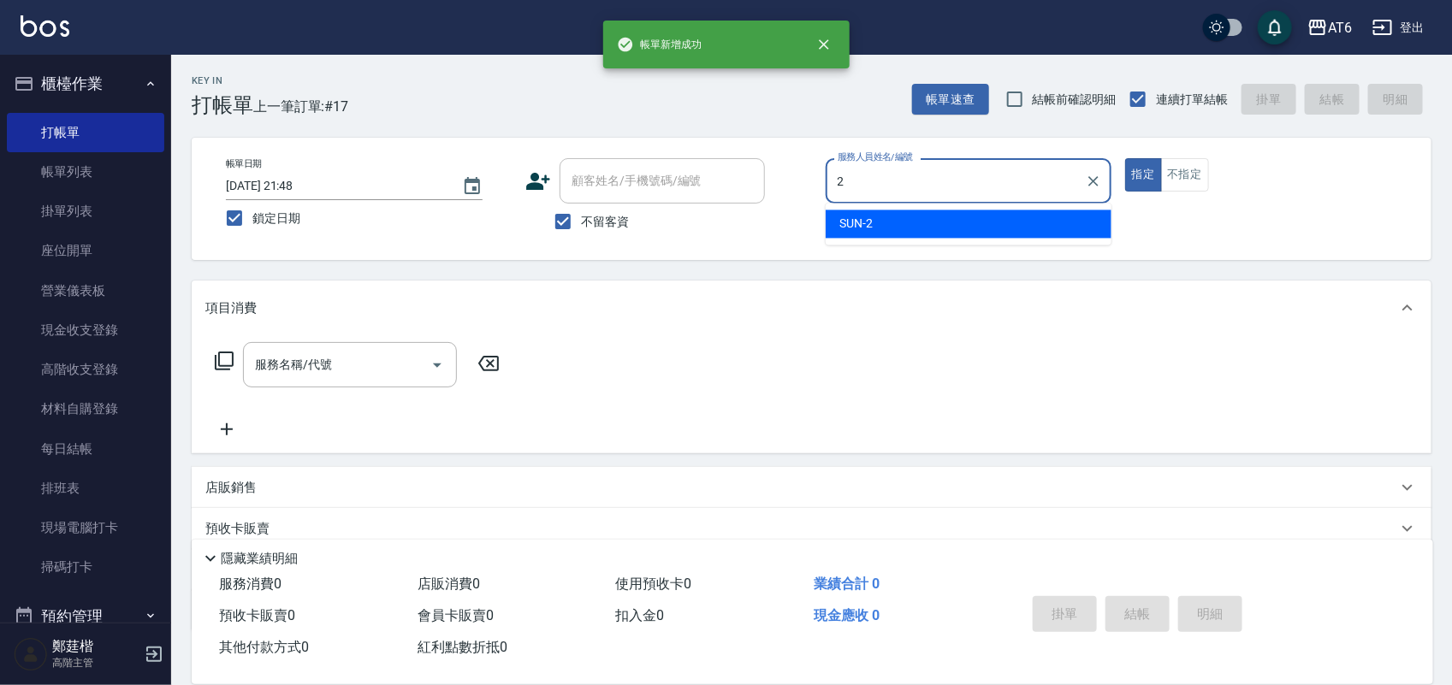
type input "SUN-2"
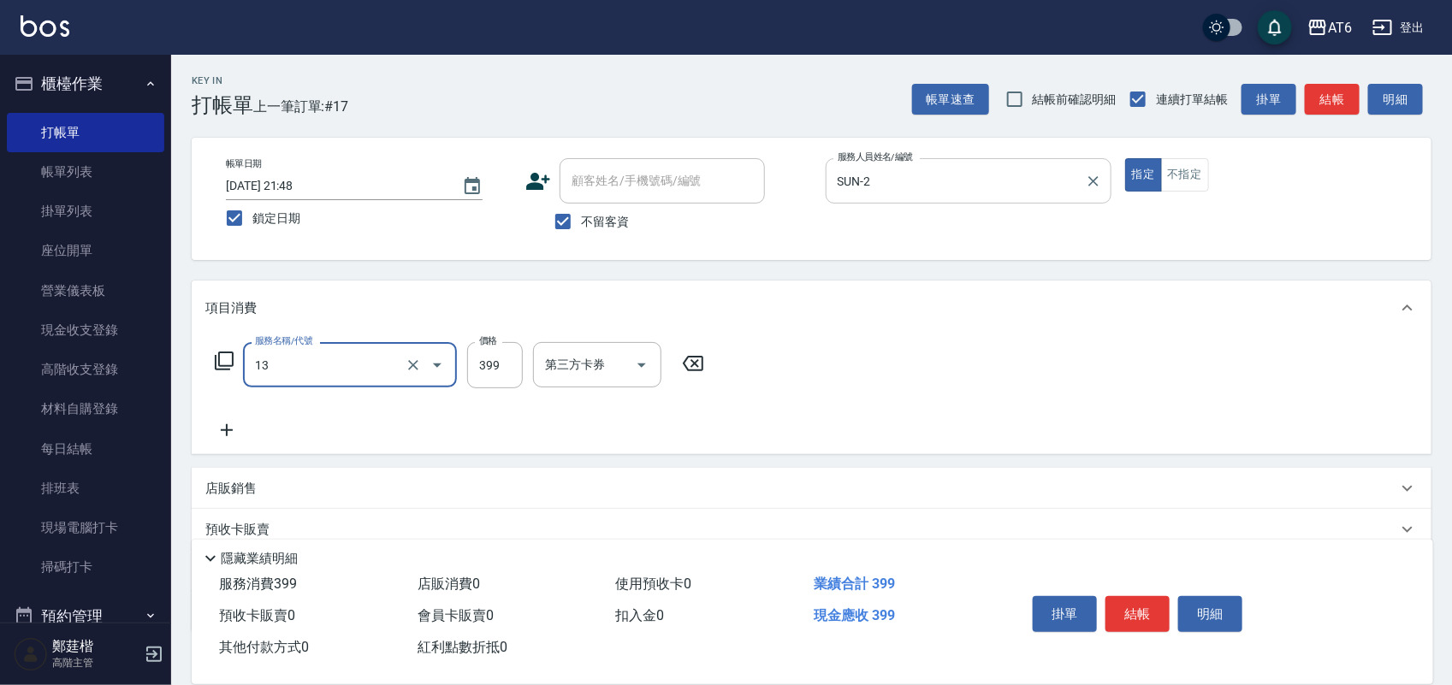
type input "海鹽洗(13)"
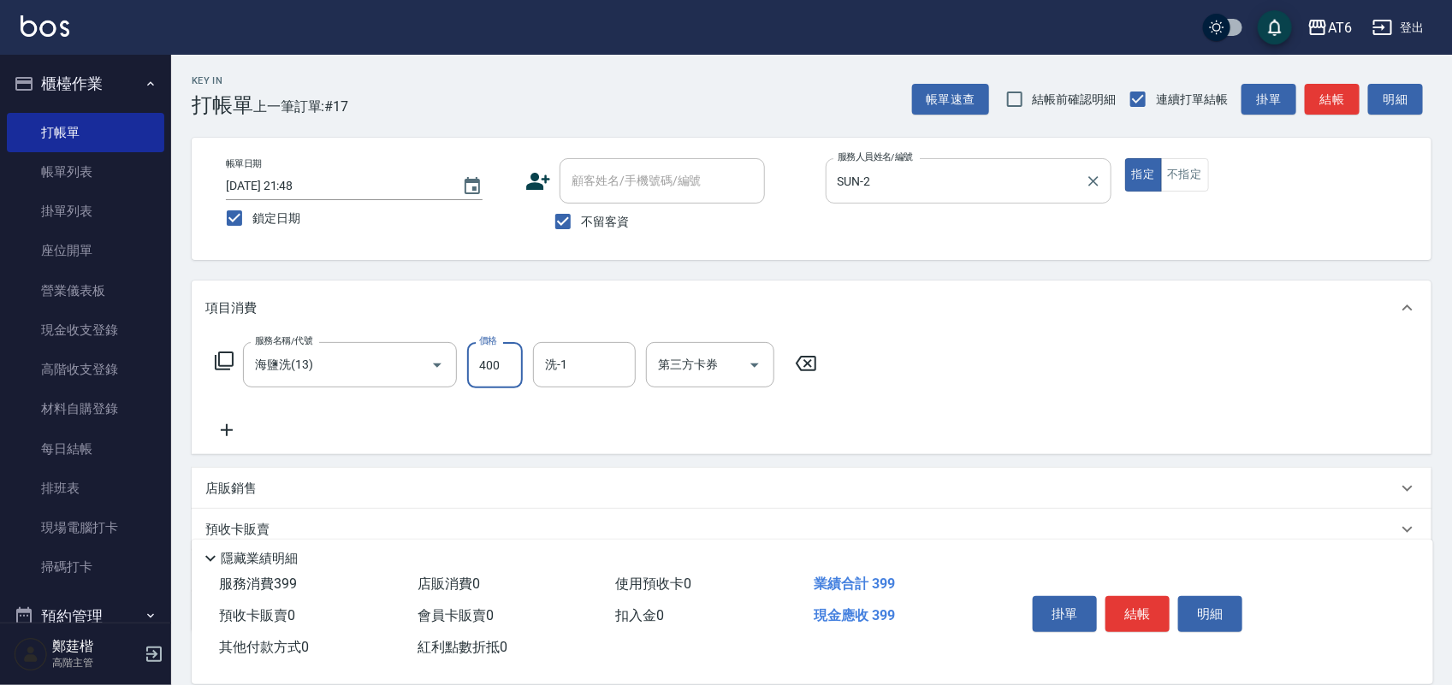
type input "400"
type input "SUN-2"
click at [613, 366] on icon "Clear" at bounding box center [617, 365] width 17 height 17
click at [1126, 596] on button "結帳" at bounding box center [1137, 614] width 64 height 36
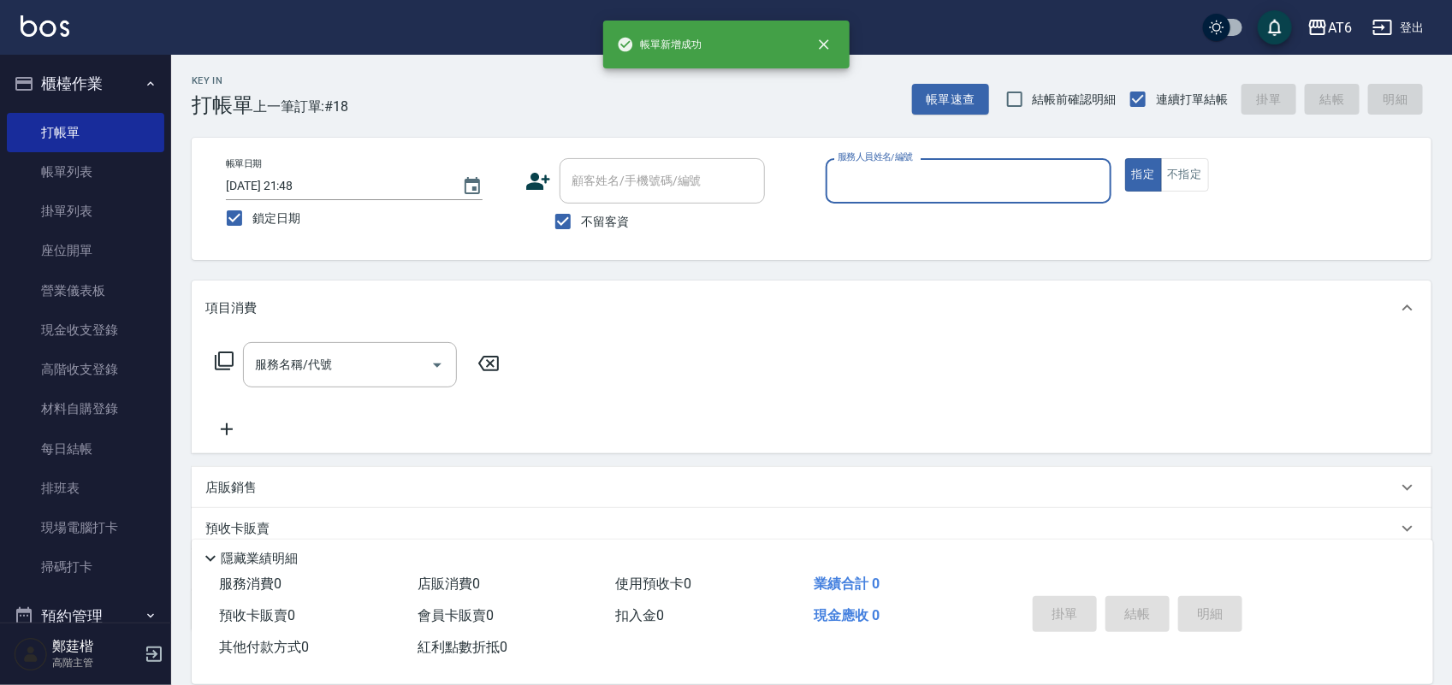
drag, startPoint x: 962, startPoint y: 184, endPoint x: 930, endPoint y: 180, distance: 32.8
click at [930, 180] on input "服務人員姓名/編號" at bounding box center [968, 181] width 270 height 30
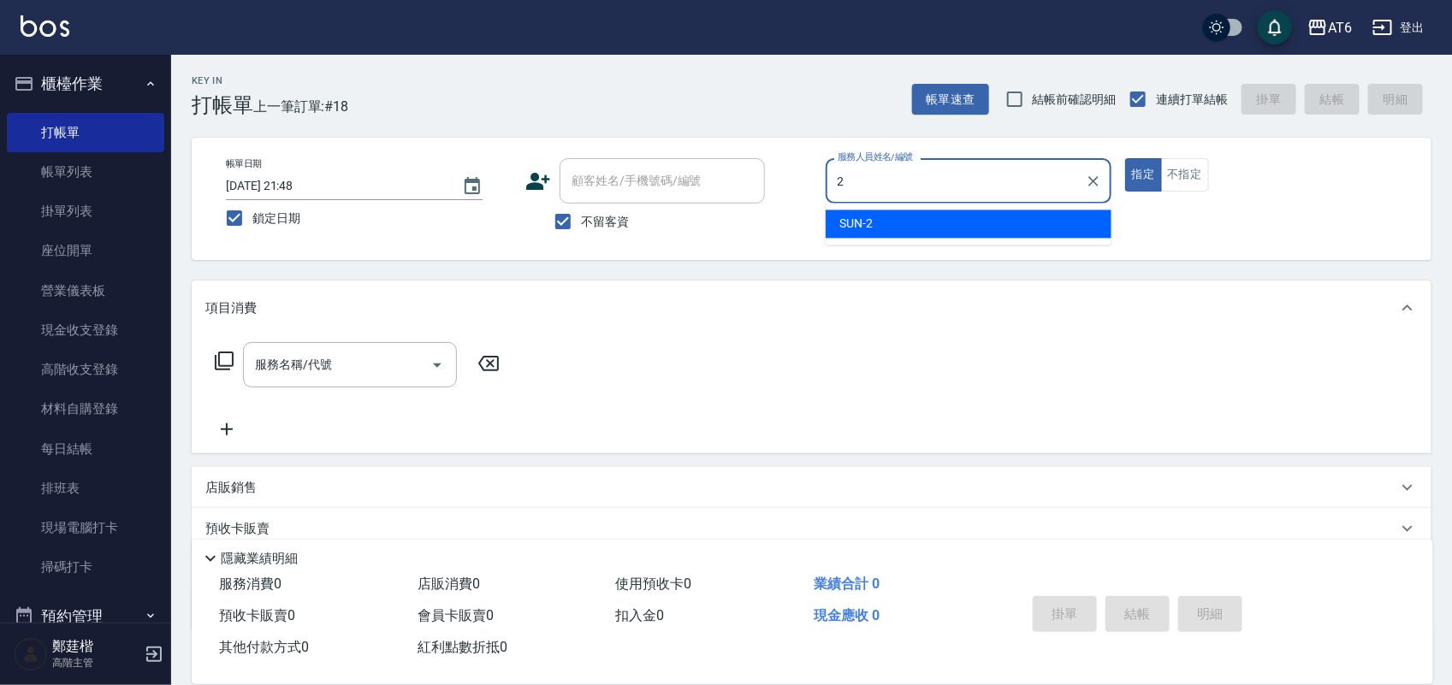
type input "SUN-2"
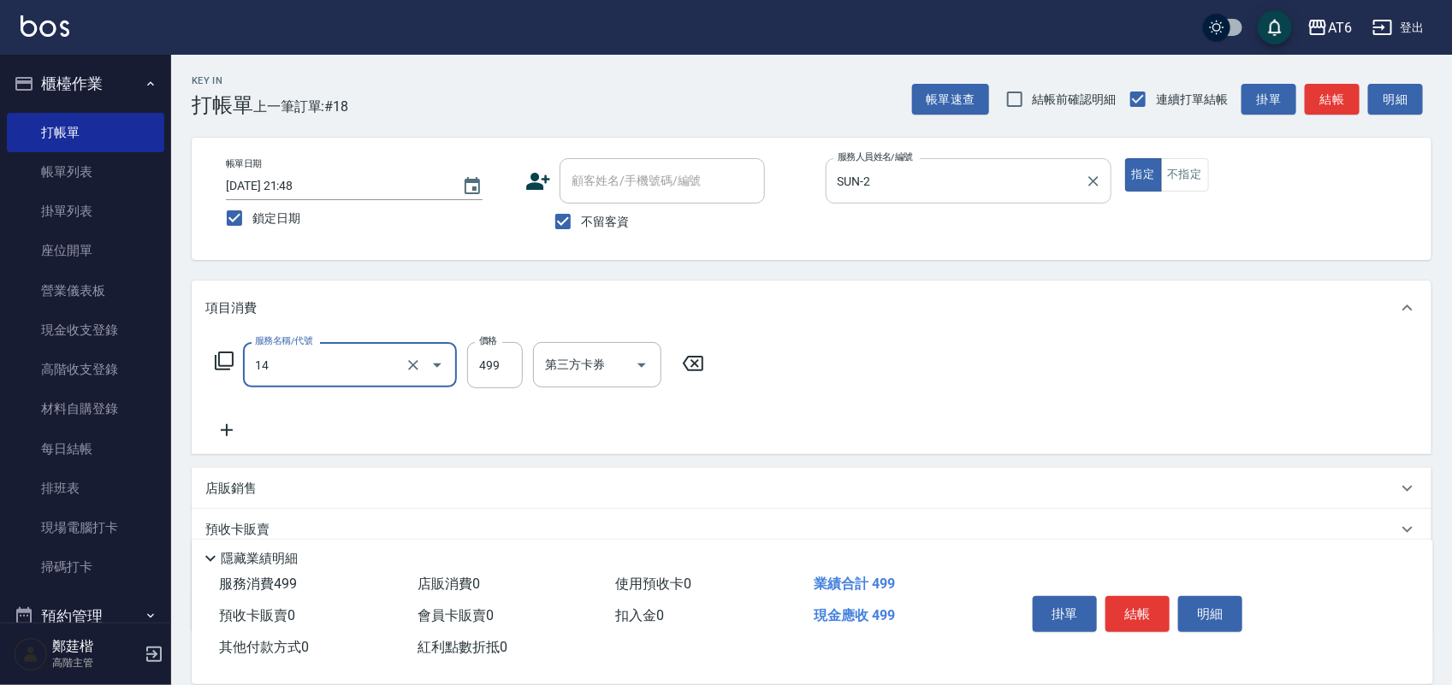
type input "去角質洗(14)"
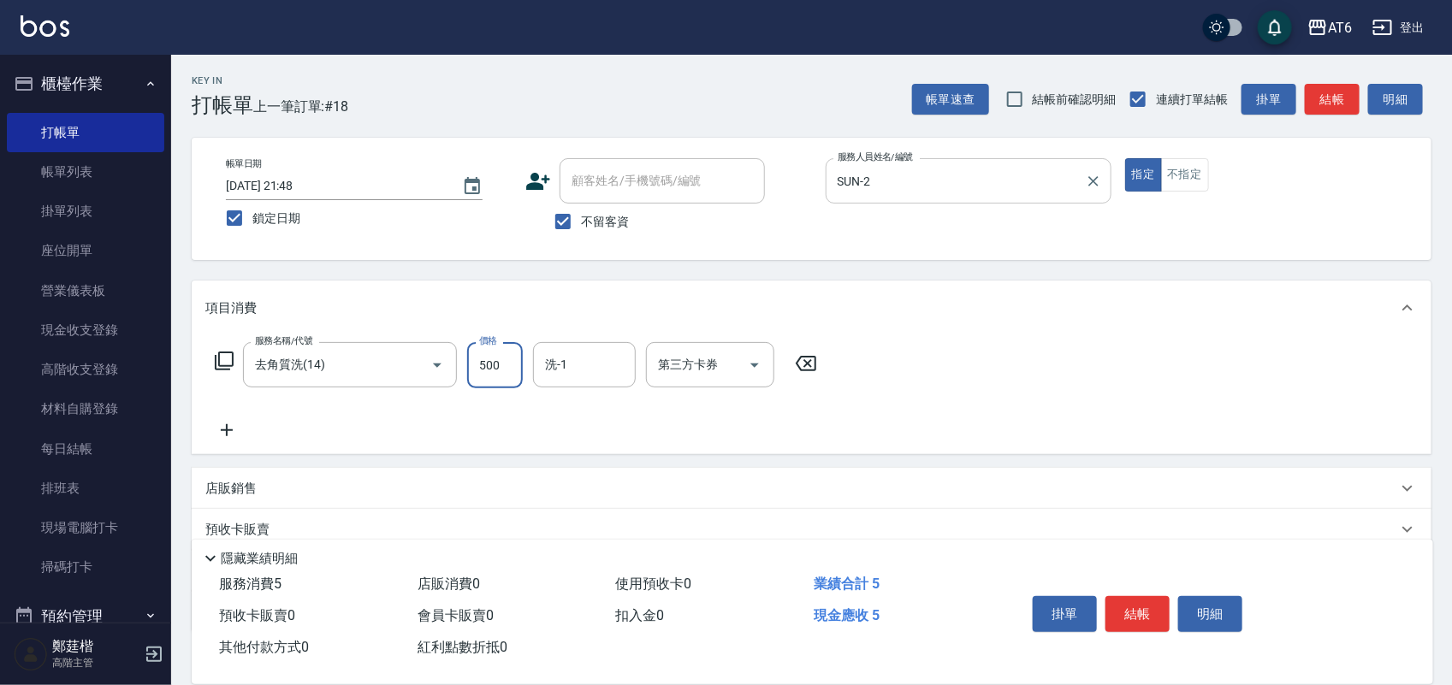
type input "500"
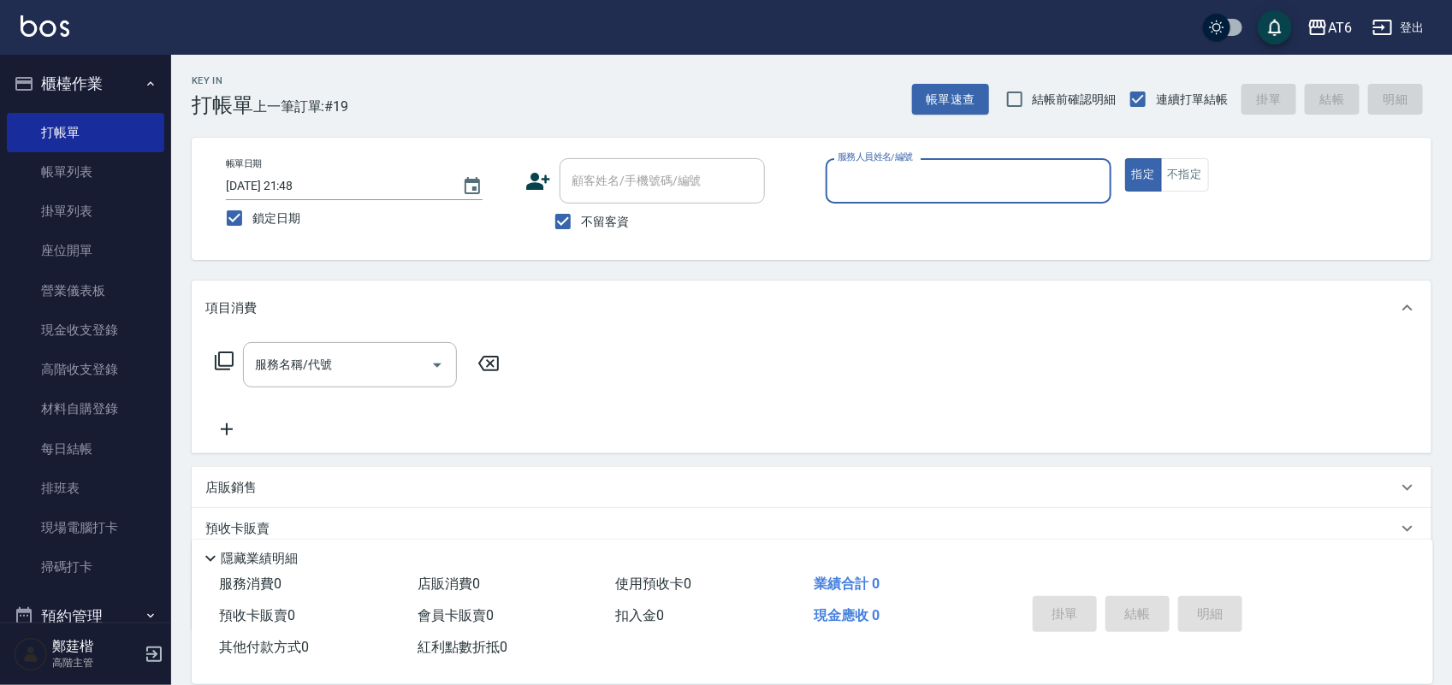
drag, startPoint x: 1027, startPoint y: 157, endPoint x: 931, endPoint y: 184, distance: 99.6
click at [931, 184] on input "服務人員姓名/編號" at bounding box center [968, 181] width 270 height 30
type input "SUN-2"
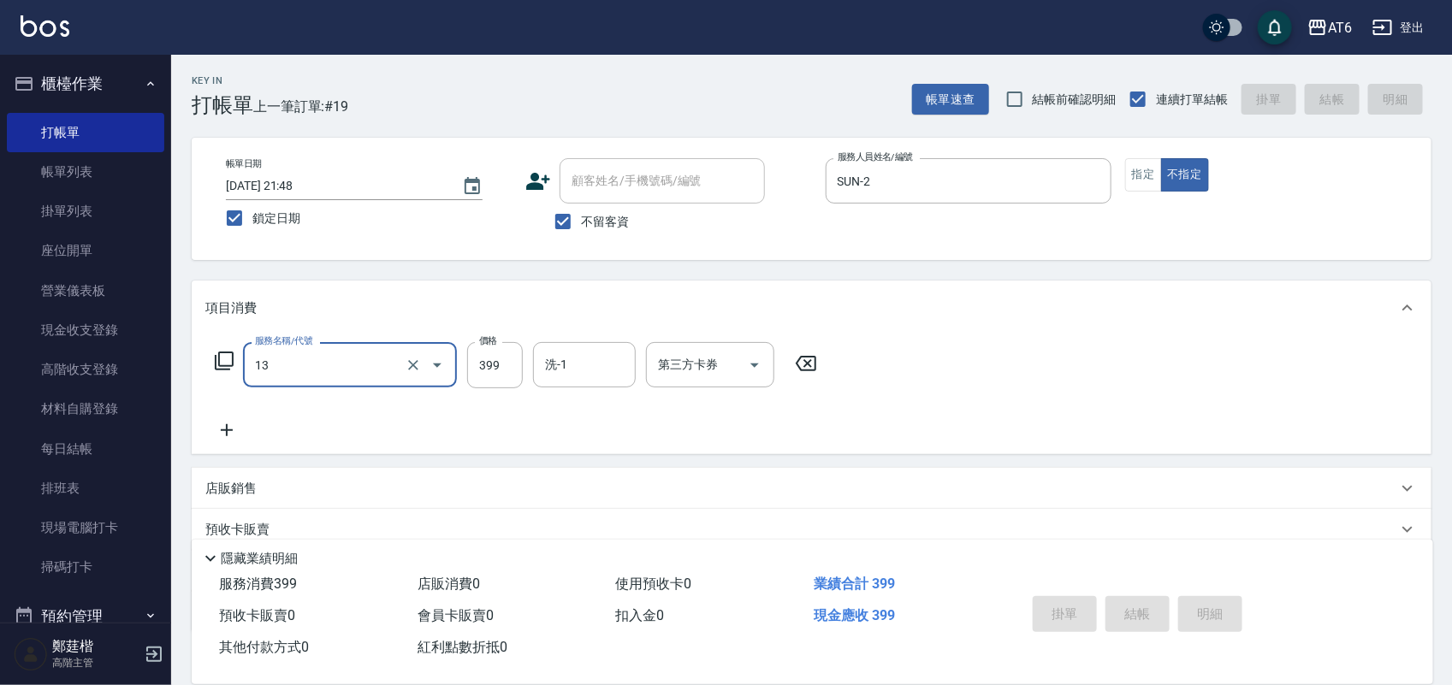
type input "13"
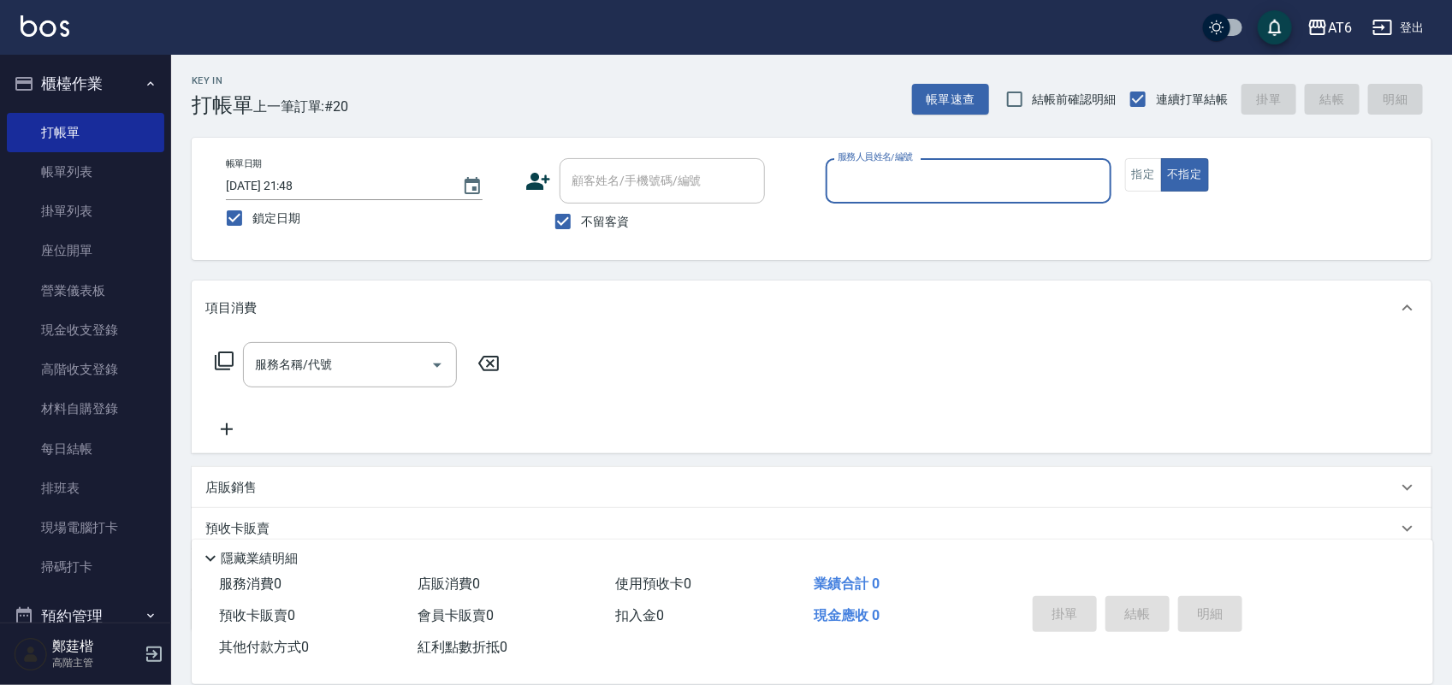
click at [75, 95] on button "櫃檯作業" at bounding box center [85, 84] width 157 height 44
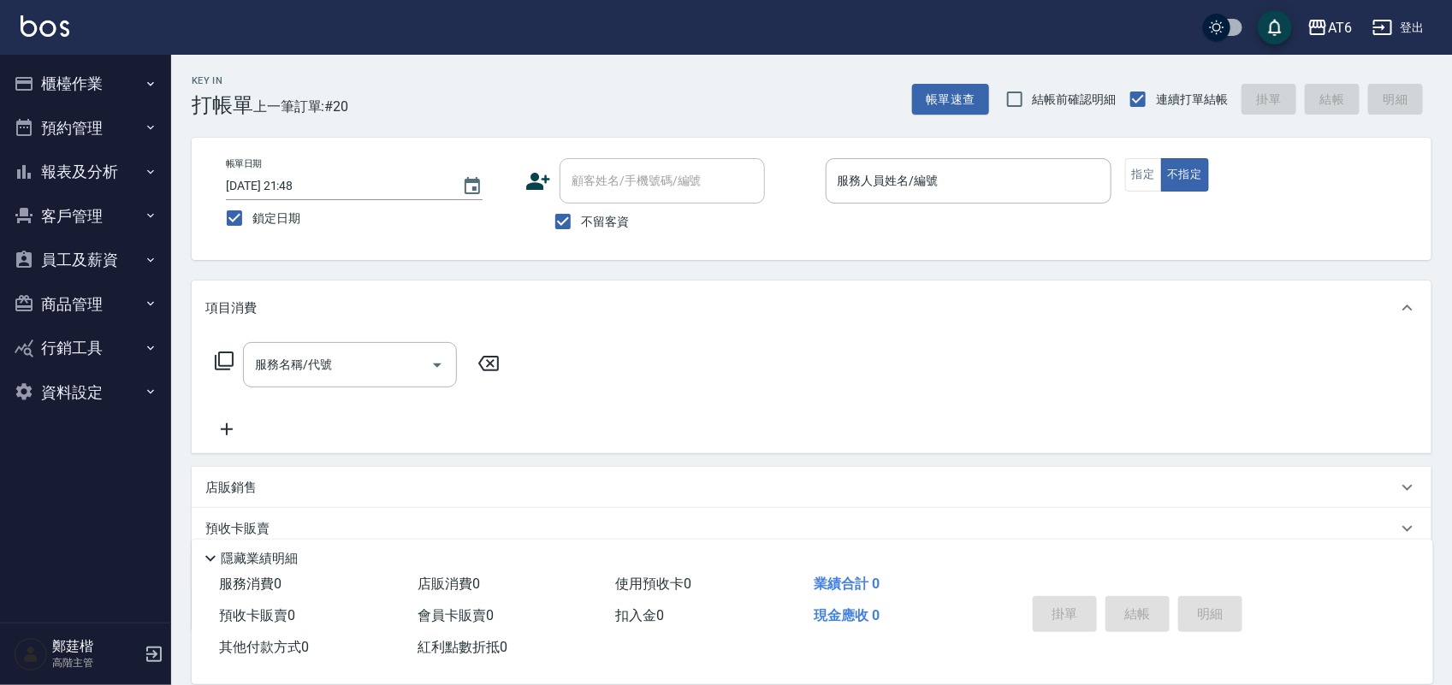
click at [62, 165] on button "報表及分析" at bounding box center [85, 172] width 157 height 44
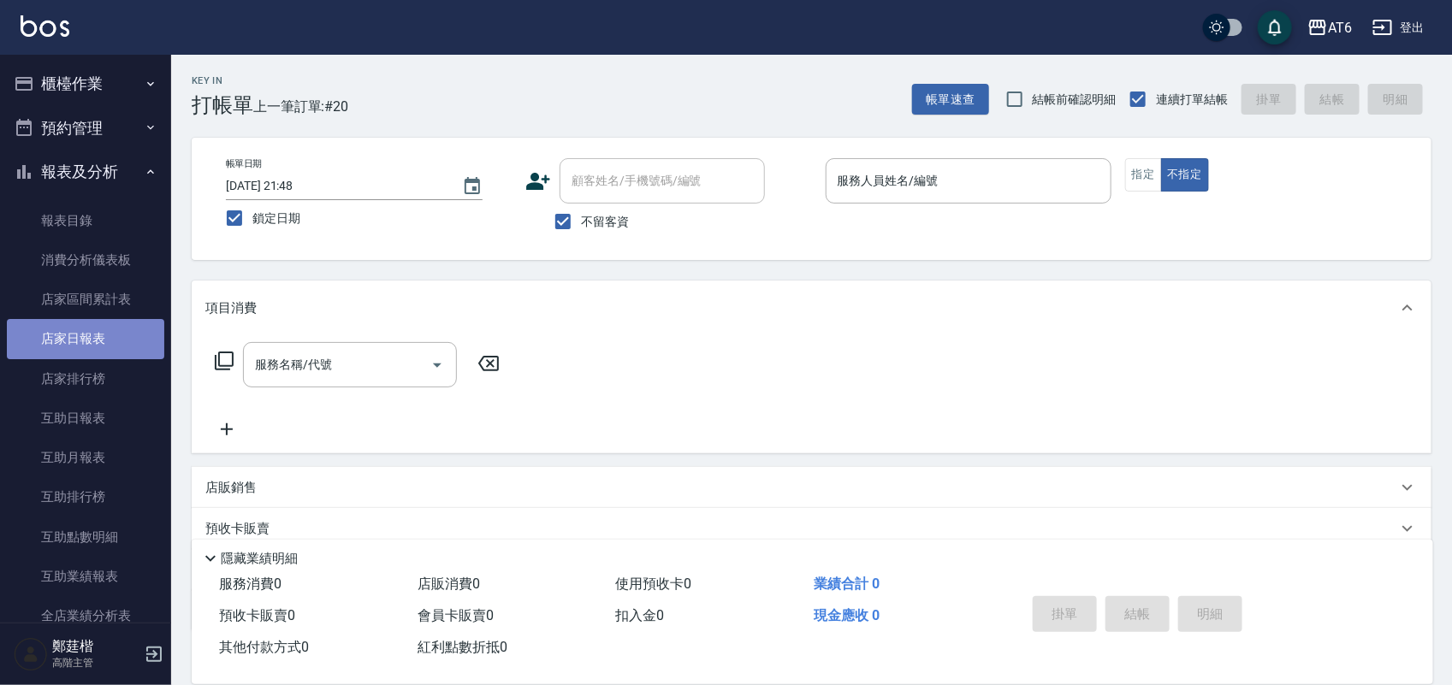
click at [95, 332] on link "店家日報表" at bounding box center [85, 338] width 157 height 39
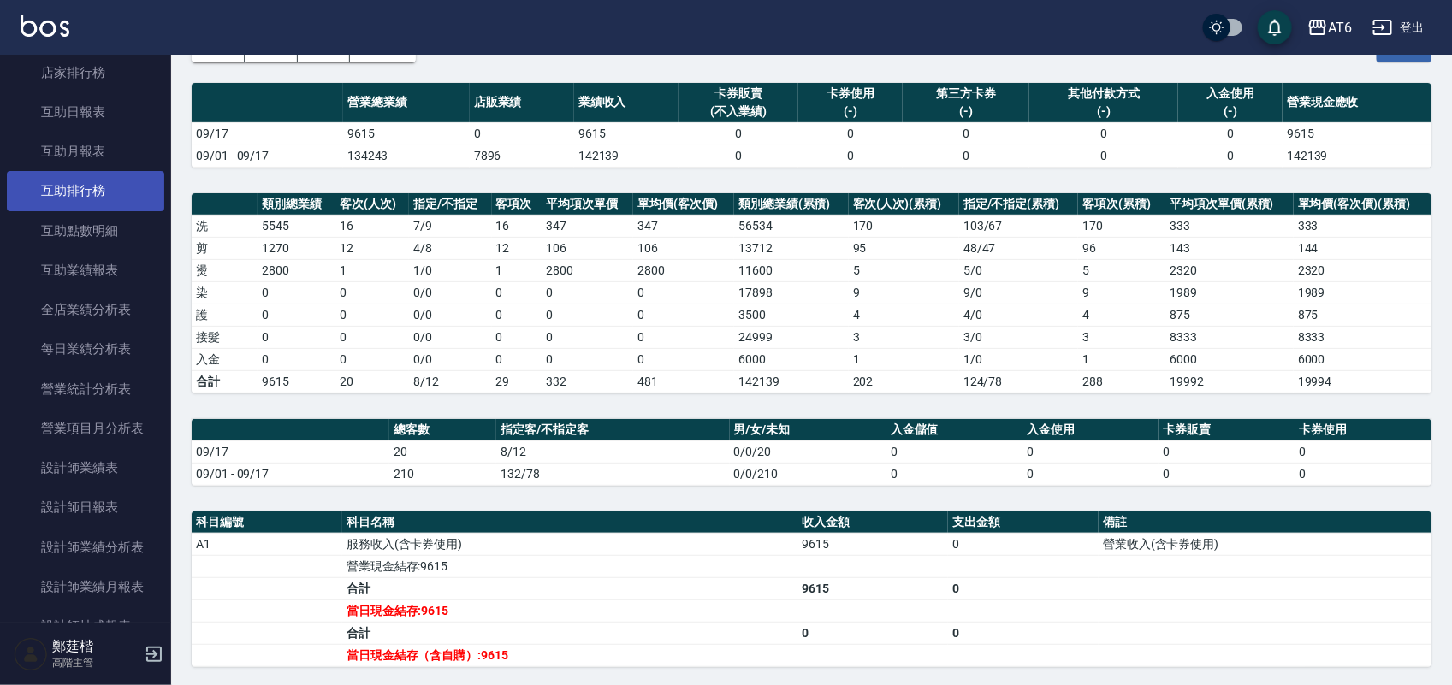
scroll to position [428, 0]
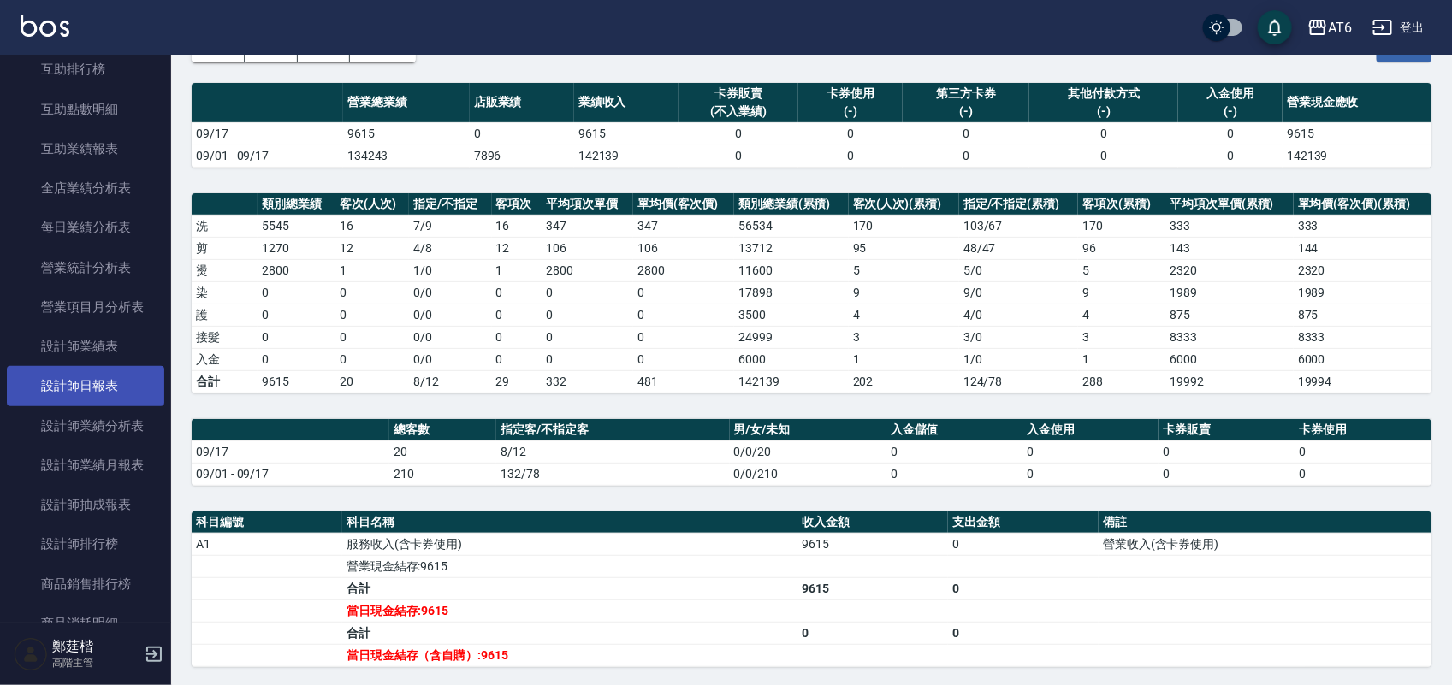
drag, startPoint x: 120, startPoint y: 391, endPoint x: 73, endPoint y: 379, distance: 48.6
click at [73, 379] on link "設計師日報表" at bounding box center [85, 385] width 157 height 39
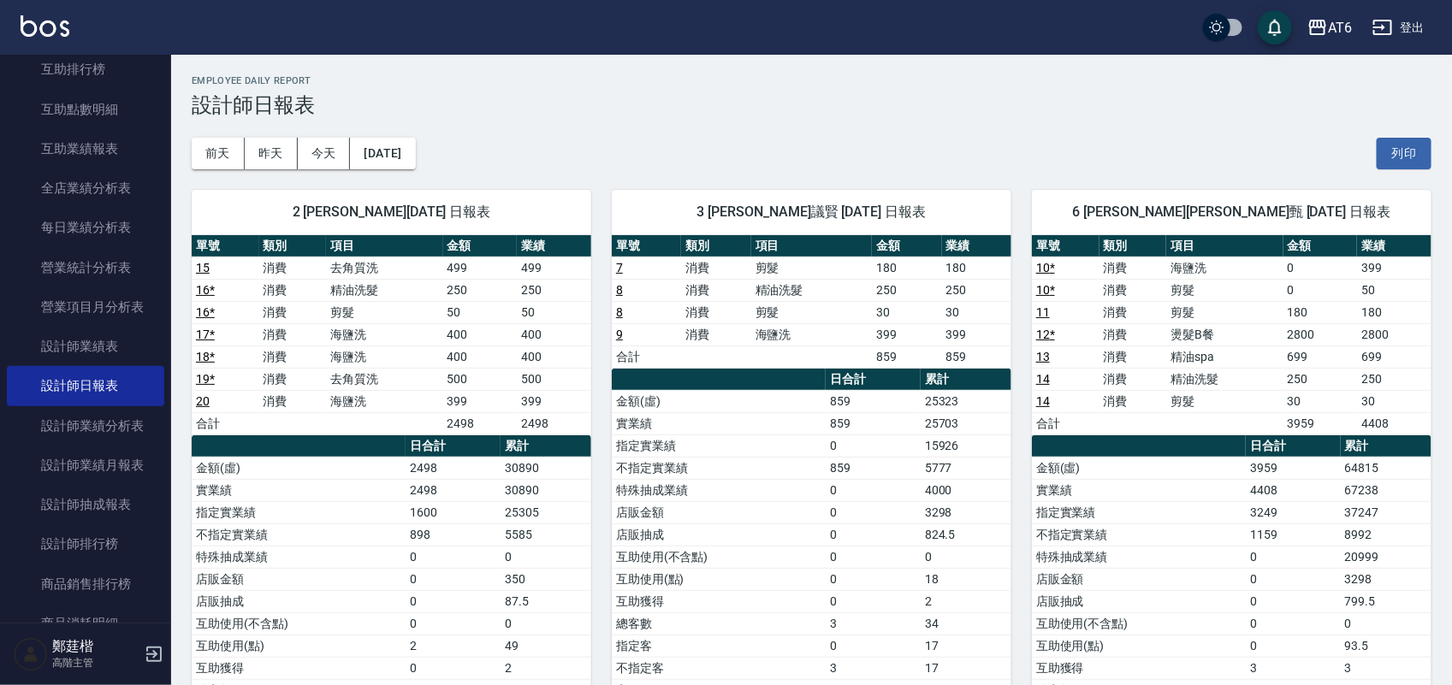
drag, startPoint x: 908, startPoint y: 109, endPoint x: 822, endPoint y: 115, distance: 86.7
click at [817, 112] on h3 "設計師日報表" at bounding box center [812, 105] width 1240 height 24
drag, startPoint x: 1174, startPoint y: 92, endPoint x: 861, endPoint y: 86, distance: 313.2
click at [861, 86] on h2 "Employee Daily Report" at bounding box center [812, 80] width 1240 height 11
drag, startPoint x: 1196, startPoint y: 122, endPoint x: 792, endPoint y: 150, distance: 404.7
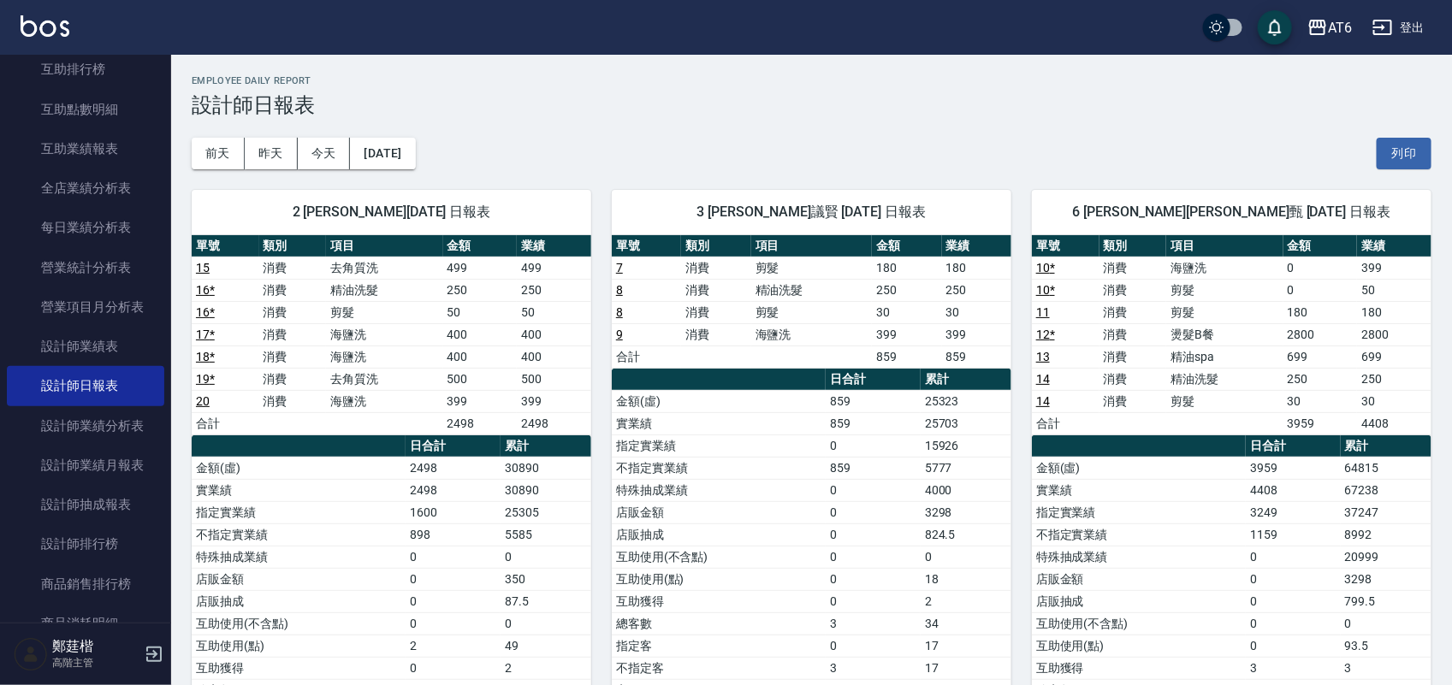
click at [644, 126] on div "[DATE] [DATE] [DATE] [DATE] 列印" at bounding box center [812, 153] width 1240 height 73
drag, startPoint x: 1075, startPoint y: 113, endPoint x: 979, endPoint y: 114, distance: 95.8
click at [979, 113] on h3 "設計師日報表" at bounding box center [812, 105] width 1240 height 24
drag, startPoint x: 1130, startPoint y: 100, endPoint x: 963, endPoint y: 86, distance: 167.4
click at [963, 86] on div "Employee Daily Report 設計師日報表" at bounding box center [812, 96] width 1240 height 42
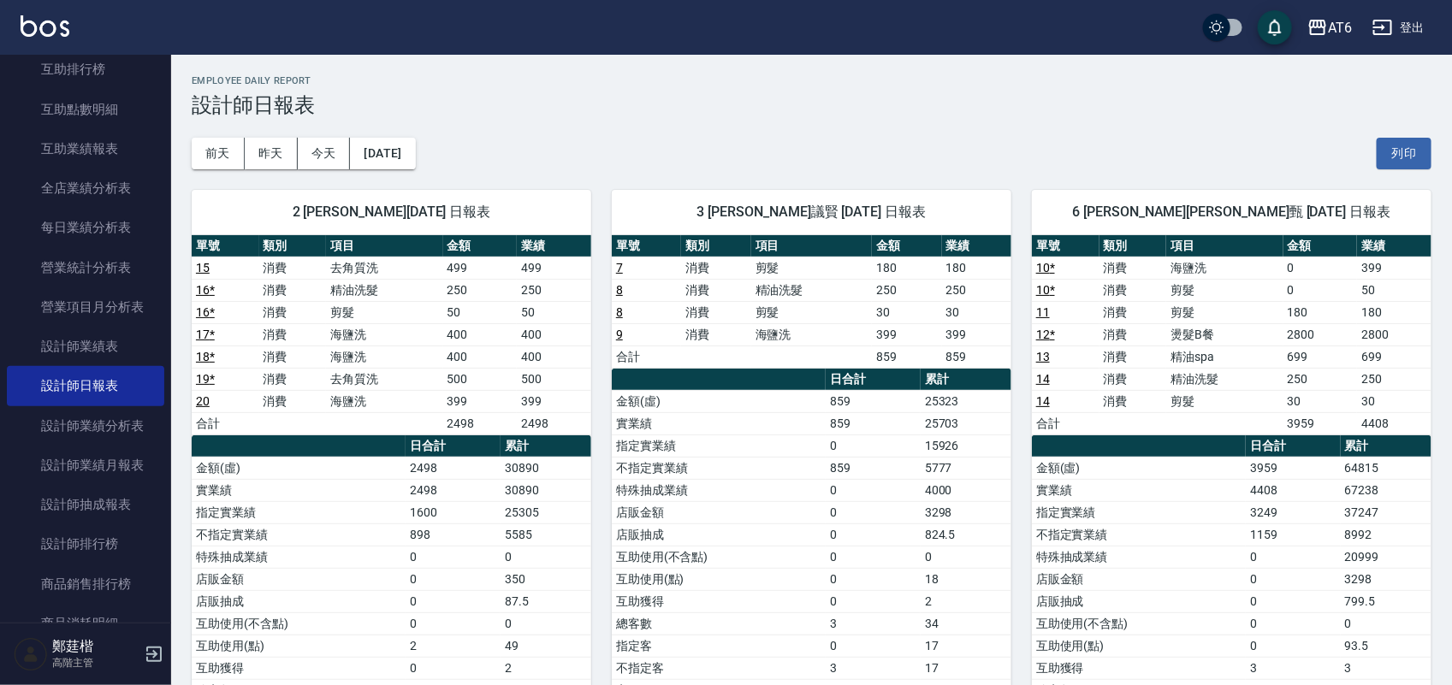
drag, startPoint x: 1074, startPoint y: 90, endPoint x: 920, endPoint y: 80, distance: 155.2
click at [920, 80] on h2 "Employee Daily Report" at bounding box center [812, 80] width 1240 height 11
click at [126, 543] on link "設計師排行榜" at bounding box center [85, 543] width 157 height 39
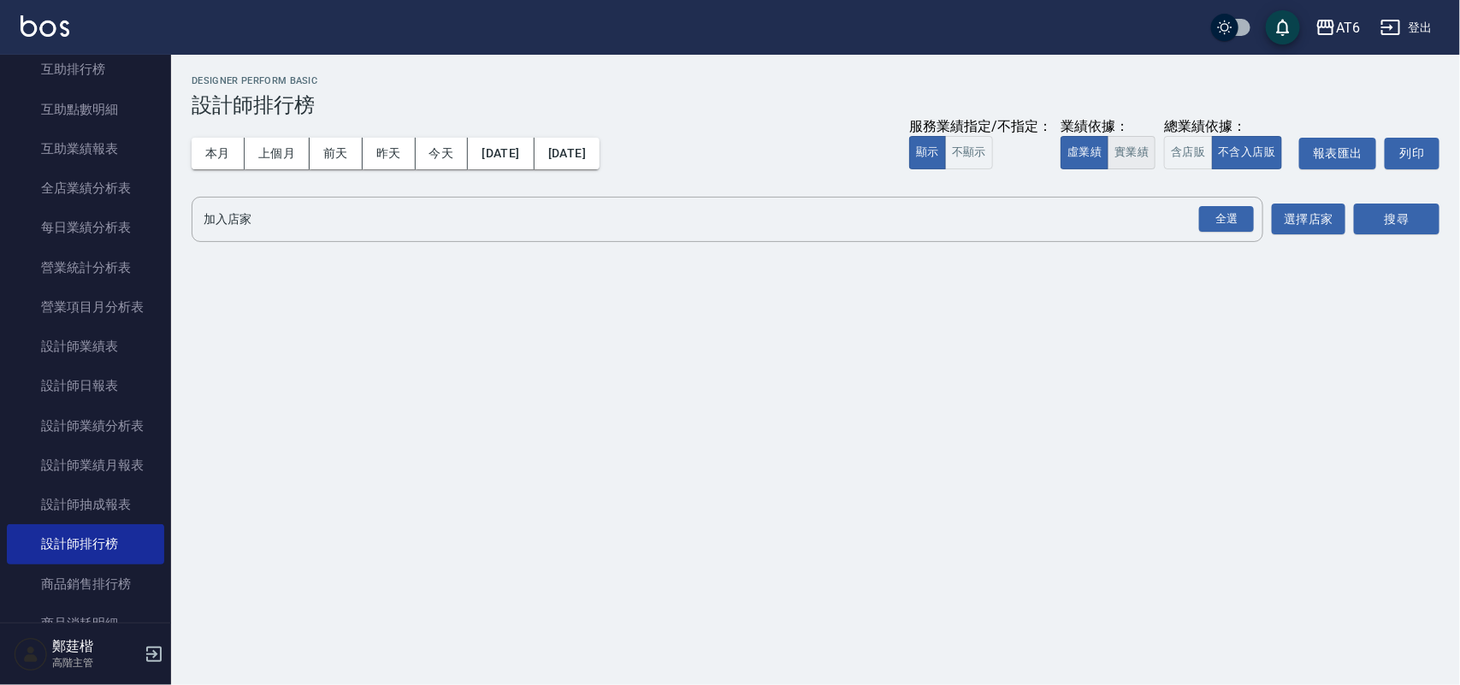
click at [1133, 144] on button "實業績" at bounding box center [1132, 152] width 48 height 33
click at [1228, 219] on div "全選" at bounding box center [1226, 219] width 55 height 27
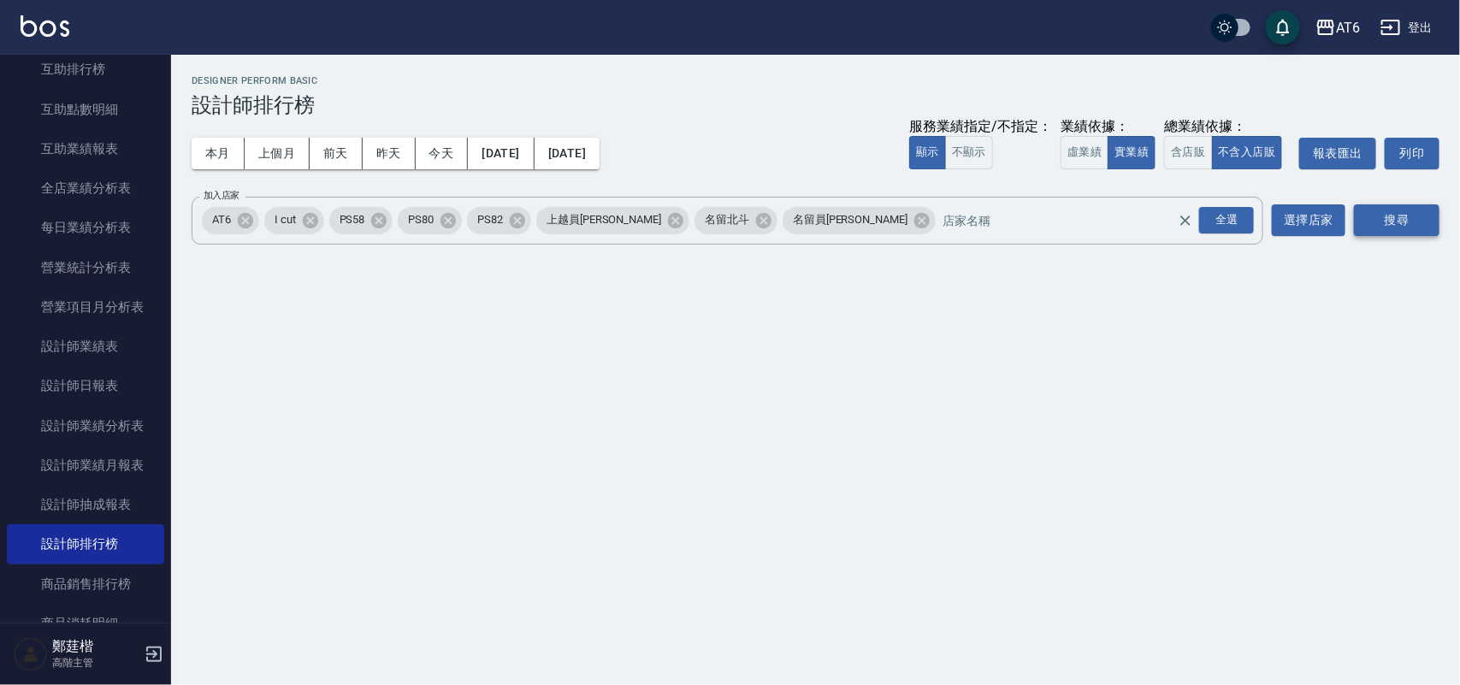
click at [1371, 208] on button "搜尋" at bounding box center [1397, 220] width 86 height 32
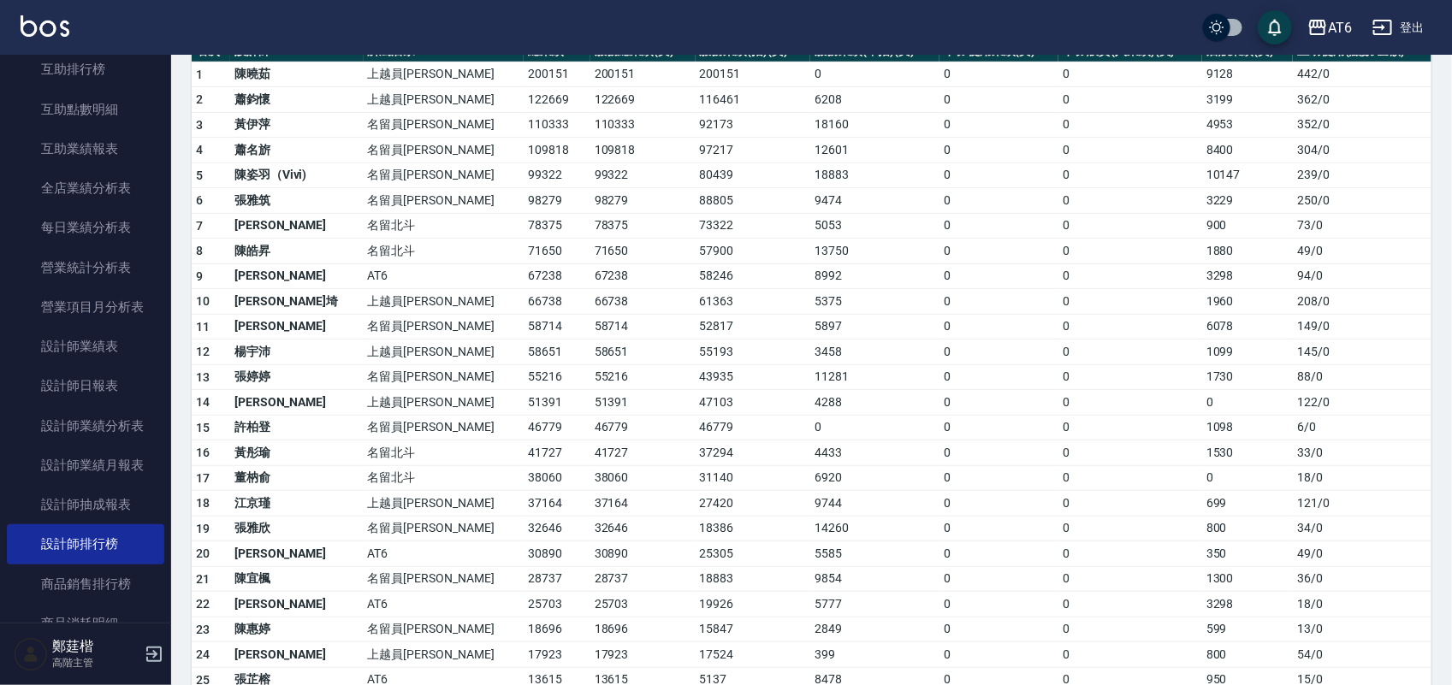
scroll to position [214, 0]
